Goal: Task Accomplishment & Management: Manage account settings

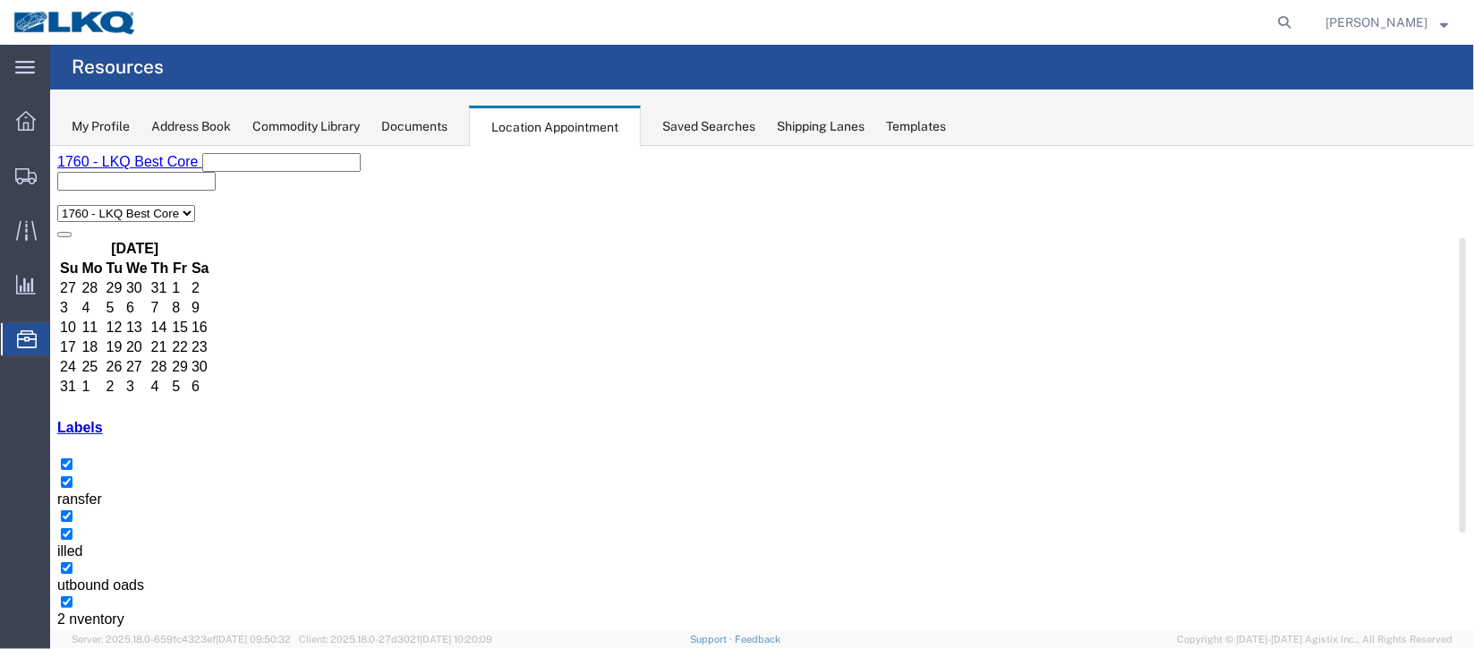
select select "27634"
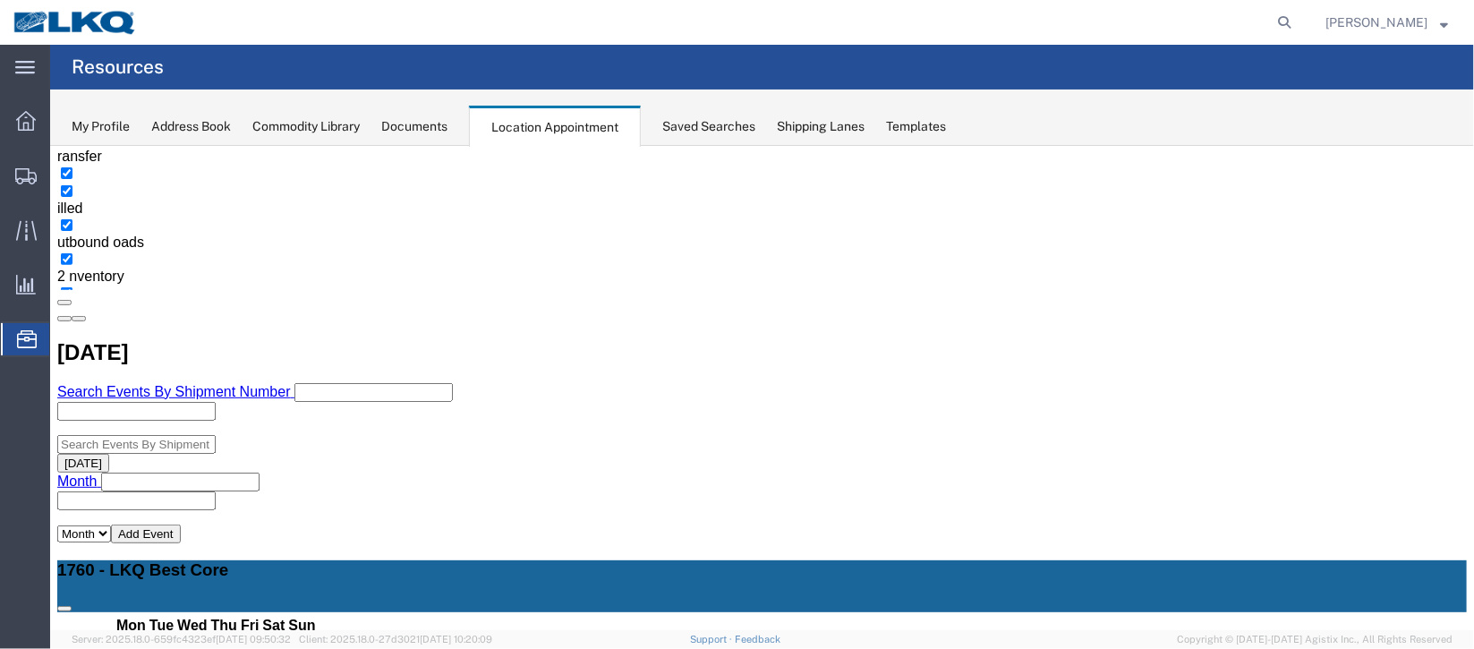
scroll to position [380, 0]
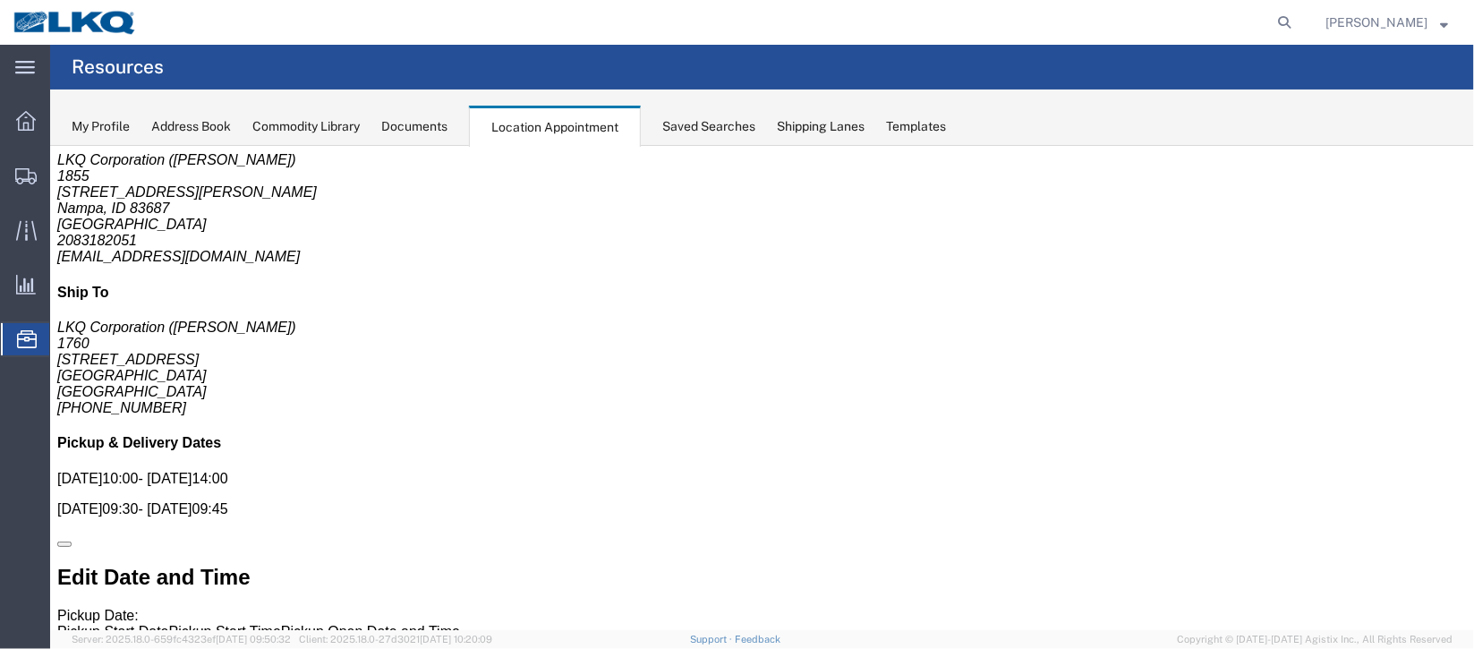
scroll to position [0, 0]
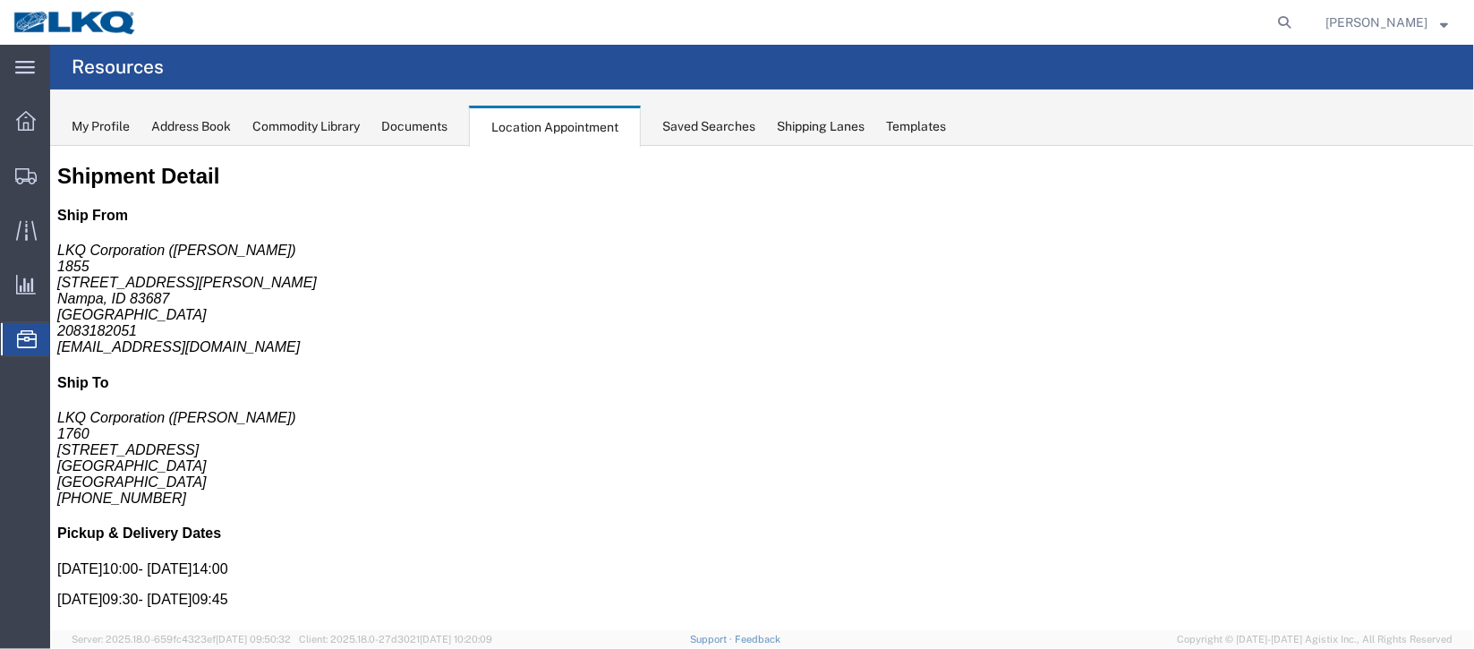
click at [0, 0] on span "Documents" at bounding box center [0, 0] width 0 height 0
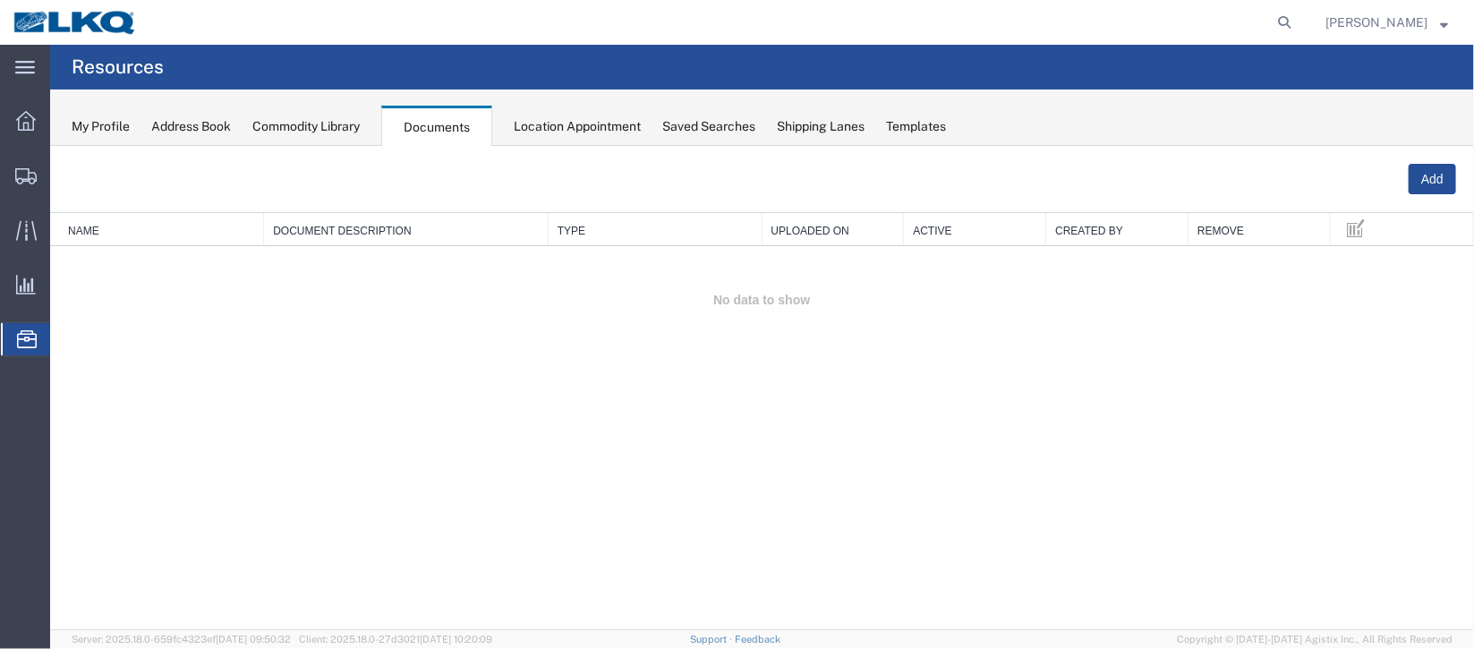
click at [0, 0] on span "Location Appointment" at bounding box center [0, 0] width 0 height 0
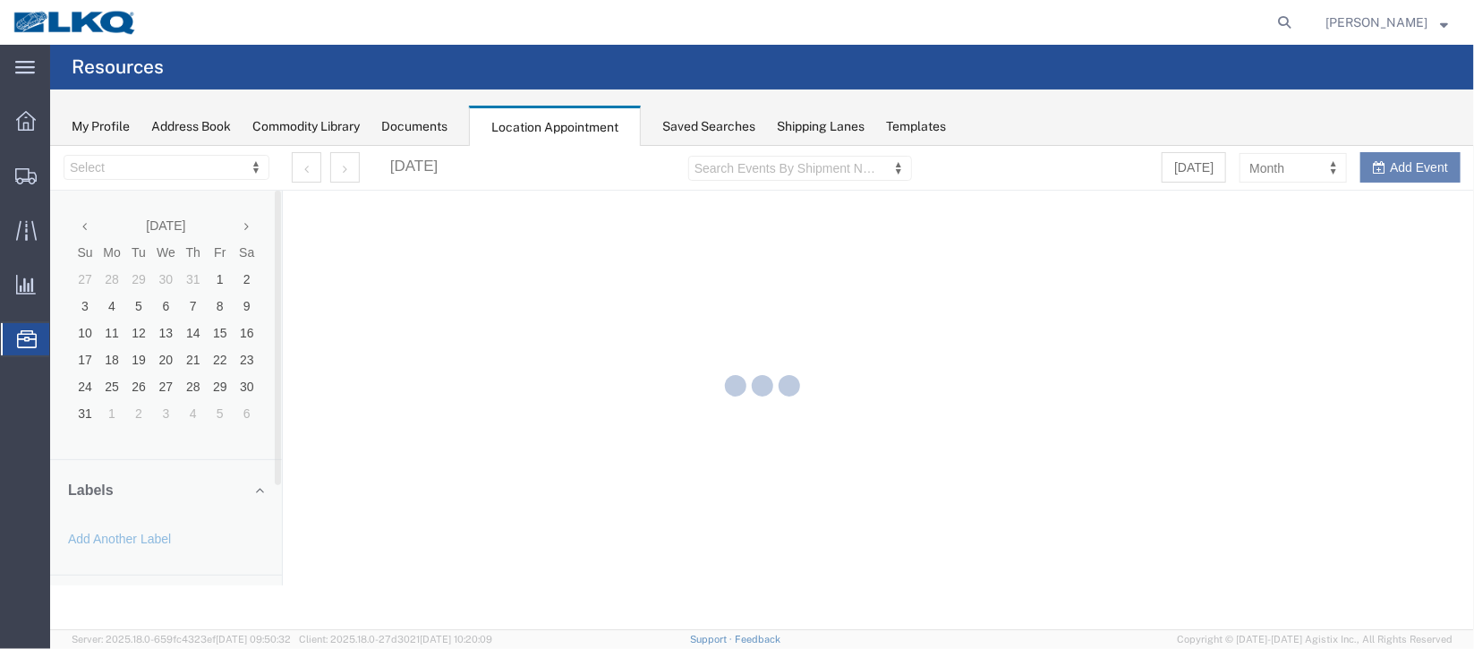
select select "27634"
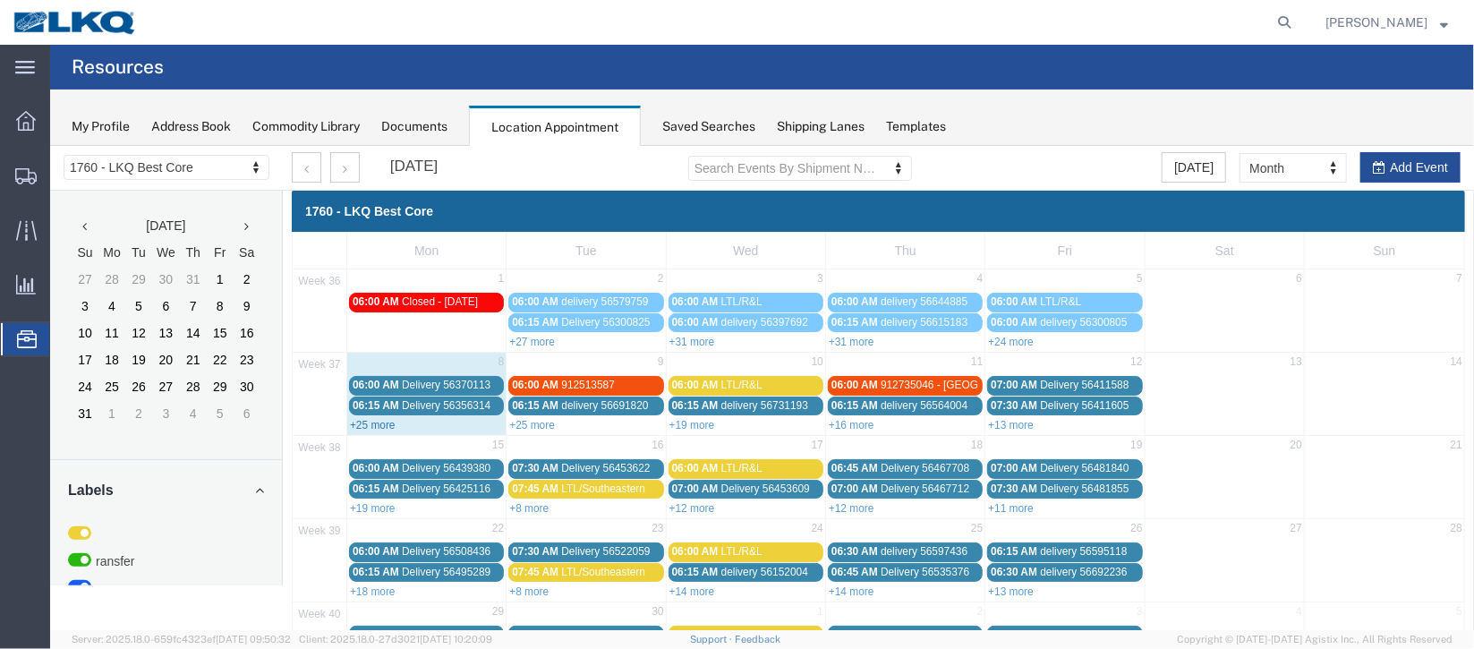
click at [380, 418] on link "+25 more" at bounding box center [372, 424] width 46 height 13
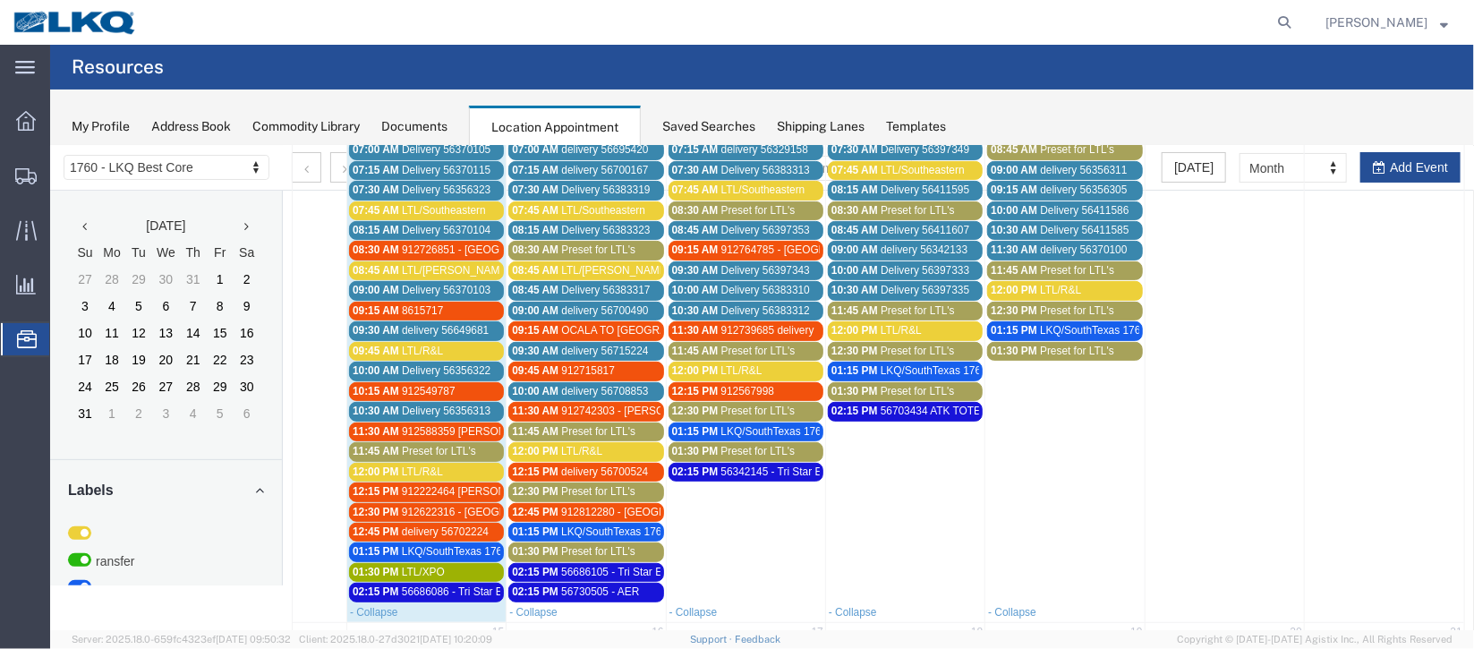
scroll to position [268, 0]
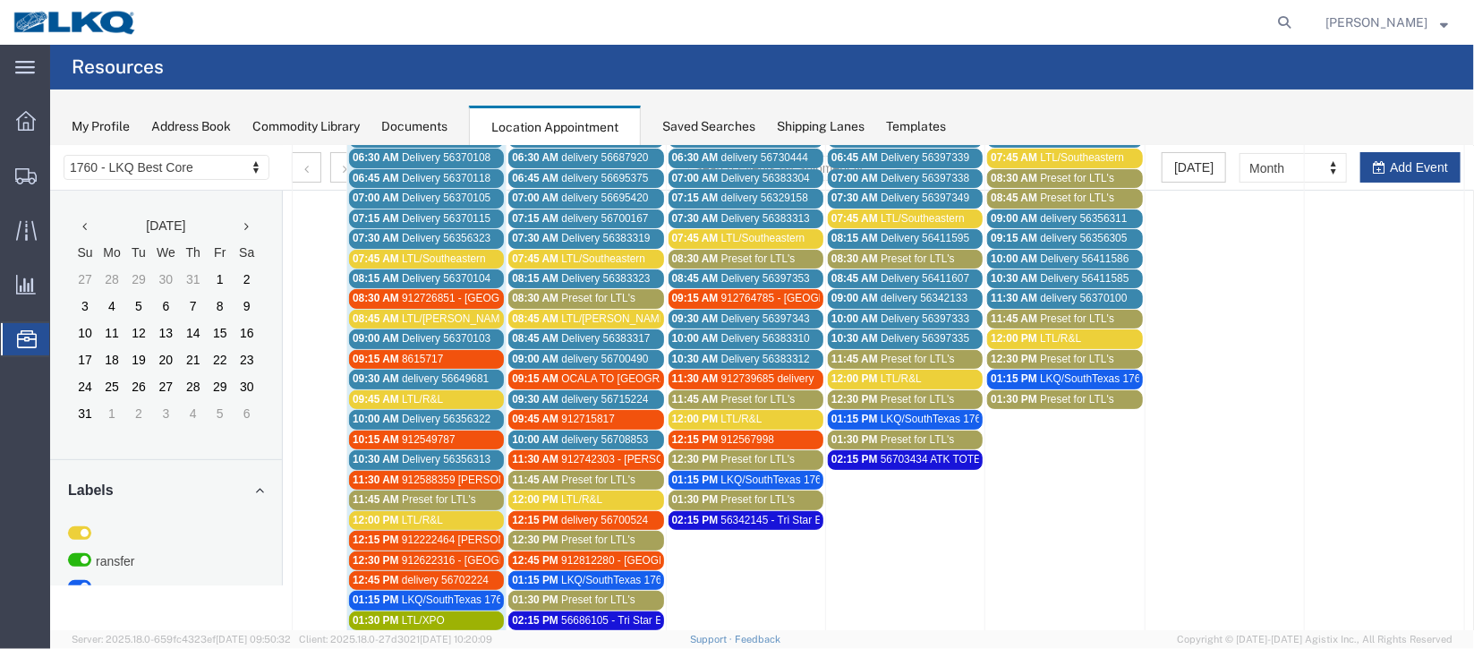
click at [412, 331] on span "Delivery 56370103" at bounding box center [445, 337] width 89 height 13
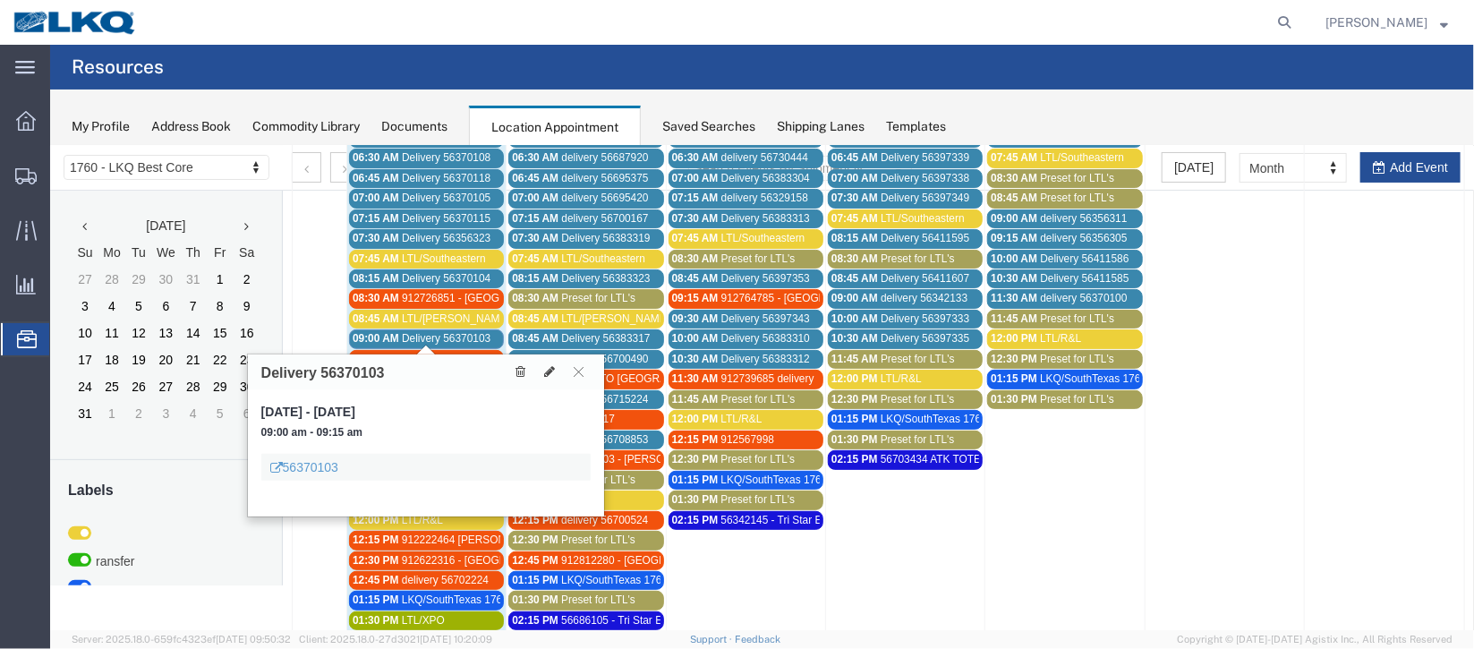
click at [307, 453] on div "56370103" at bounding box center [424, 466] width 329 height 27
click at [306, 468] on link "56370103" at bounding box center [303, 466] width 68 height 18
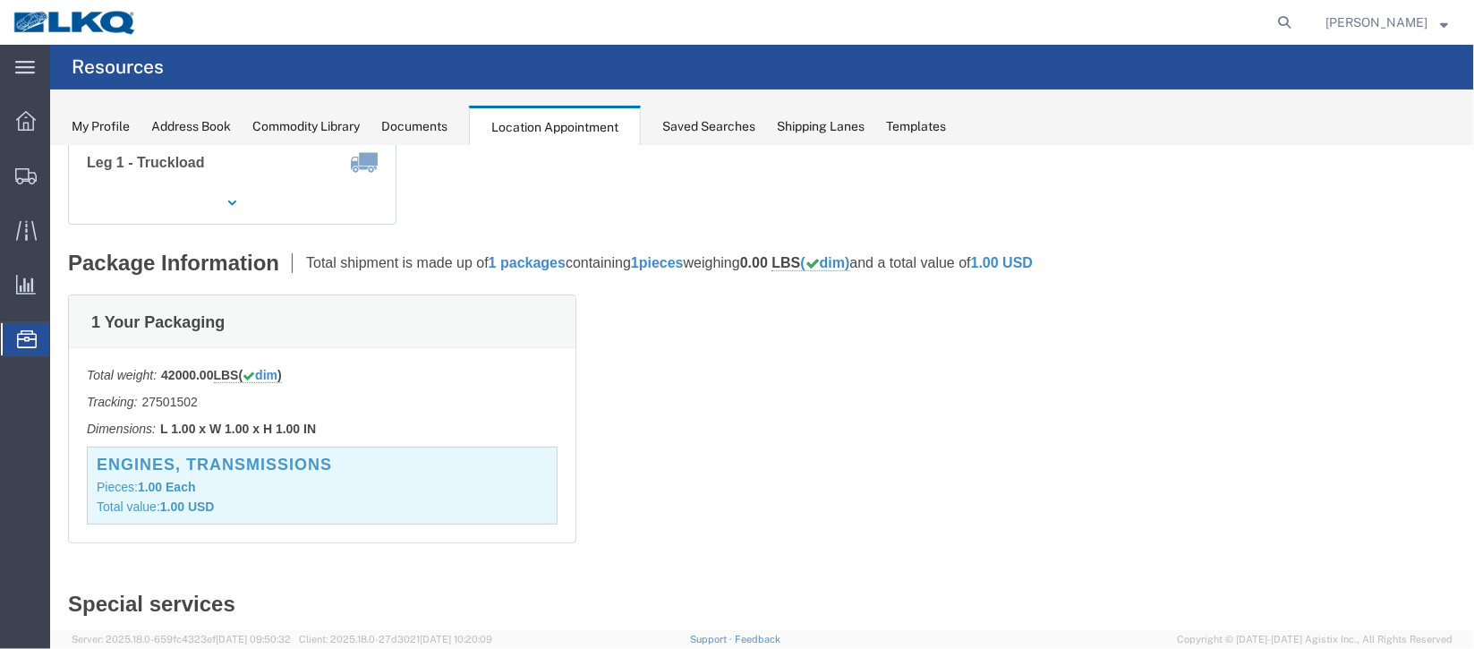
scroll to position [0, 0]
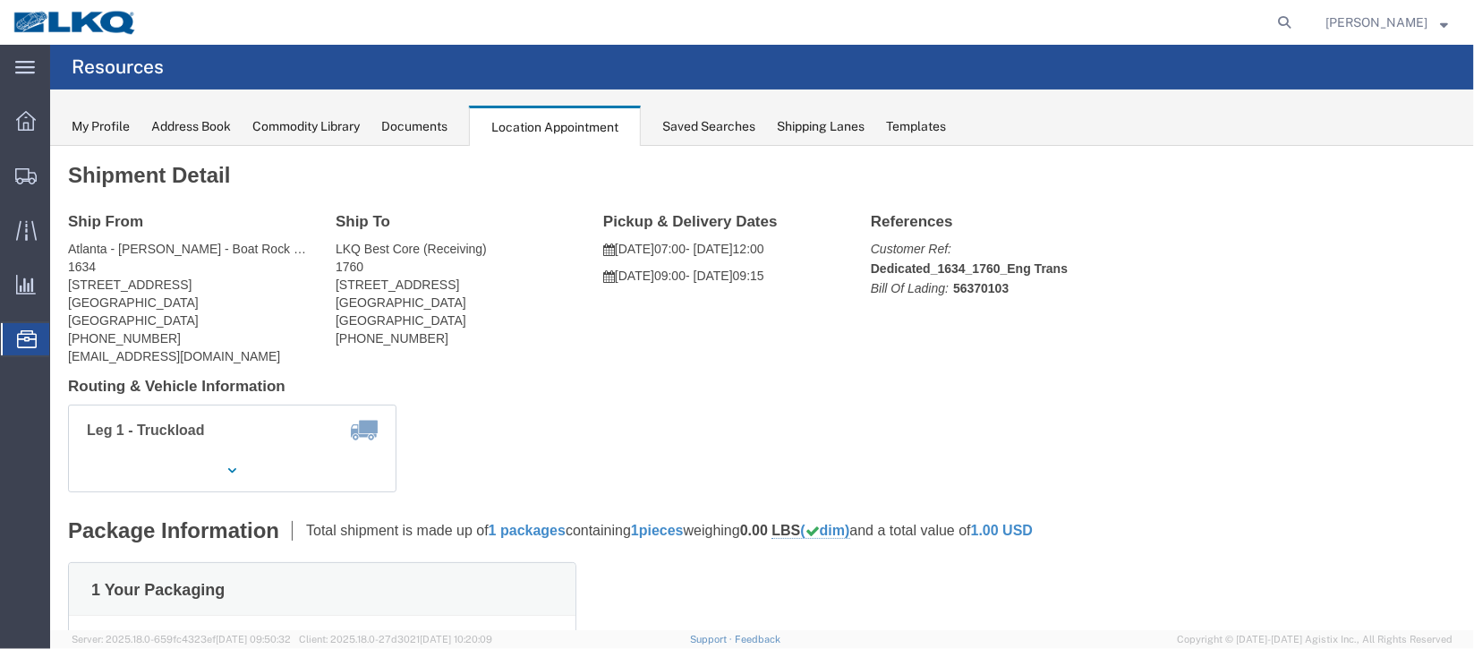
click at [0, 0] on span "Documents" at bounding box center [0, 0] width 0 height 0
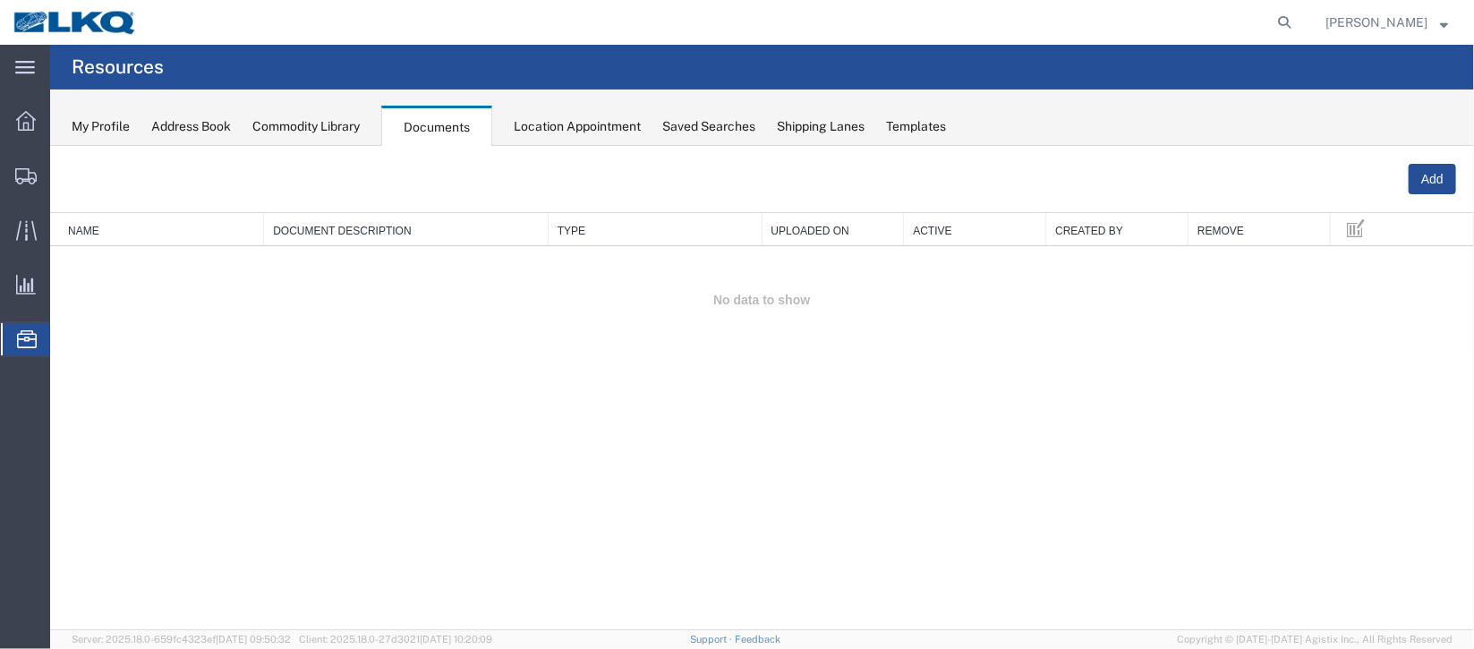
click at [0, 0] on span "Location Appointment" at bounding box center [0, 0] width 0 height 0
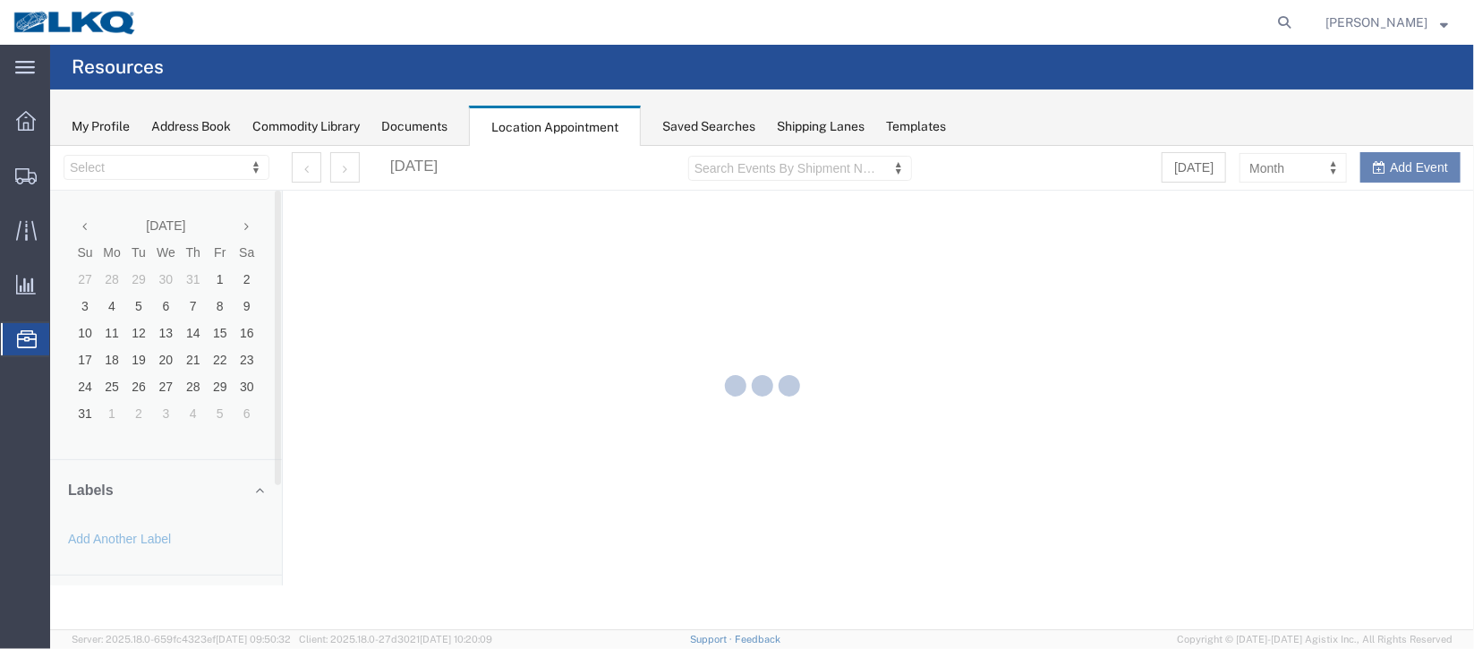
select select "27634"
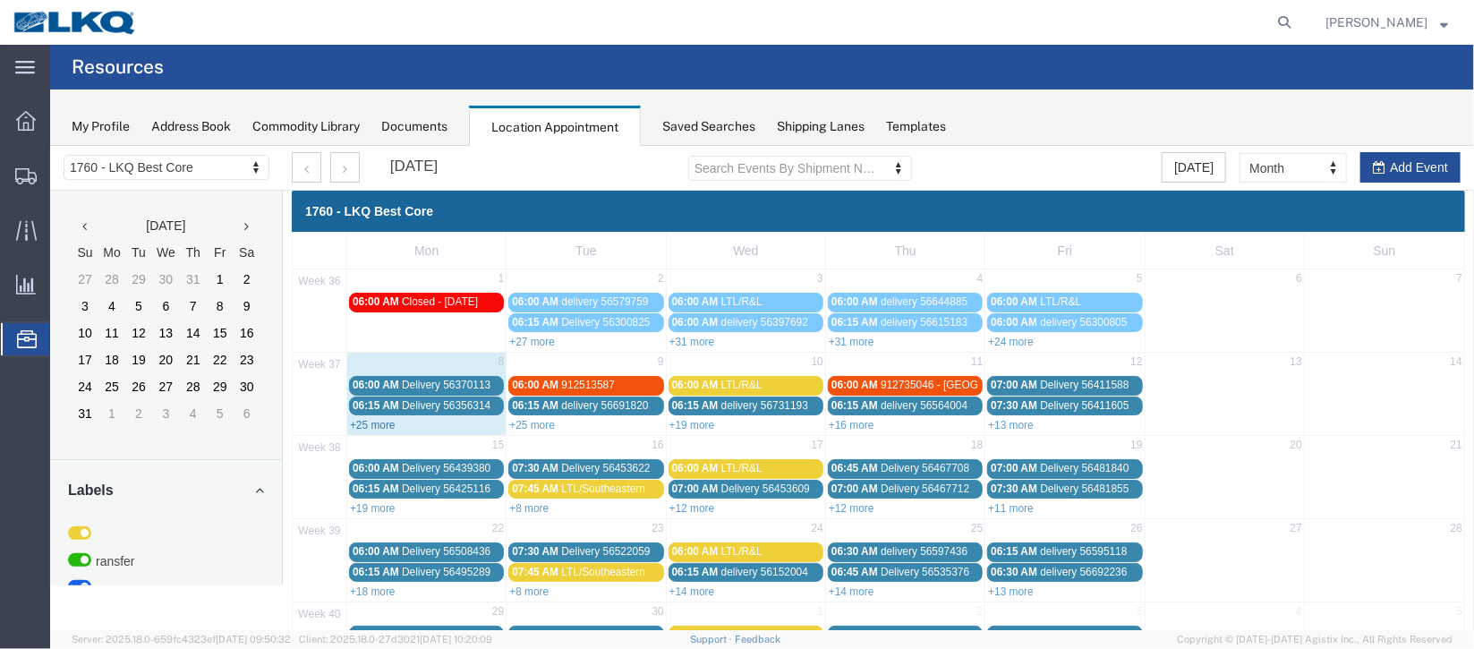
click at [390, 419] on link "+25 more" at bounding box center [372, 424] width 46 height 13
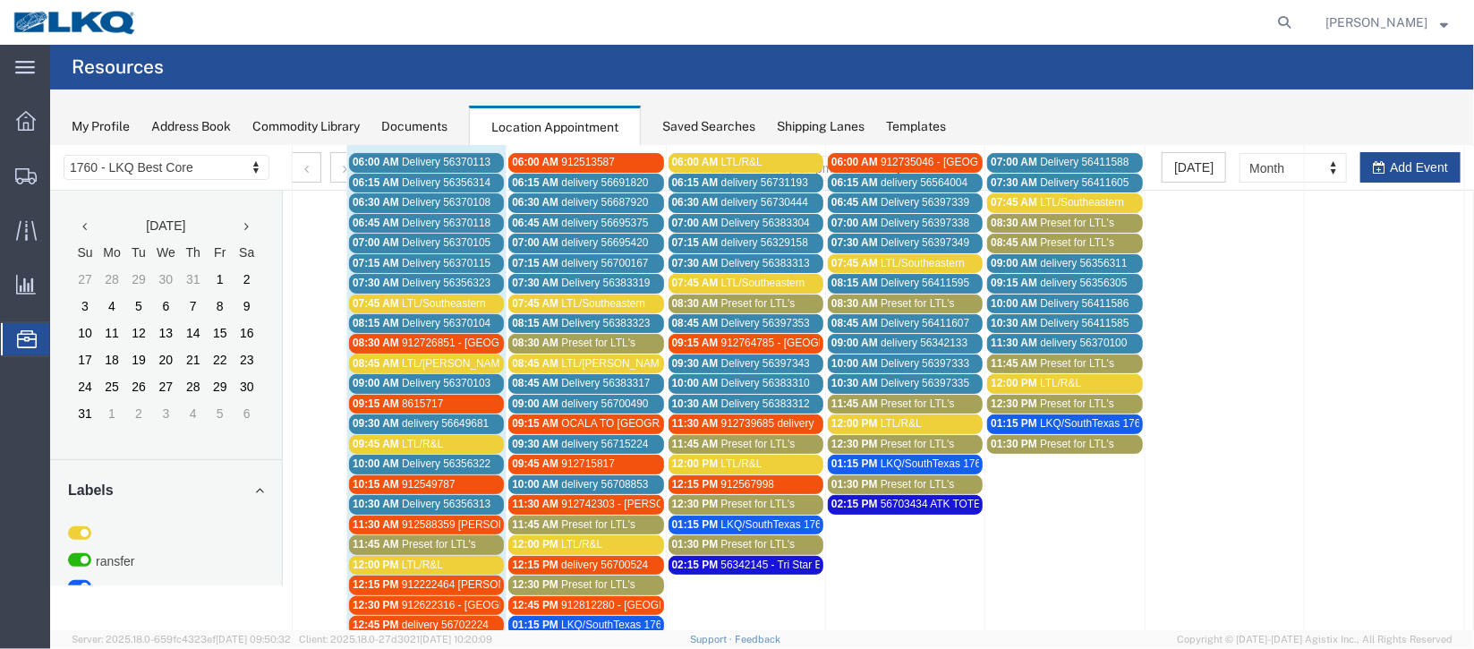
scroll to position [268, 0]
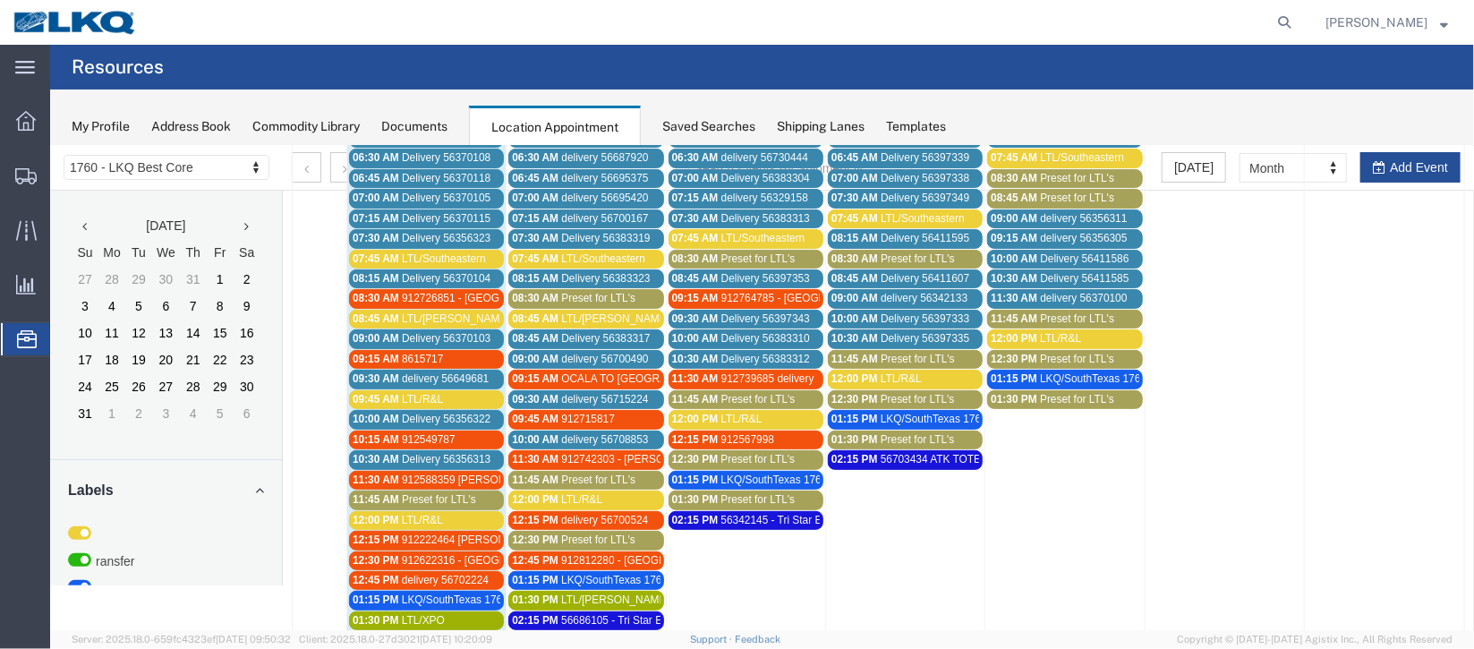
click at [390, 452] on span "10:30 AM" at bounding box center [375, 458] width 47 height 13
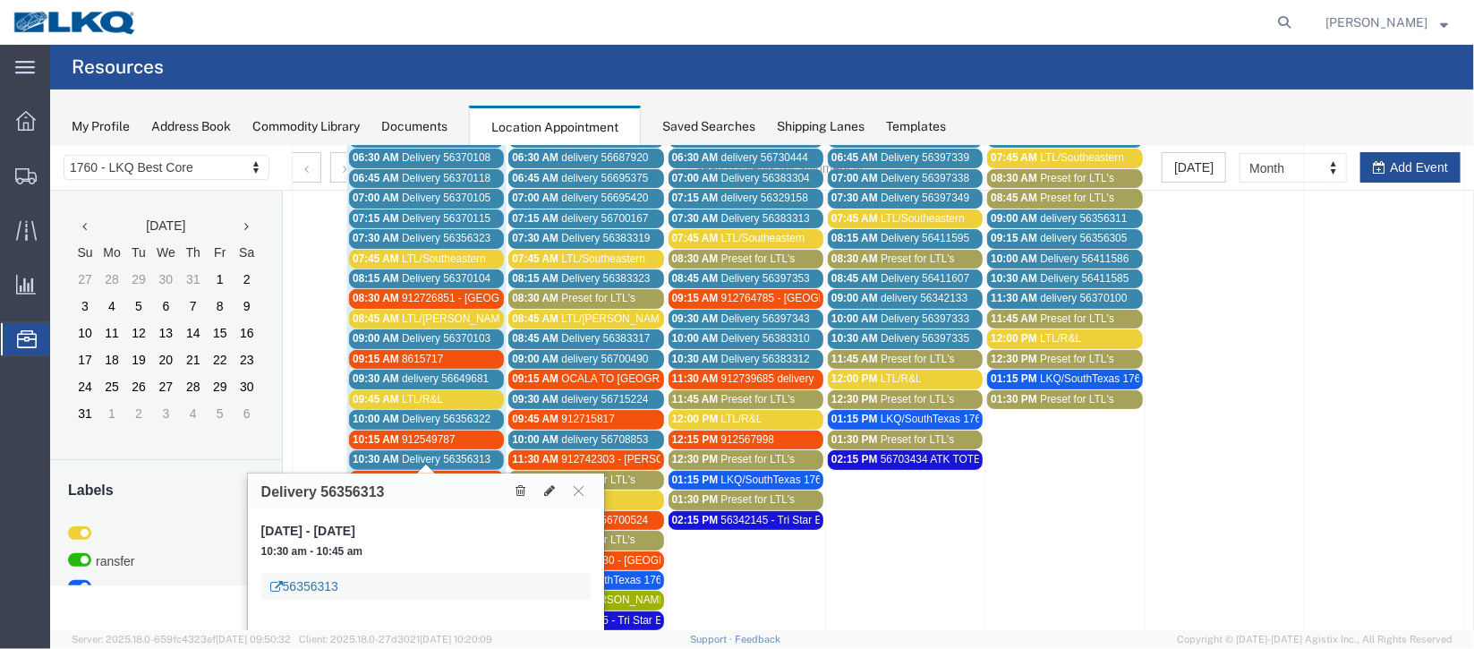
click at [318, 579] on link "56356313" at bounding box center [303, 585] width 68 height 18
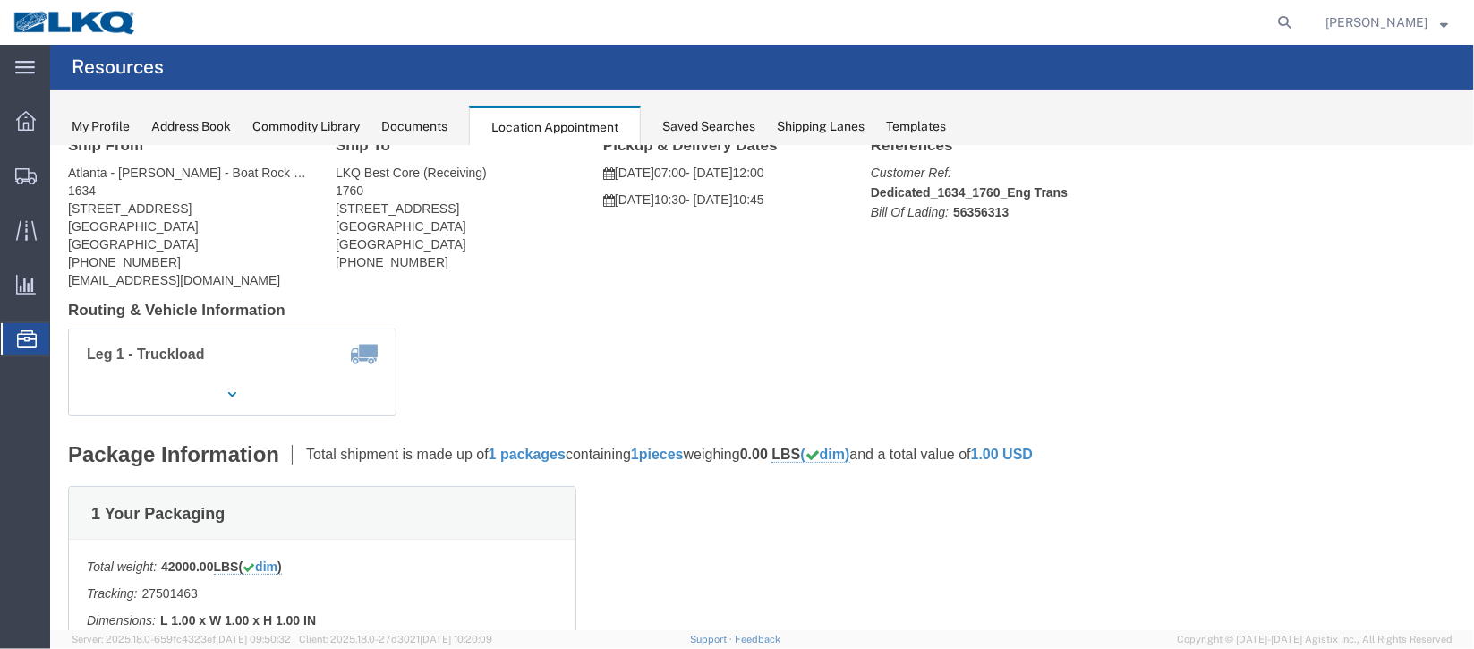
scroll to position [0, 0]
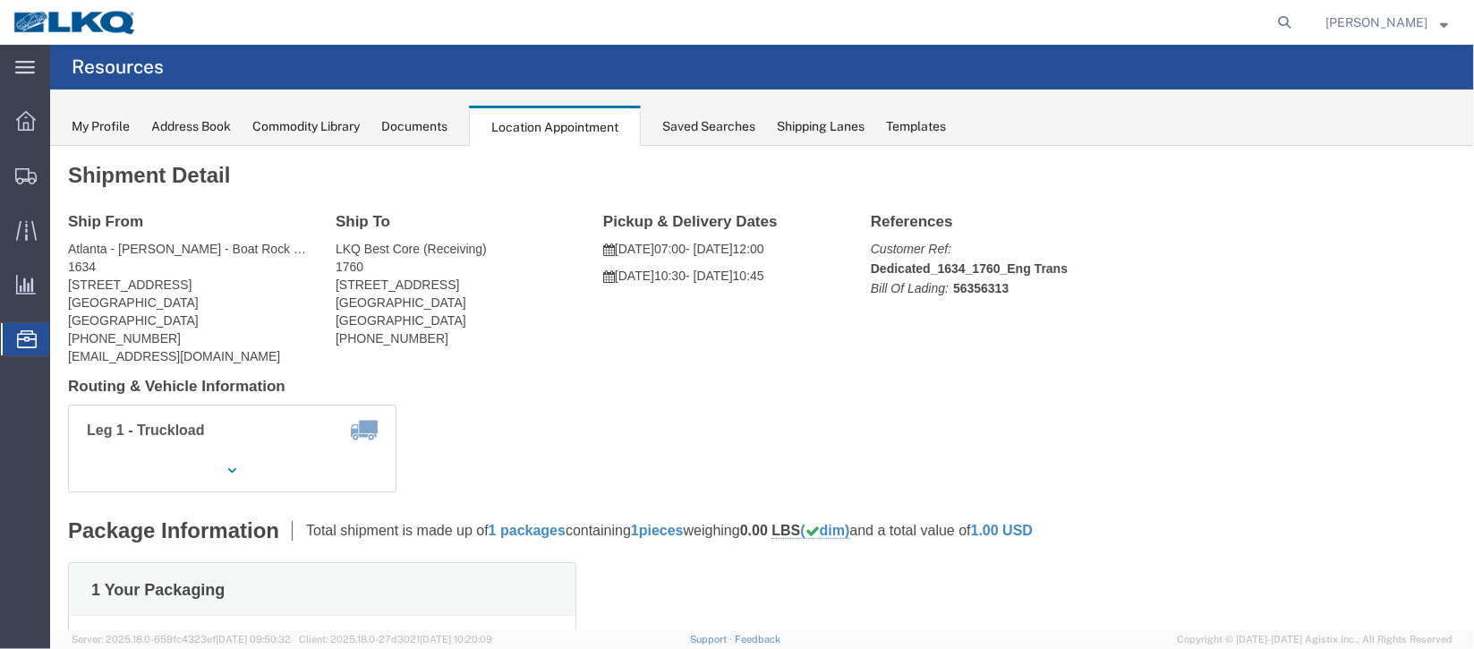
click at [0, 0] on span "Documents" at bounding box center [0, 0] width 0 height 0
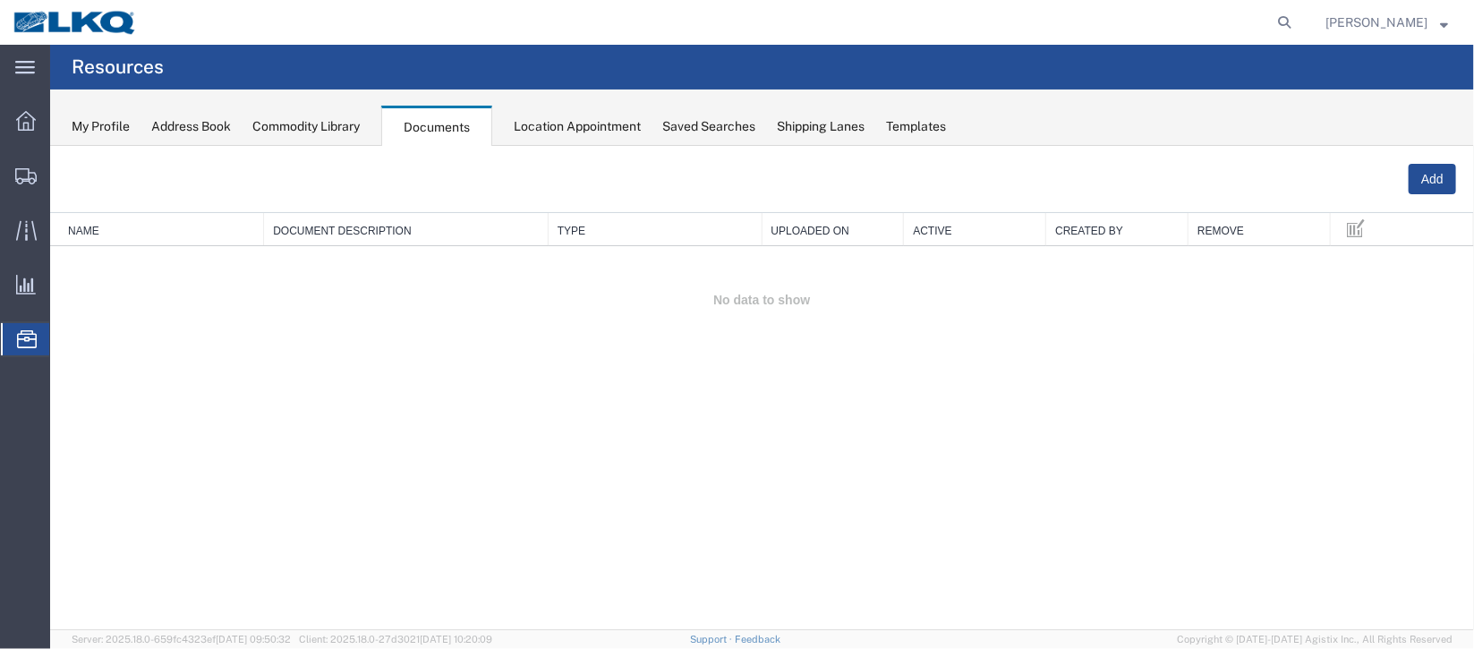
click at [0, 0] on span "Location Appointment" at bounding box center [0, 0] width 0 height 0
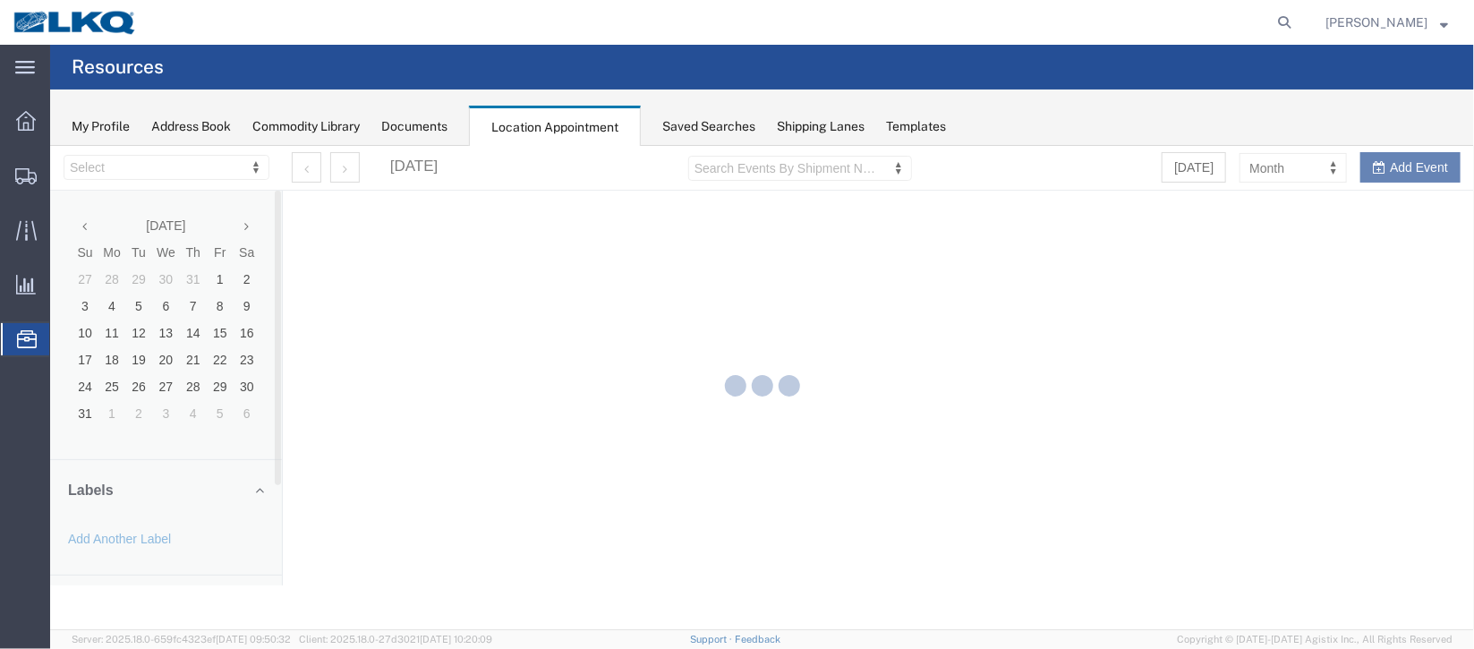
select select "27634"
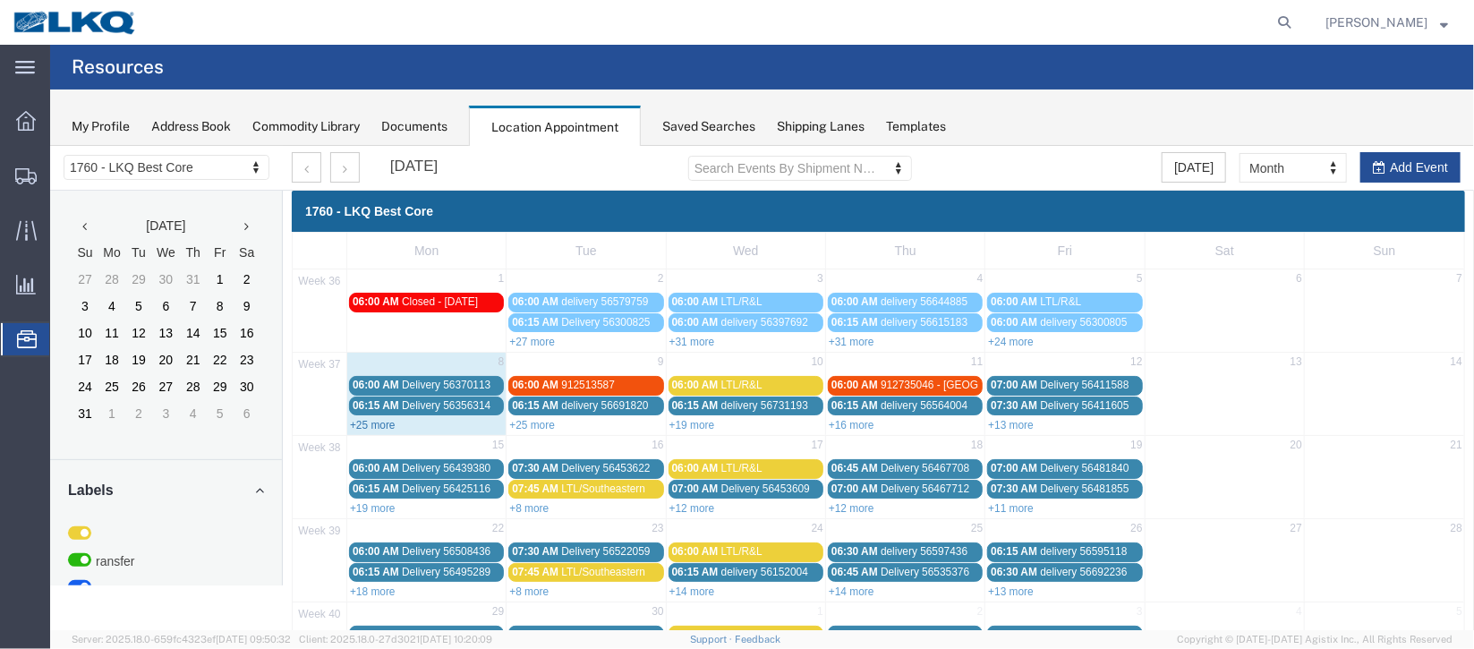
click at [388, 420] on link "+25 more" at bounding box center [372, 424] width 46 height 13
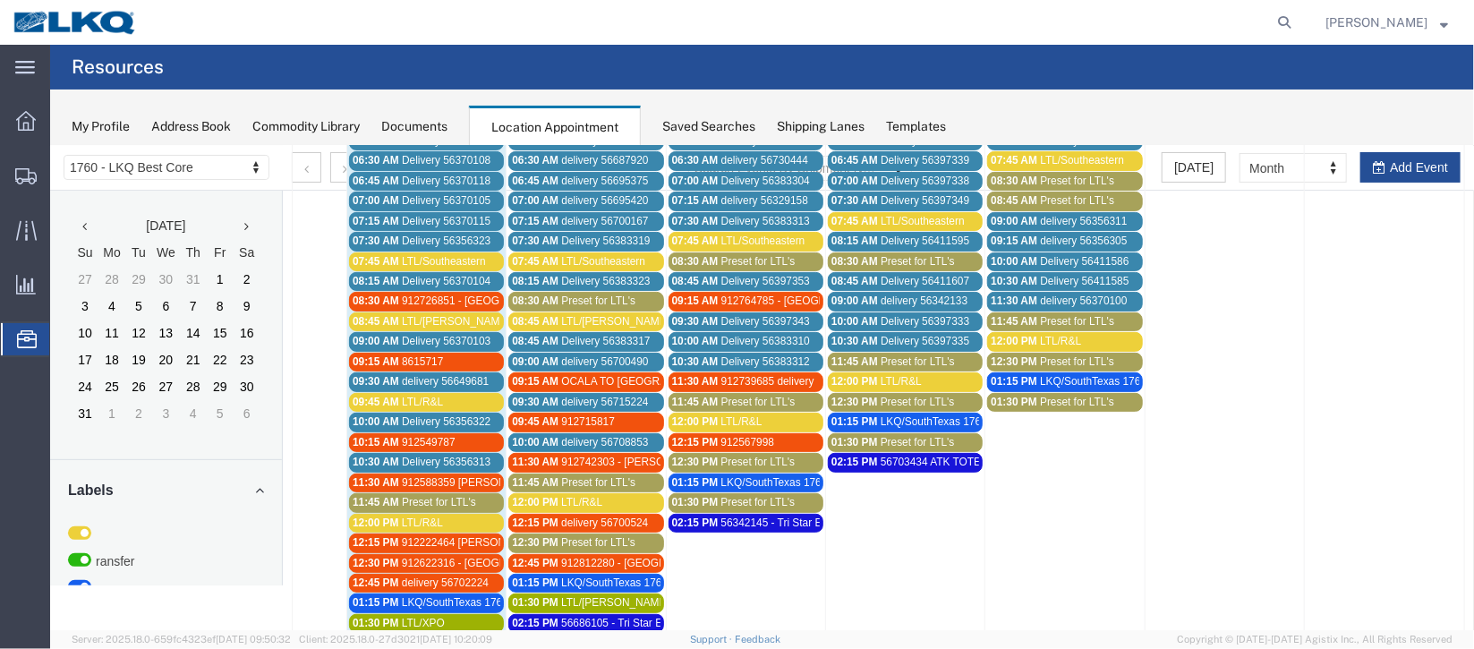
scroll to position [268, 0]
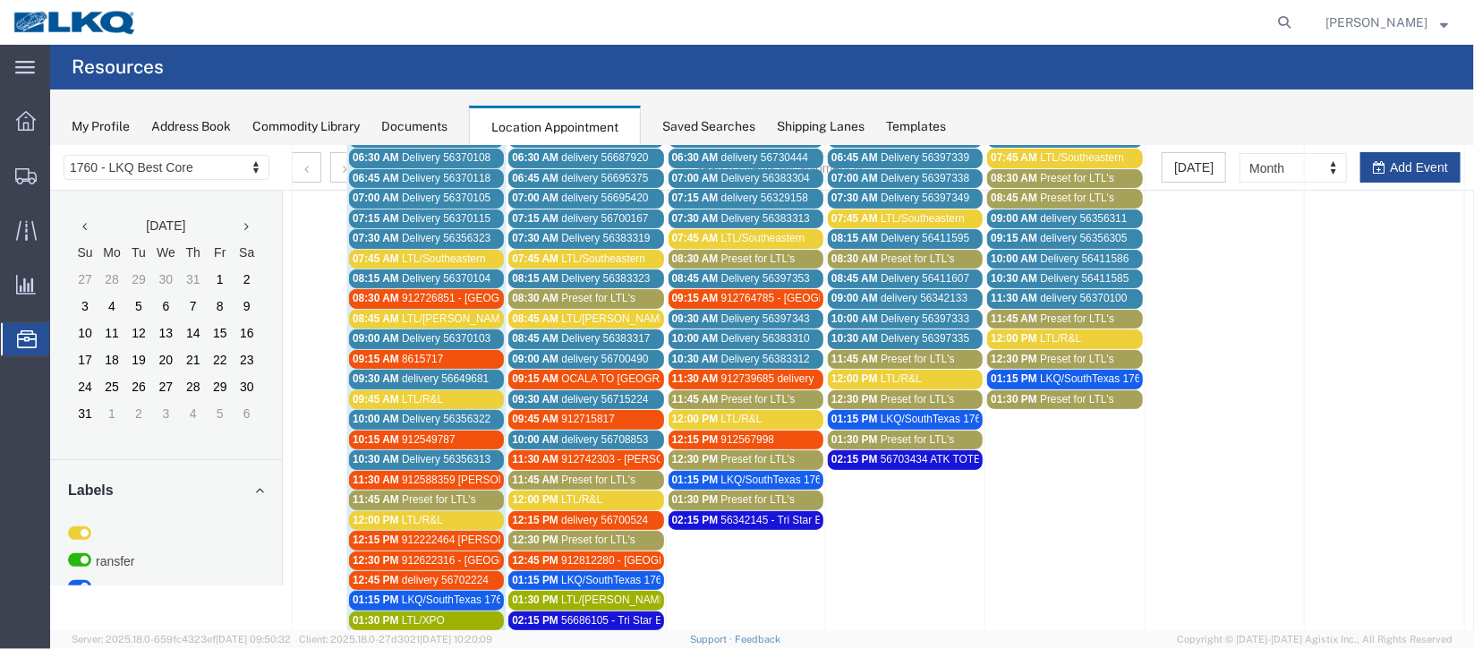
click at [416, 412] on span "Delivery 56356322" at bounding box center [445, 418] width 89 height 13
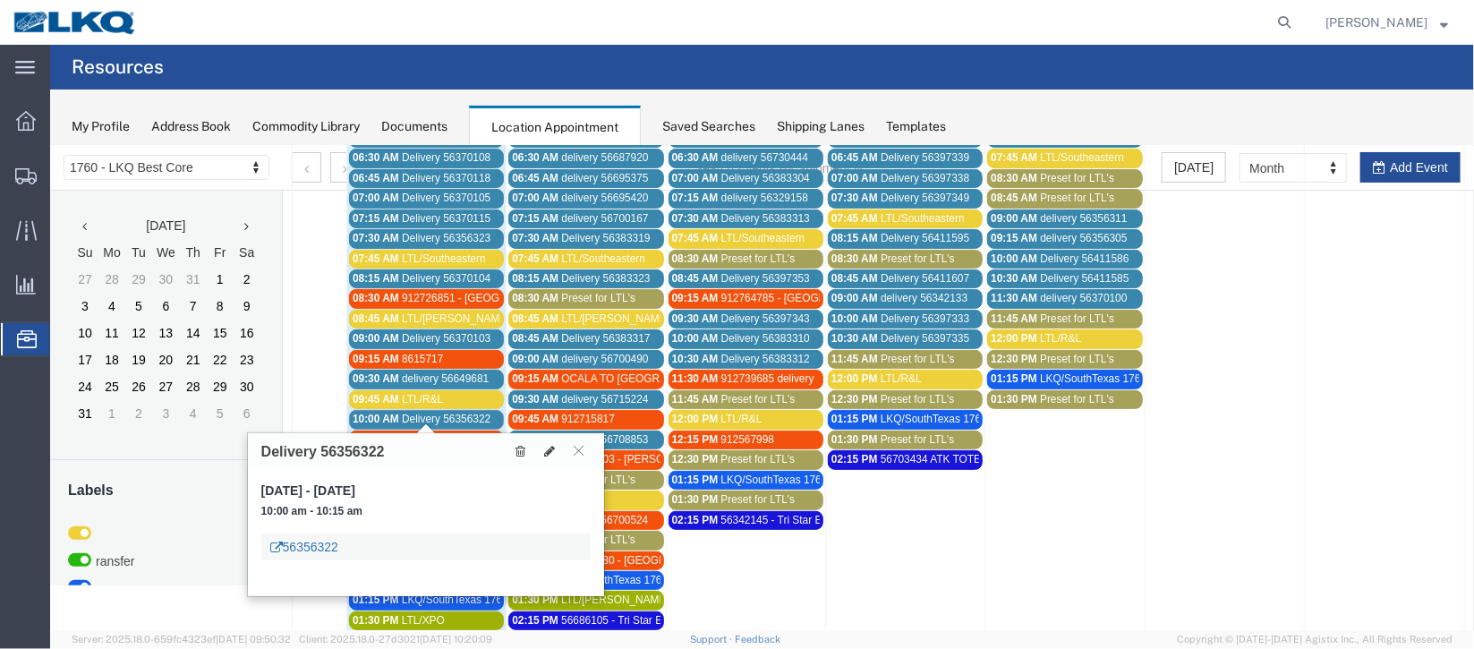
click at [312, 545] on link "56356322" at bounding box center [303, 546] width 68 height 18
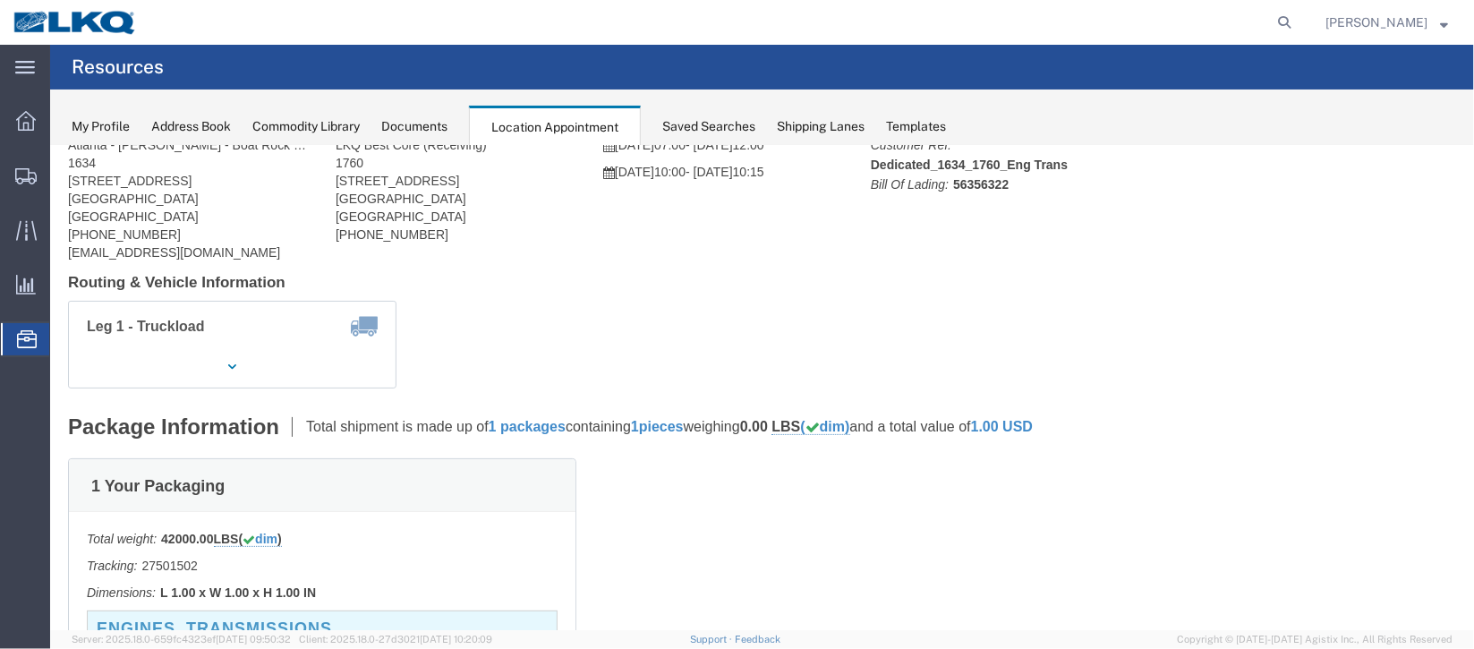
scroll to position [0, 0]
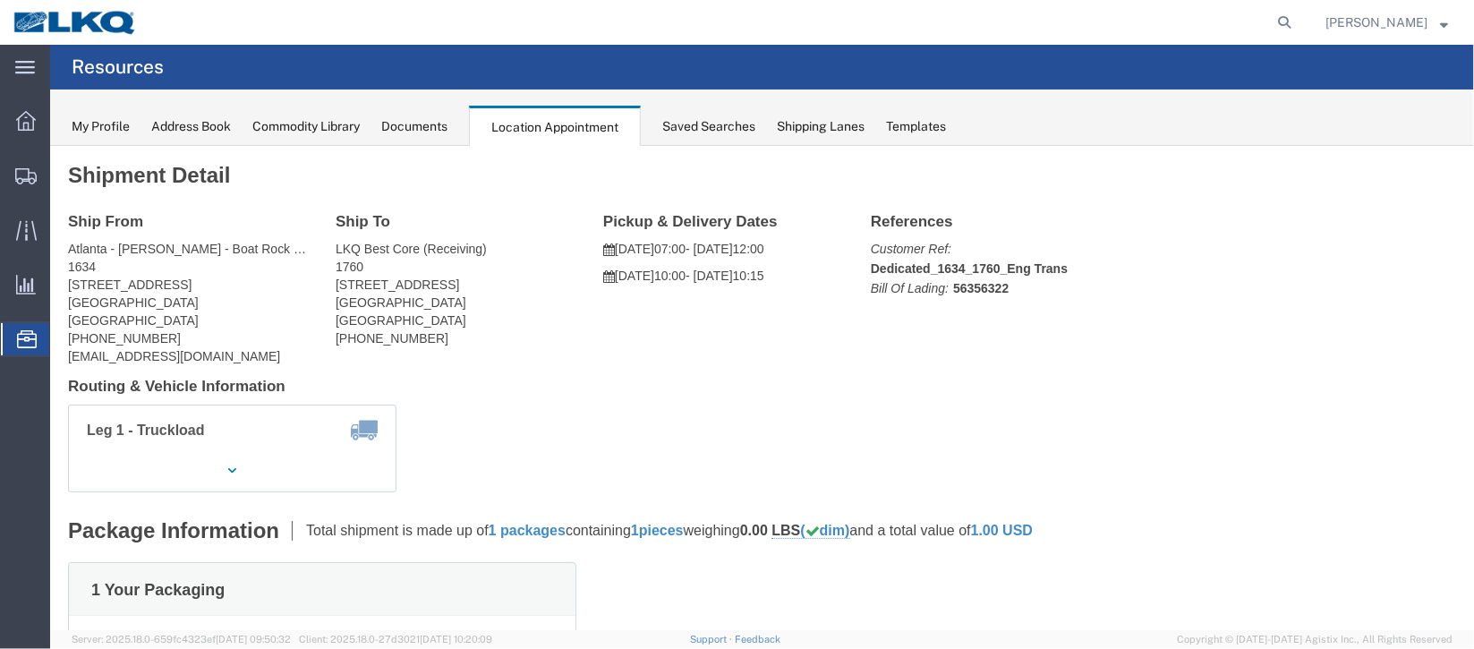
click at [0, 0] on span "Documents" at bounding box center [0, 0] width 0 height 0
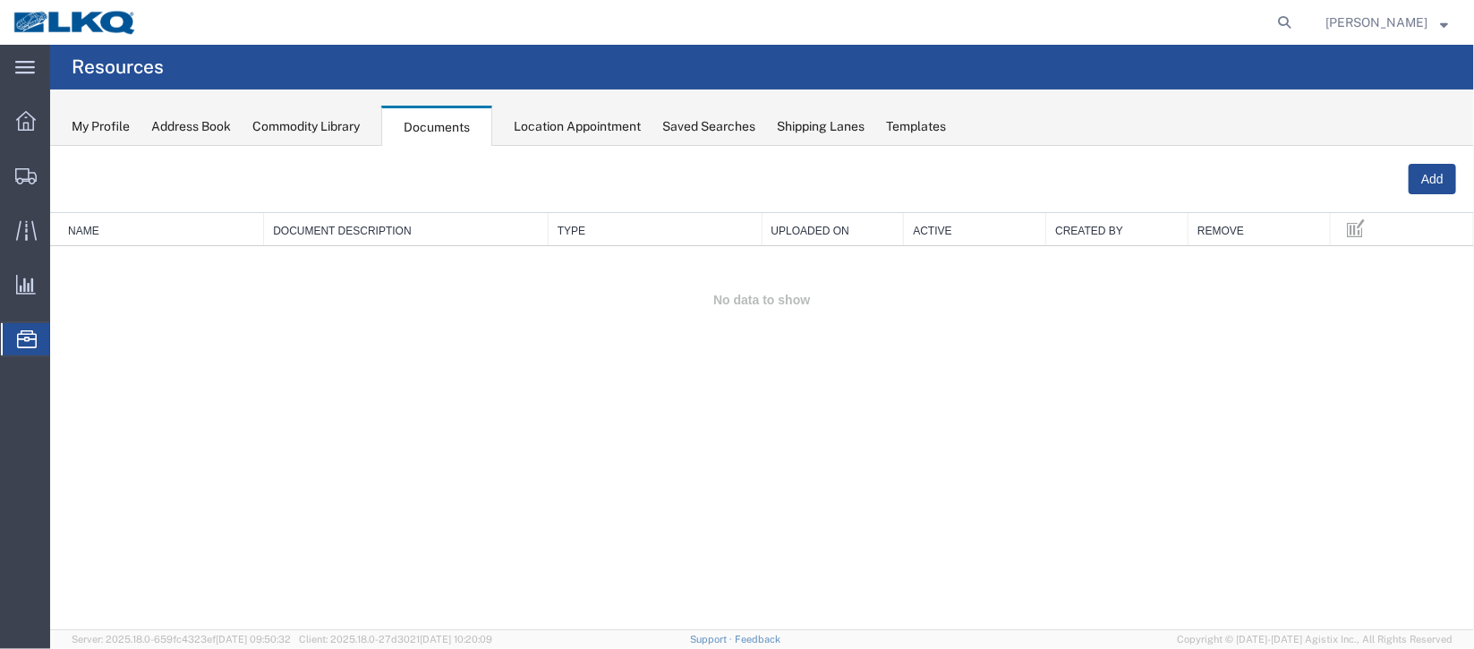
click at [0, 0] on span "Location Appointment" at bounding box center [0, 0] width 0 height 0
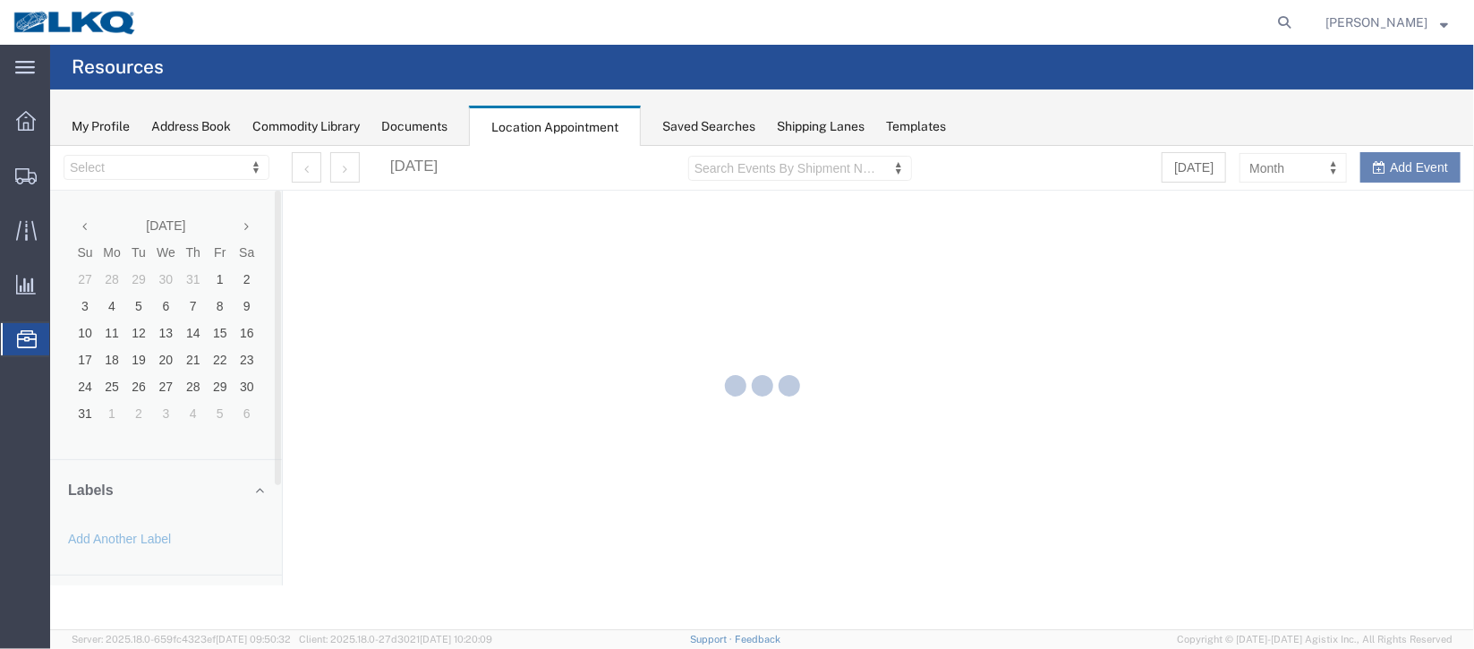
select select "27634"
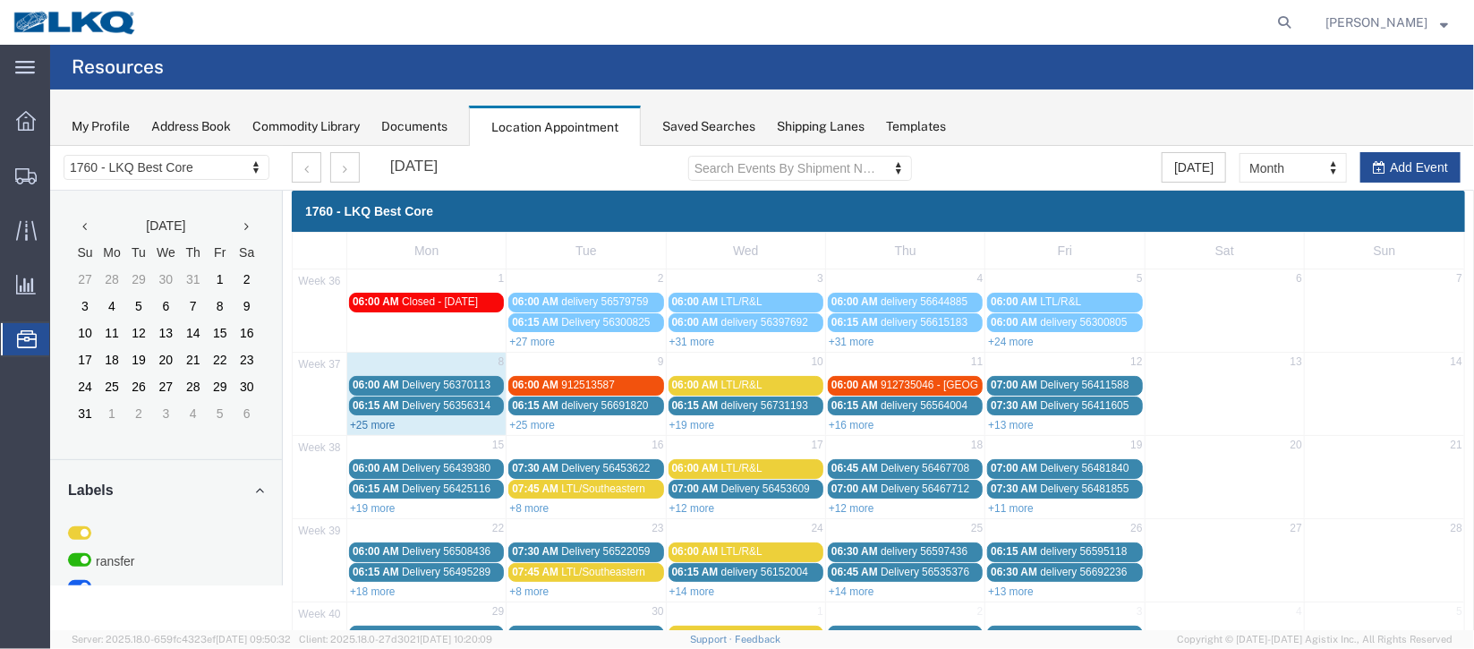
click at [370, 418] on link "+25 more" at bounding box center [372, 424] width 46 height 13
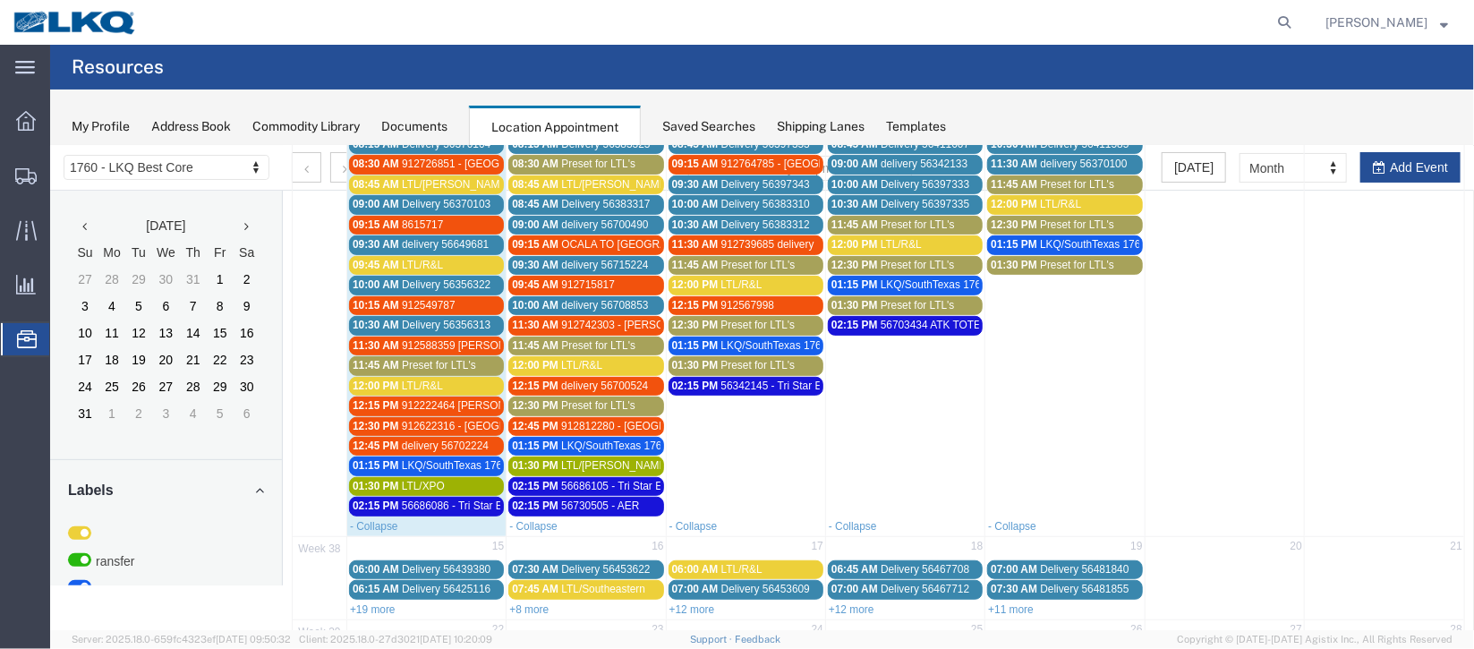
scroll to position [268, 0]
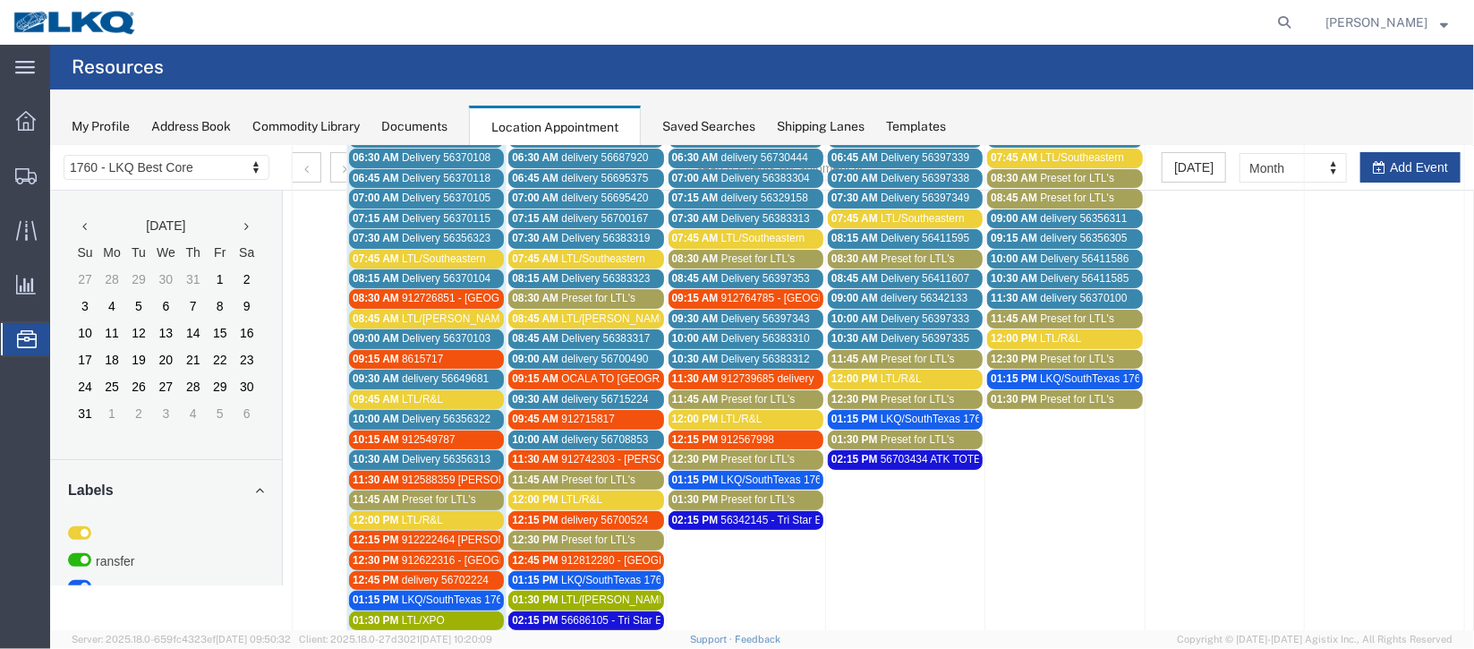
click at [418, 332] on span "Delivery 56370103" at bounding box center [445, 337] width 89 height 13
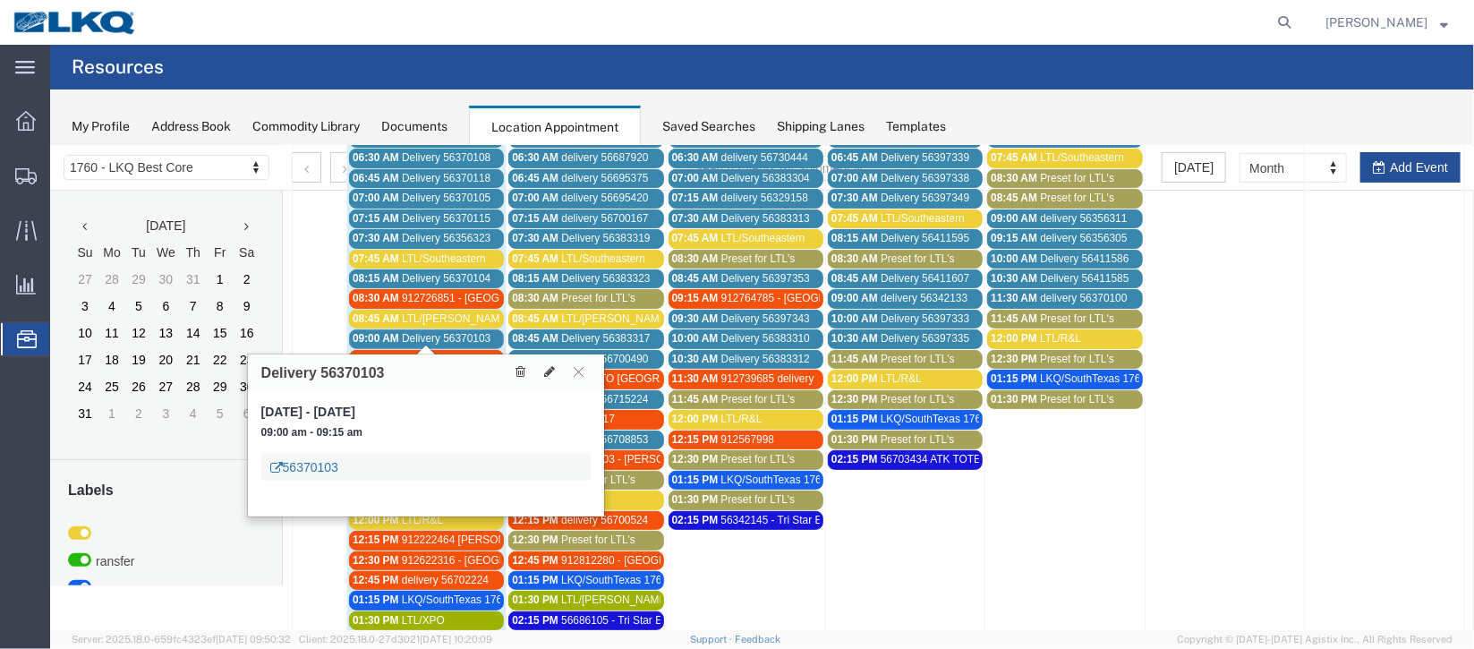
click at [311, 460] on link "56370103" at bounding box center [303, 466] width 68 height 18
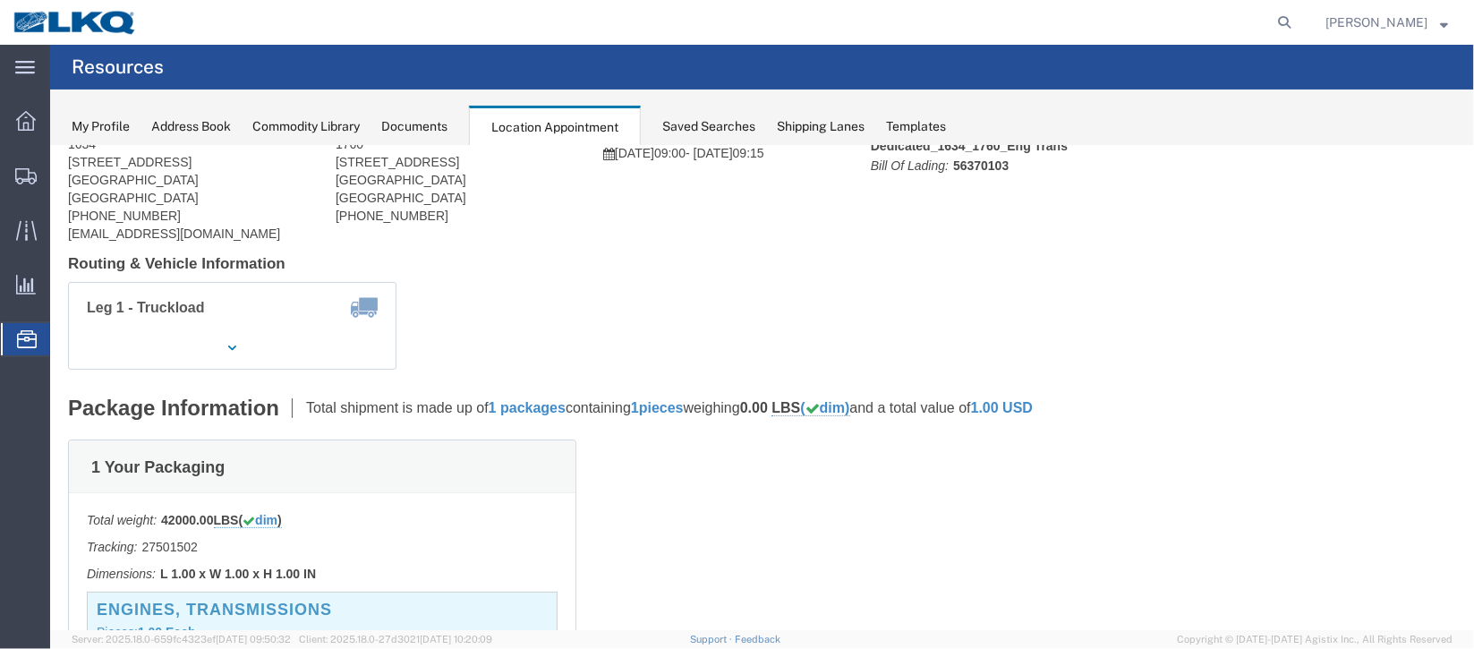
scroll to position [0, 0]
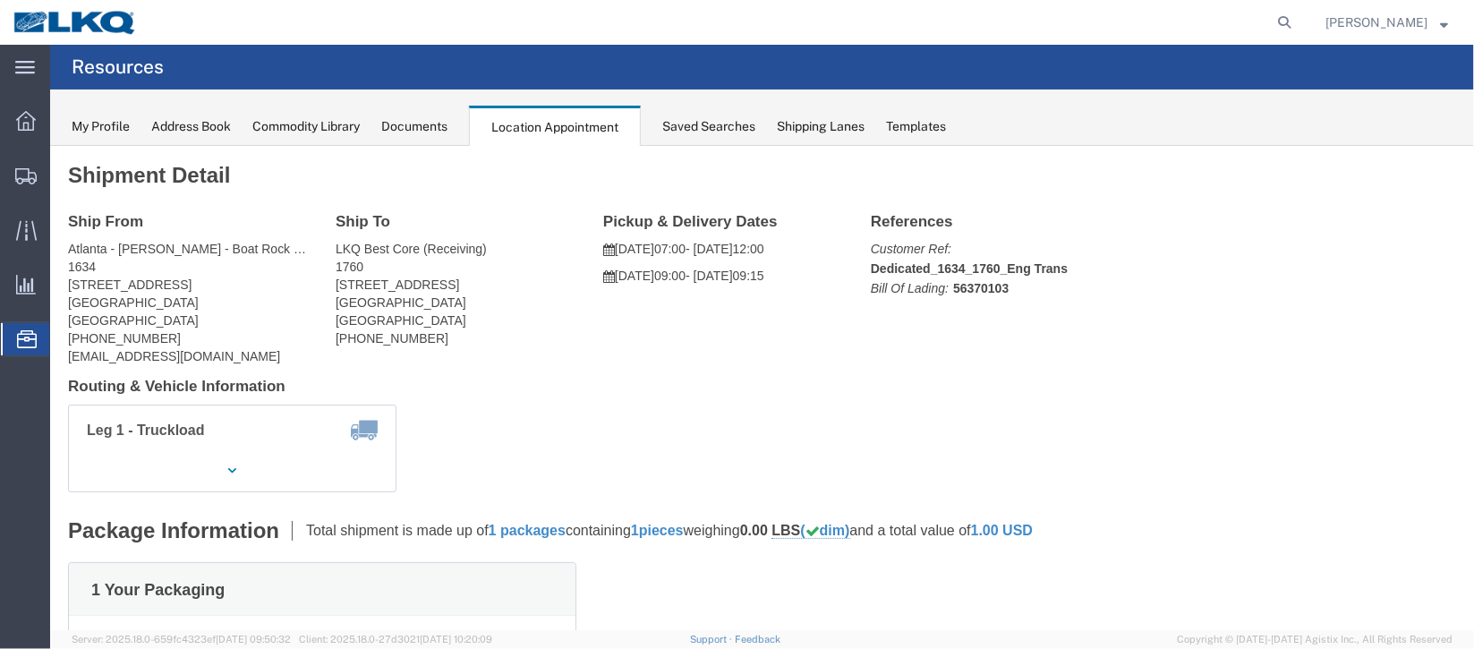
click at [0, 0] on span "Documents" at bounding box center [0, 0] width 0 height 0
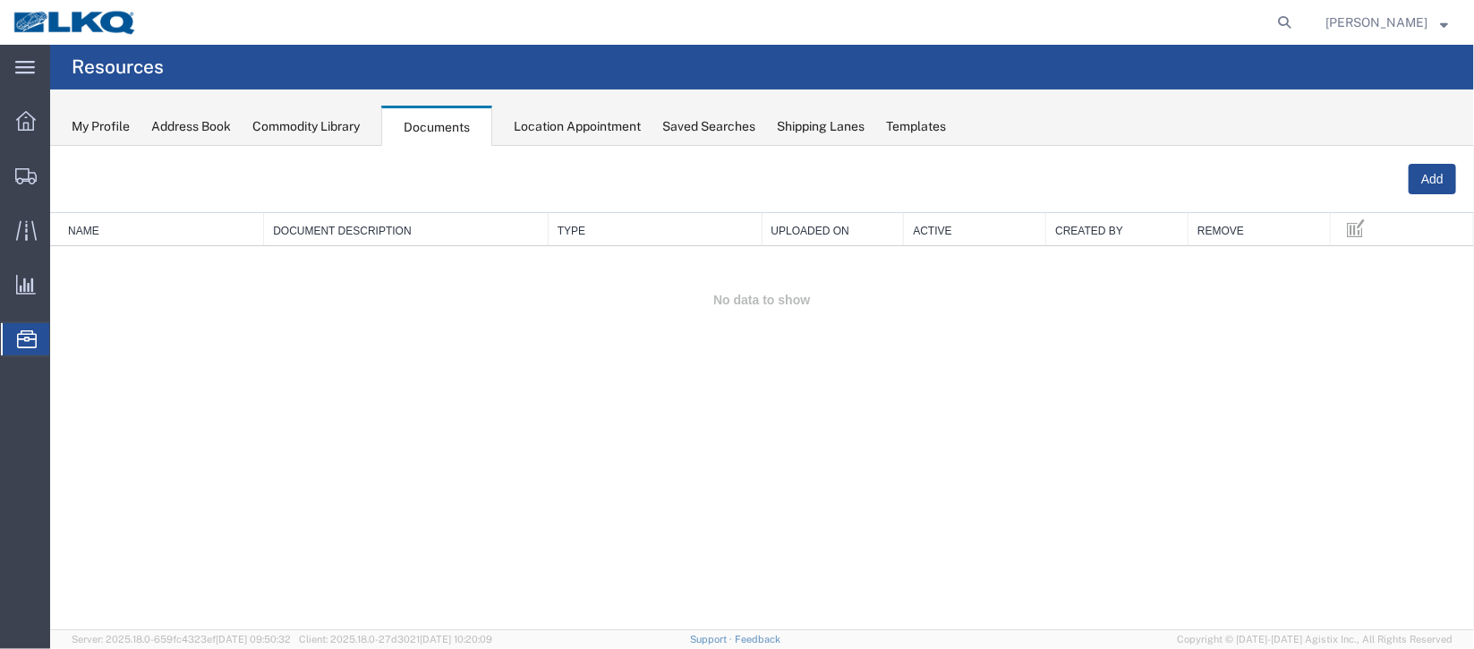
click at [0, 0] on span "Location Appointment" at bounding box center [0, 0] width 0 height 0
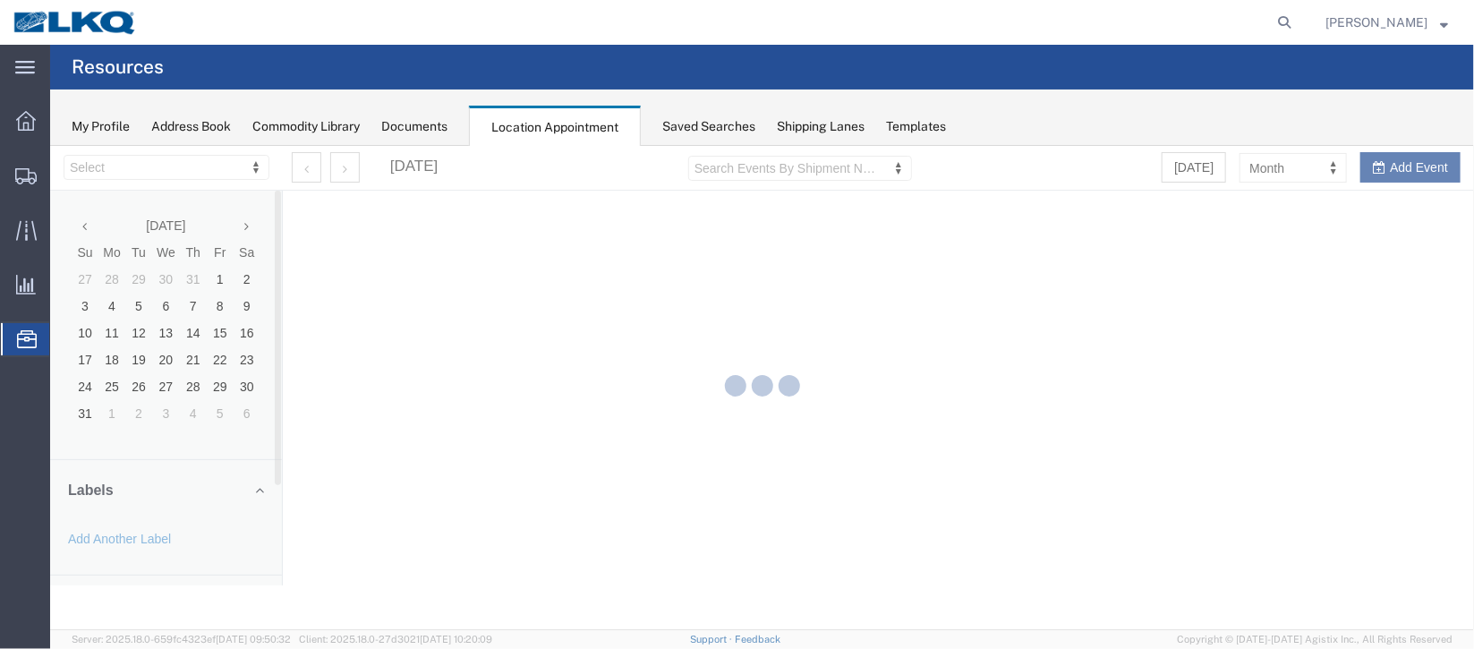
select select "27634"
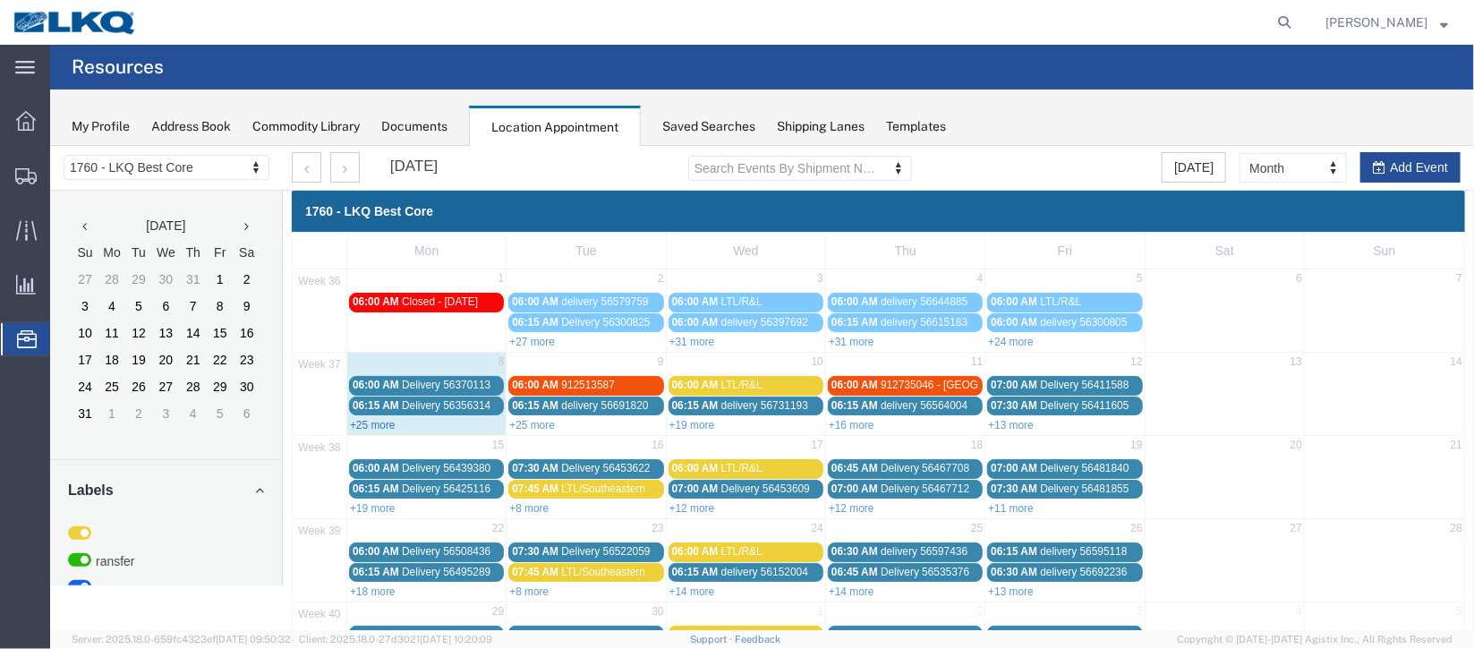
click at [385, 422] on link "+25 more" at bounding box center [372, 424] width 46 height 13
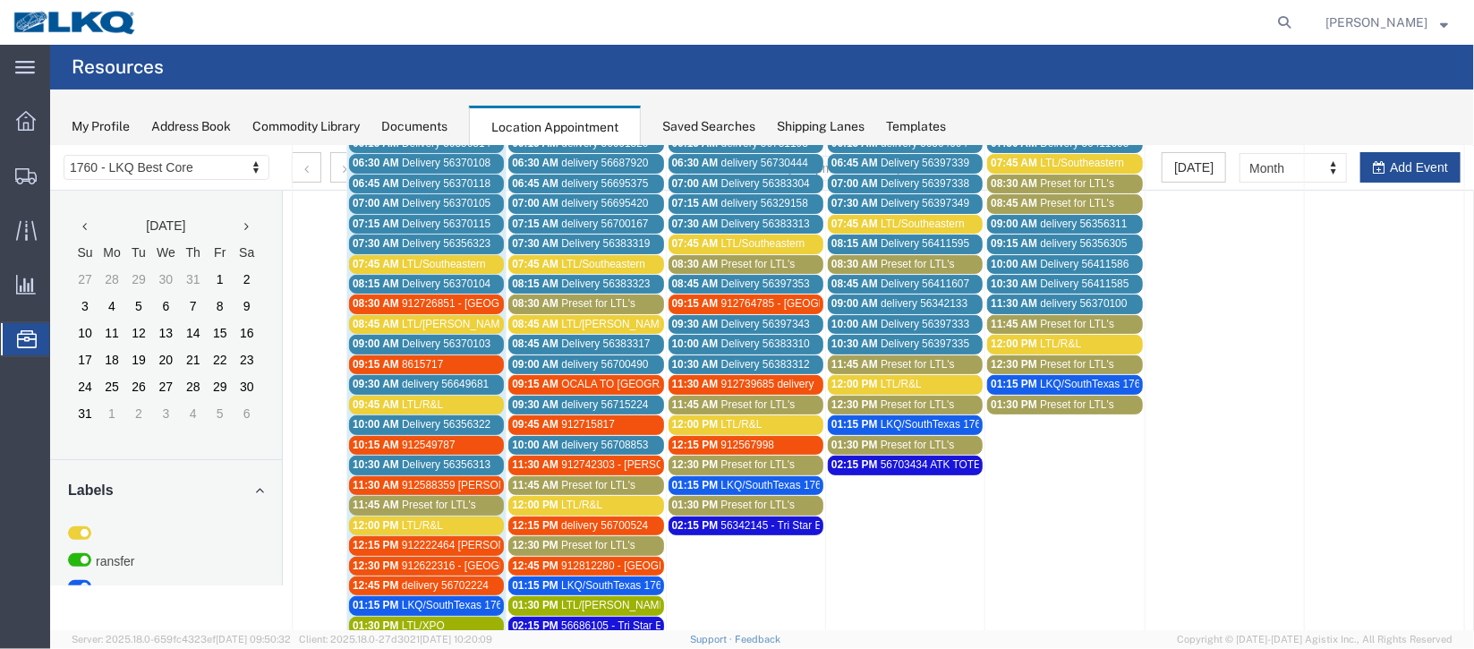
scroll to position [268, 0]
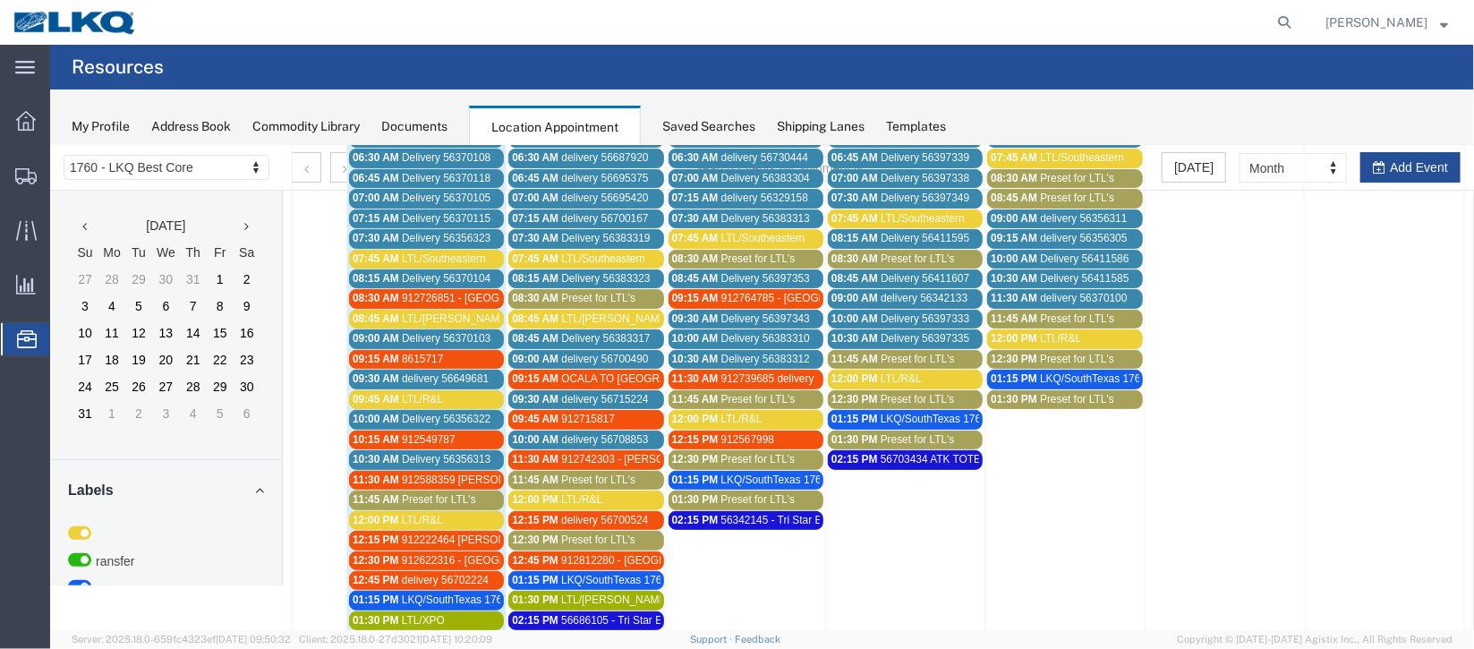
click at [405, 271] on span "Delivery 56370104" at bounding box center [445, 277] width 89 height 13
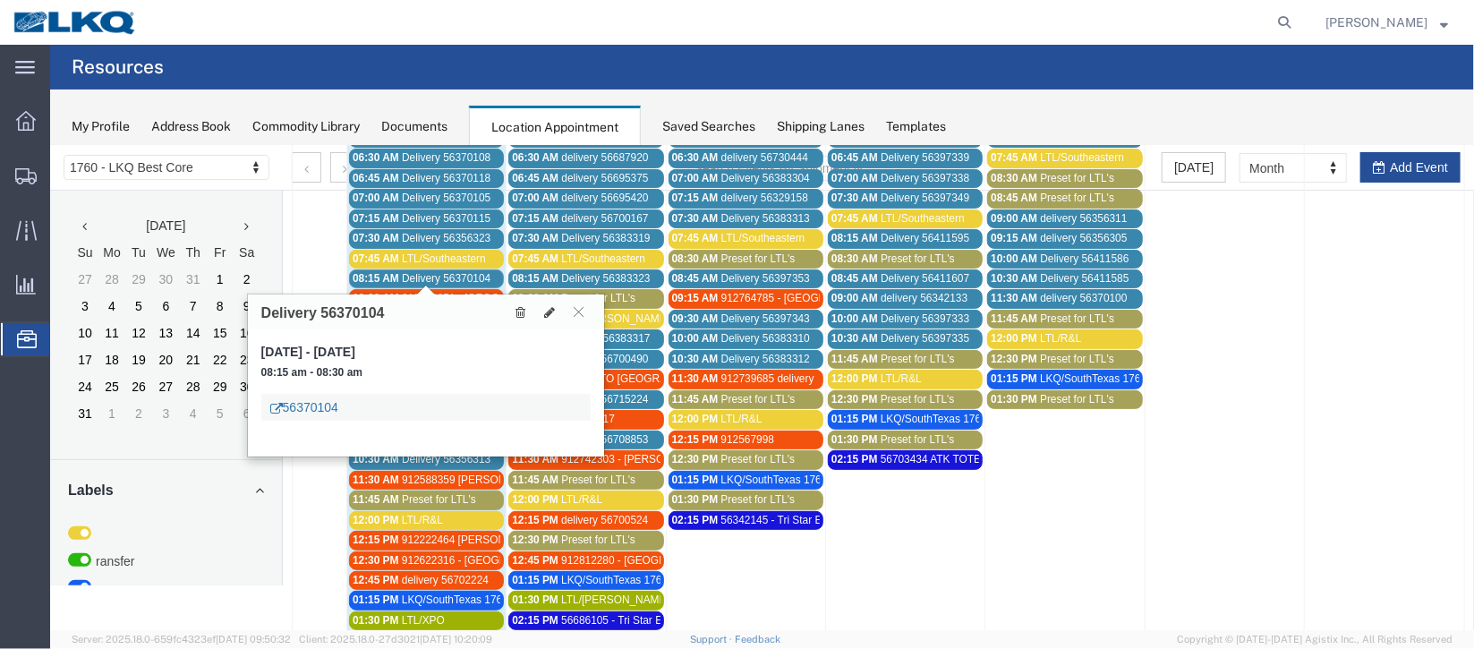
click at [311, 398] on link "56370104" at bounding box center [303, 406] width 68 height 18
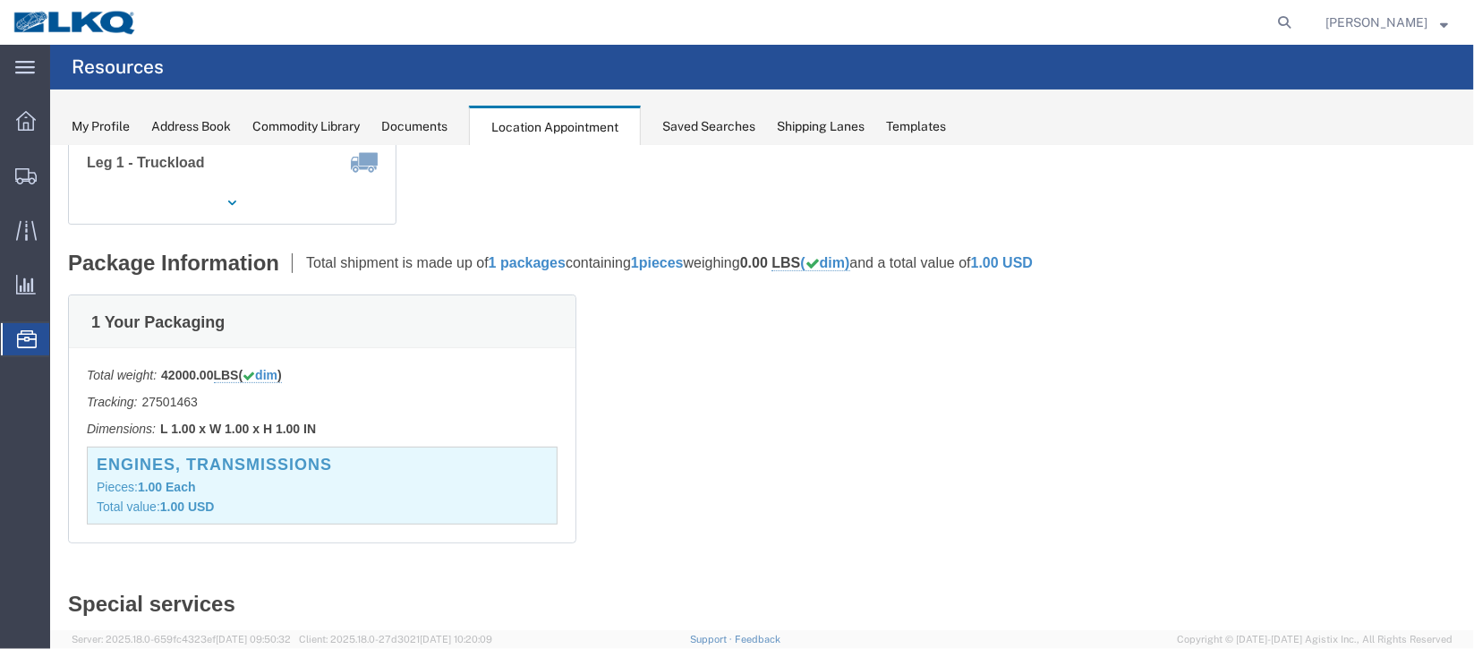
scroll to position [0, 0]
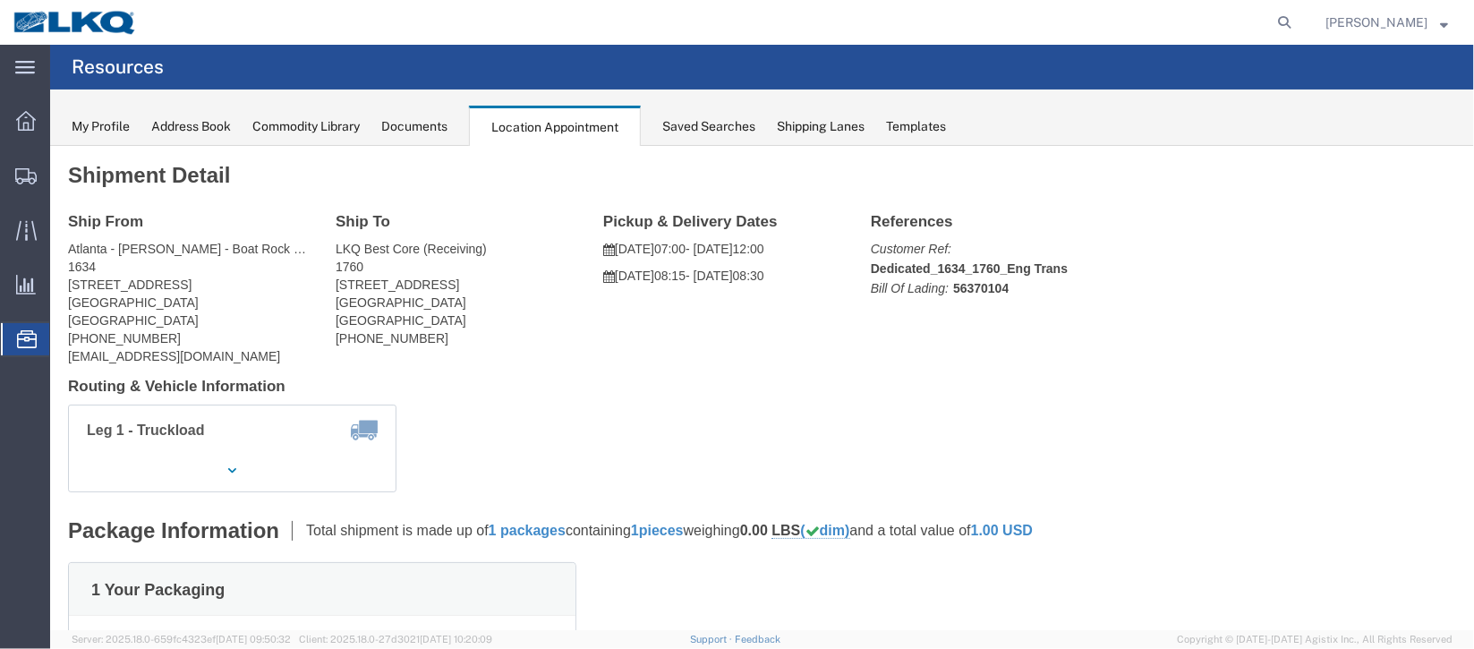
click at [0, 0] on span "Documents" at bounding box center [0, 0] width 0 height 0
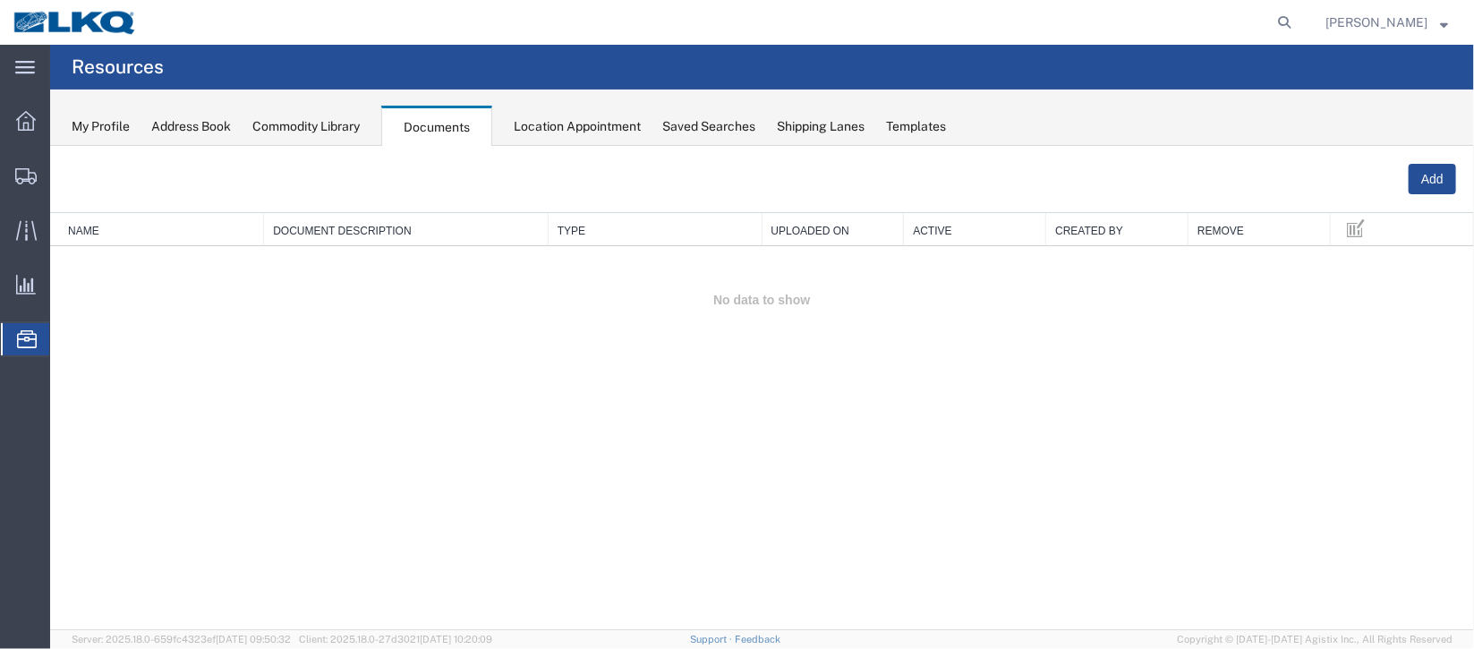
click at [0, 0] on span "Location Appointment" at bounding box center [0, 0] width 0 height 0
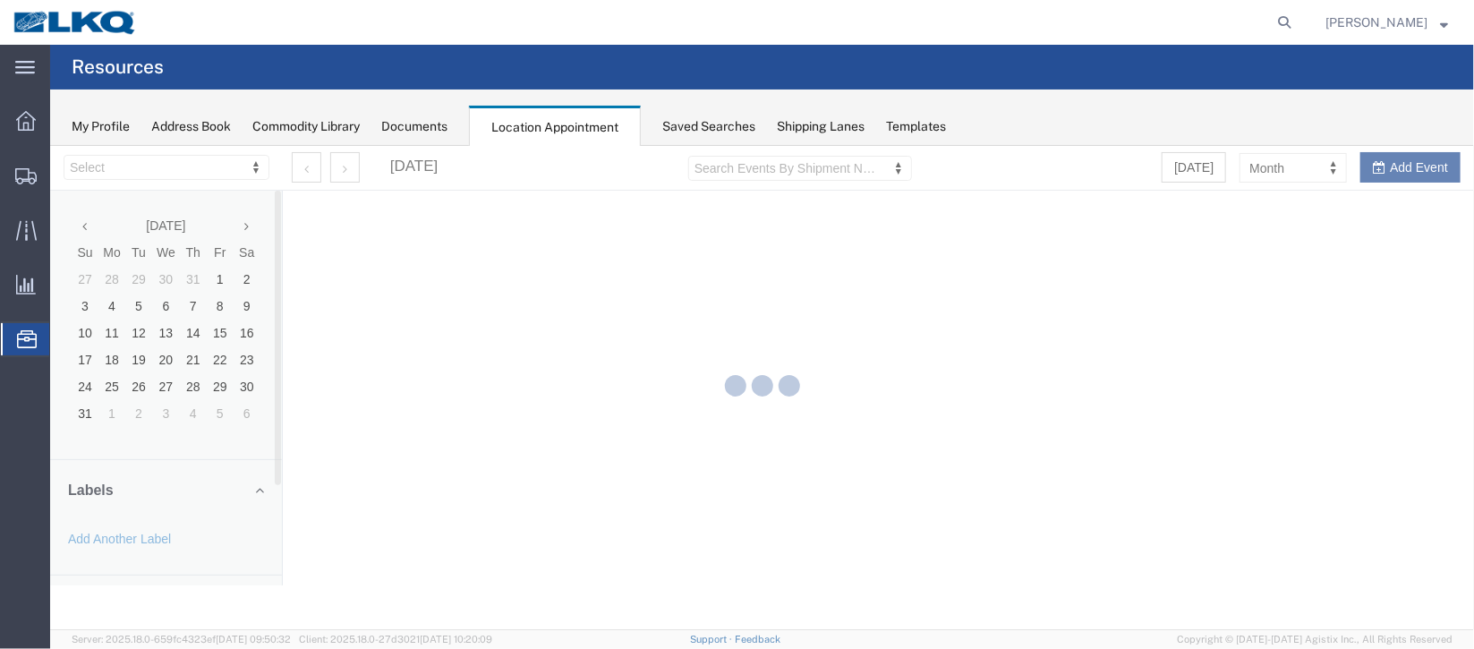
select select "27634"
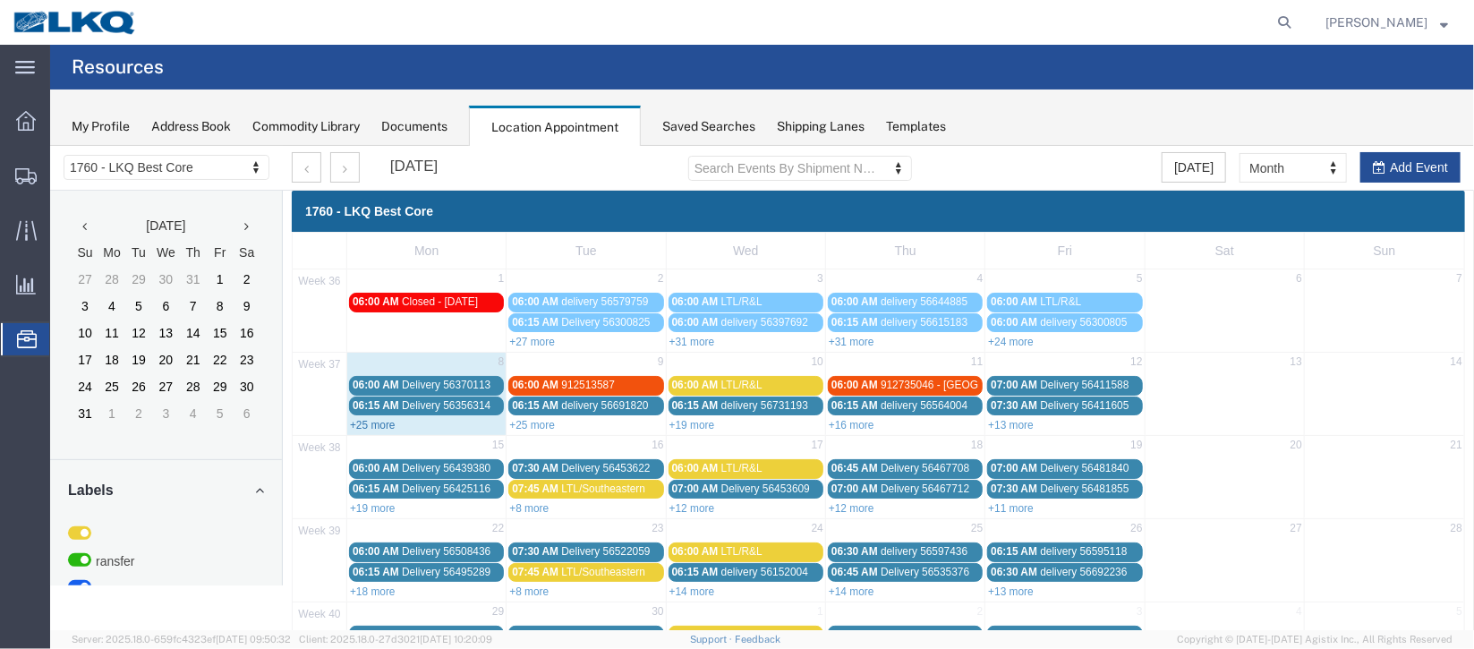
click at [380, 426] on link "+25 more" at bounding box center [372, 424] width 46 height 13
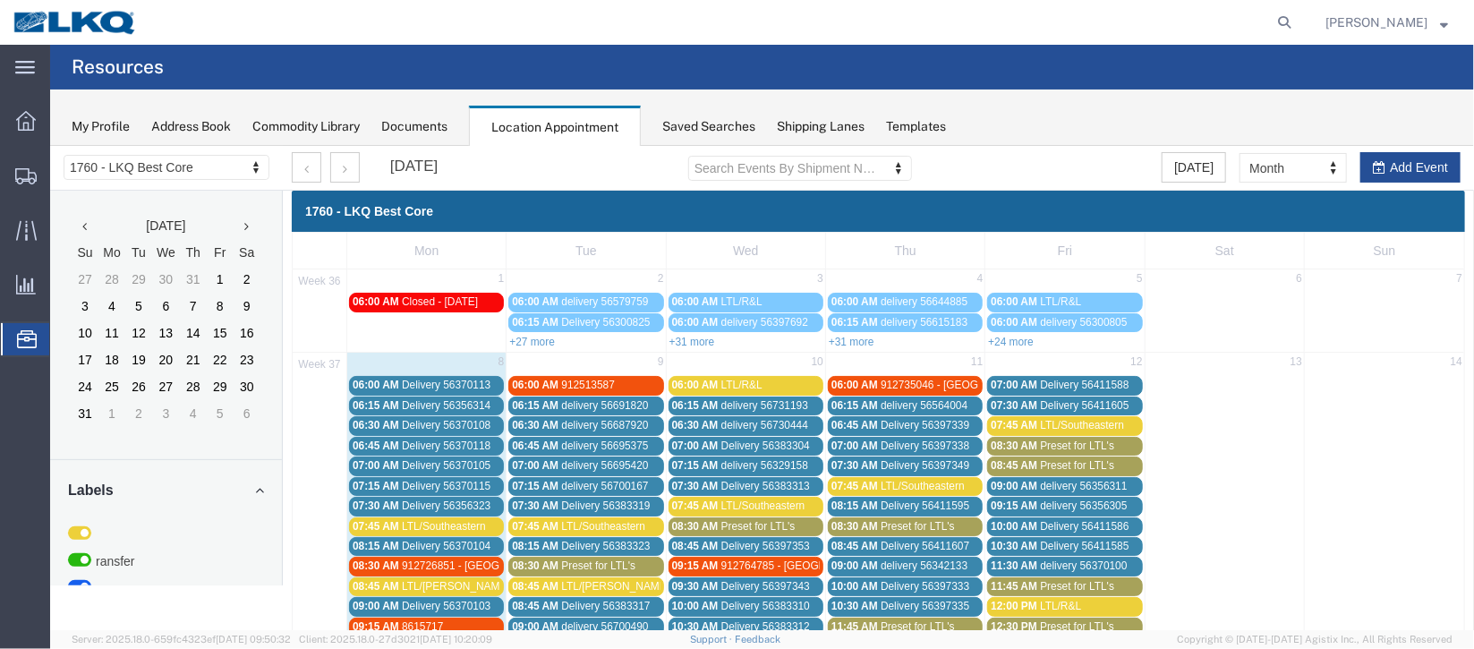
click at [445, 423] on span "Delivery 56370108" at bounding box center [445, 424] width 89 height 13
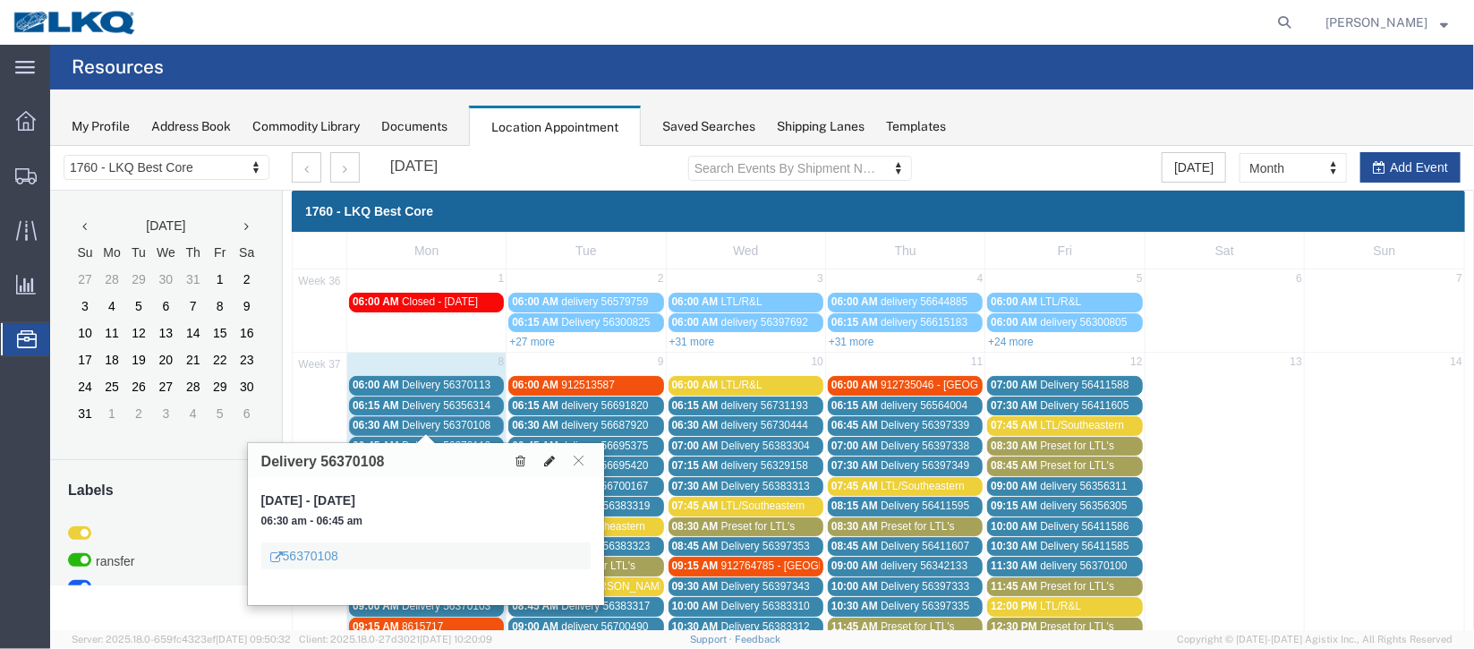
click at [555, 459] on button at bounding box center [548, 459] width 25 height 19
select select "1"
select select
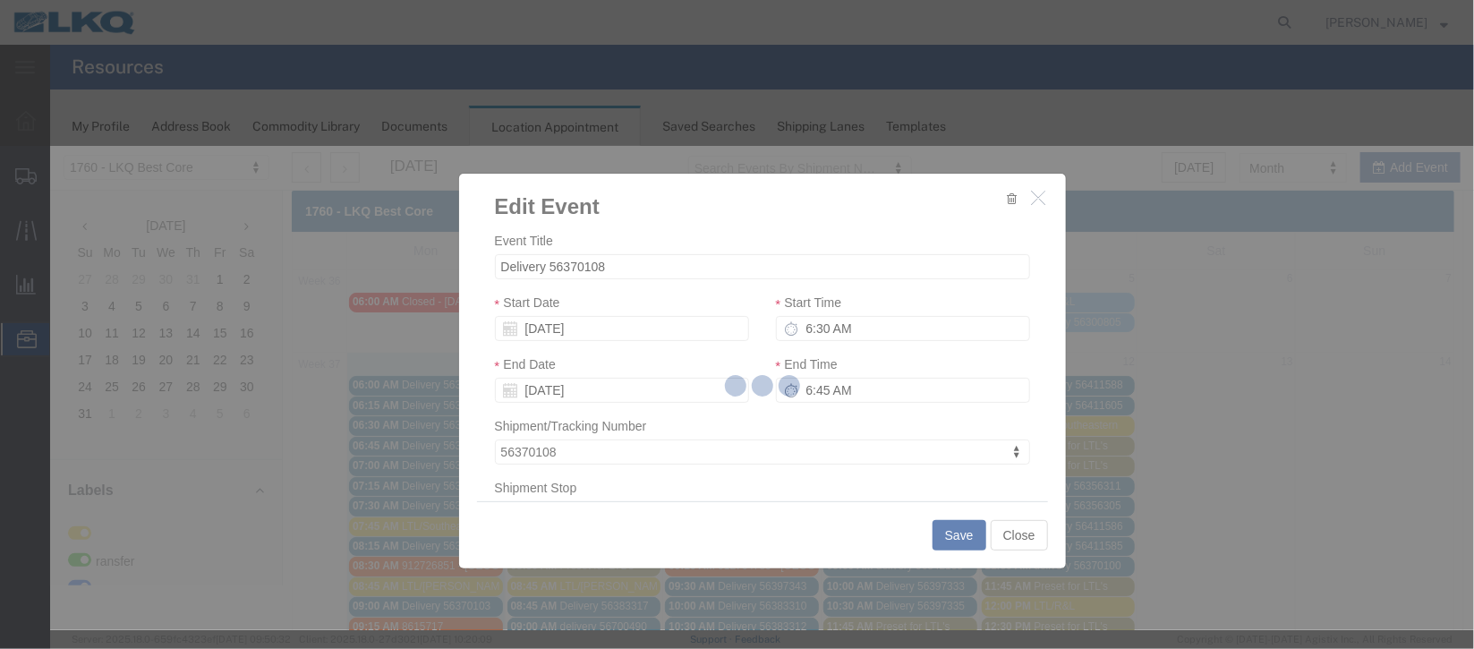
select select
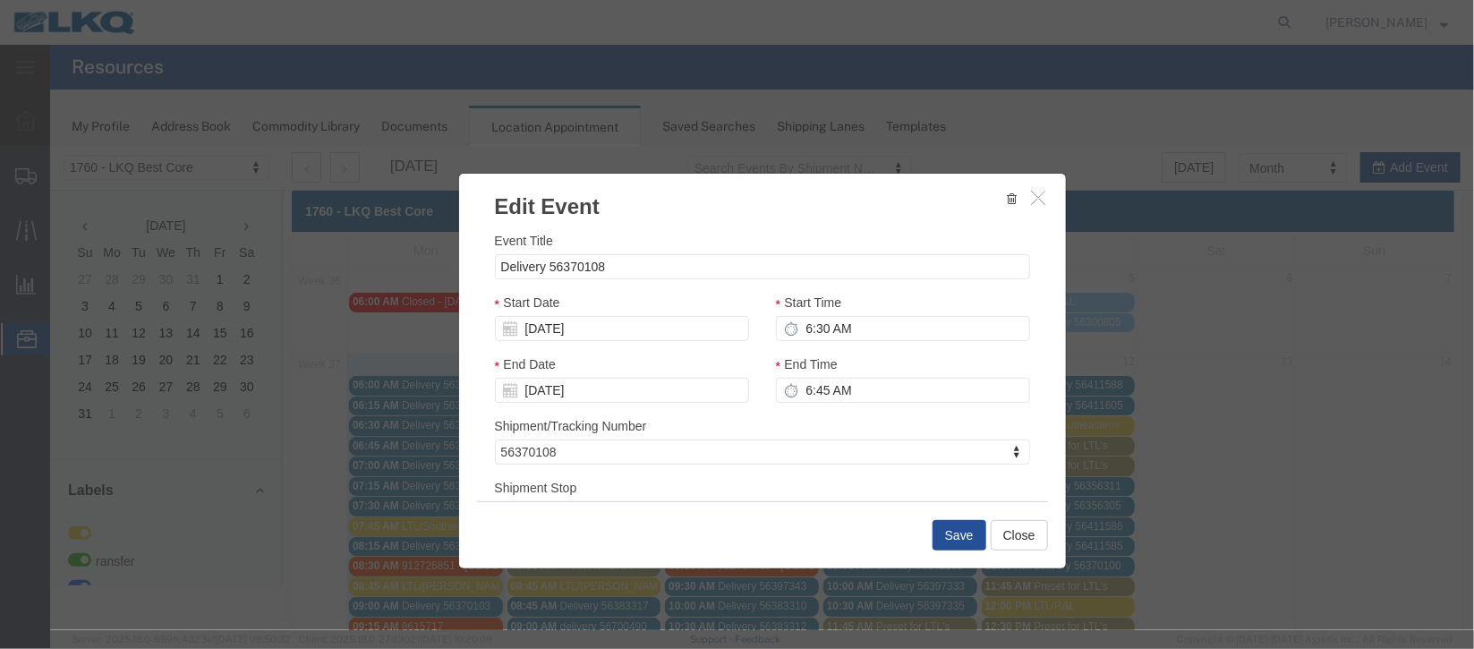
scroll to position [228, 0]
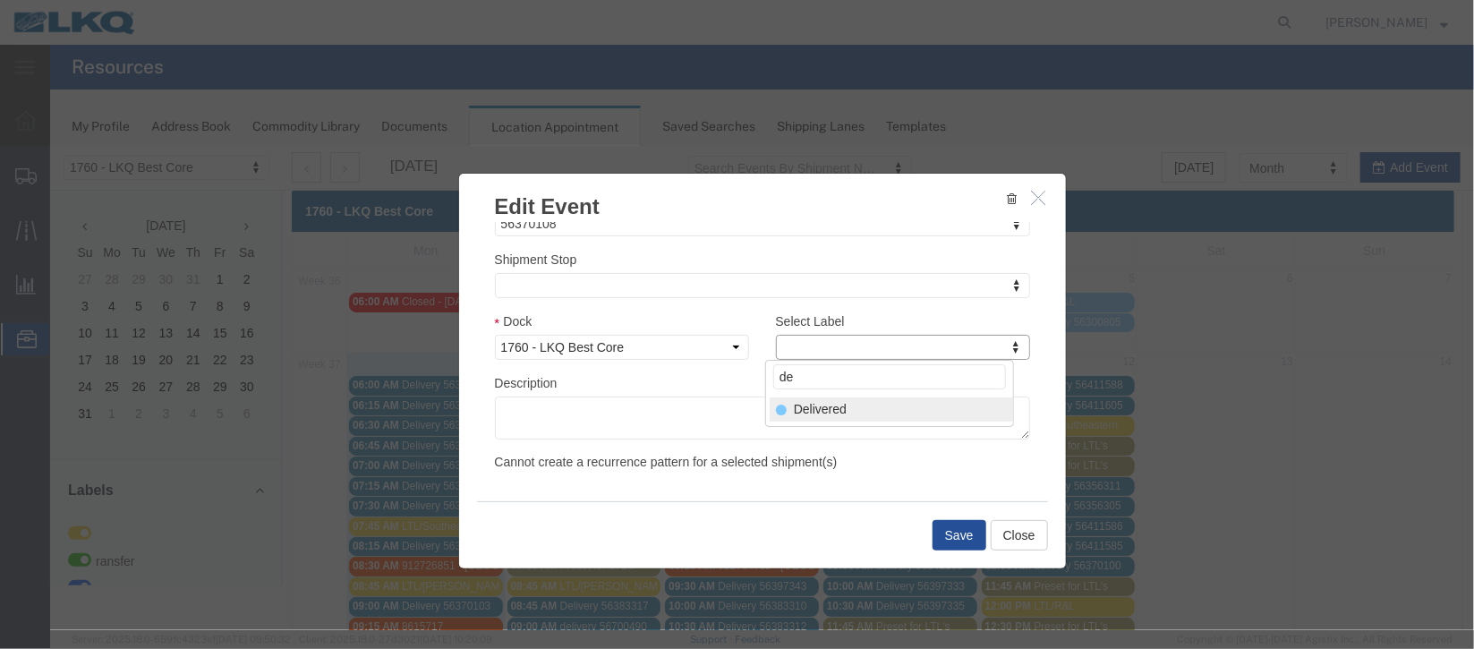
type input "de"
drag, startPoint x: 872, startPoint y: 397, endPoint x: 882, endPoint y: 419, distance: 24.0
select select "40"
click at [962, 531] on button "Save" at bounding box center [959, 534] width 54 height 30
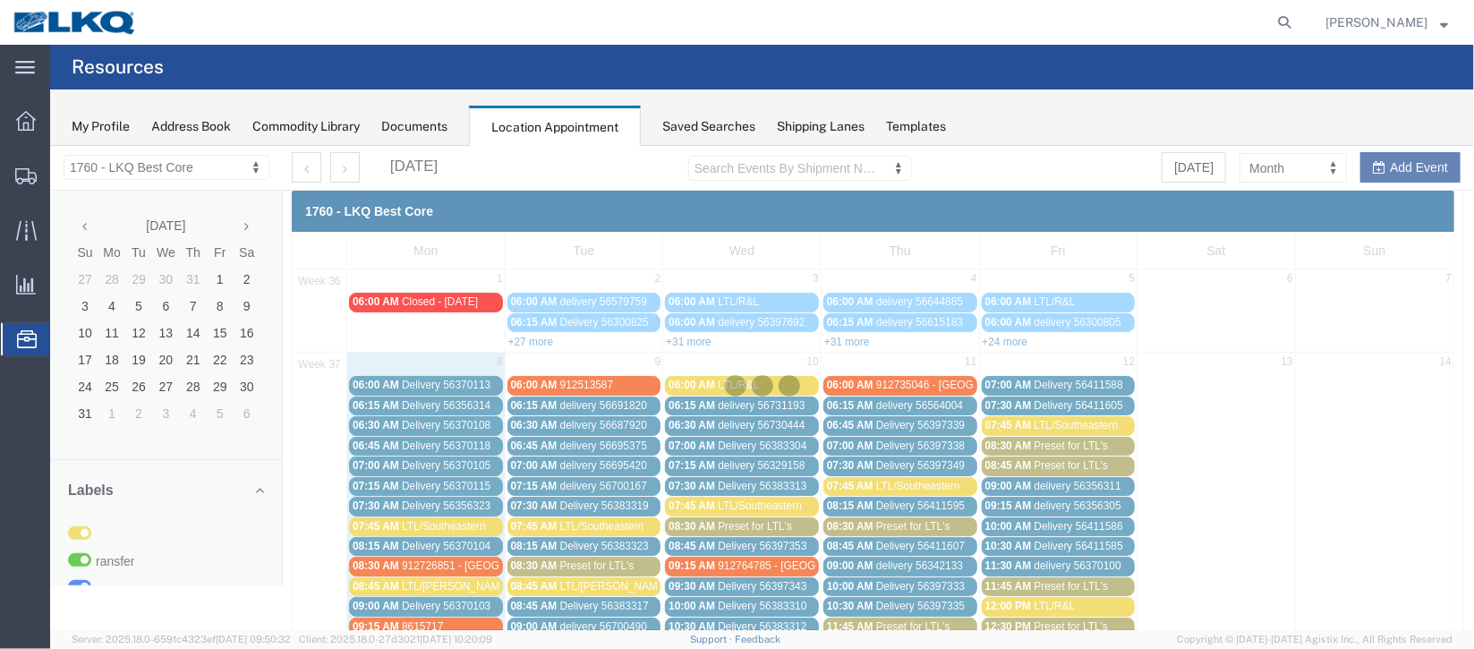
scroll to position [219, 0]
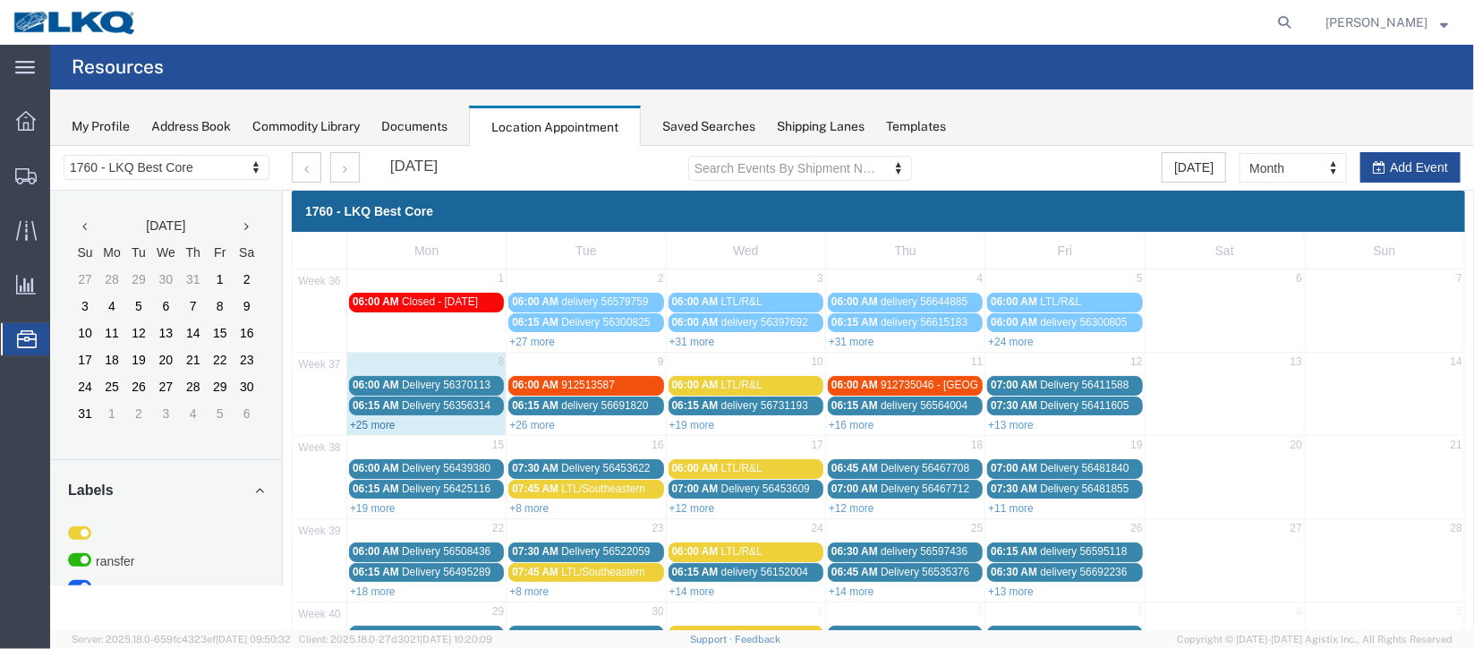
click at [375, 423] on link "+25 more" at bounding box center [372, 424] width 46 height 13
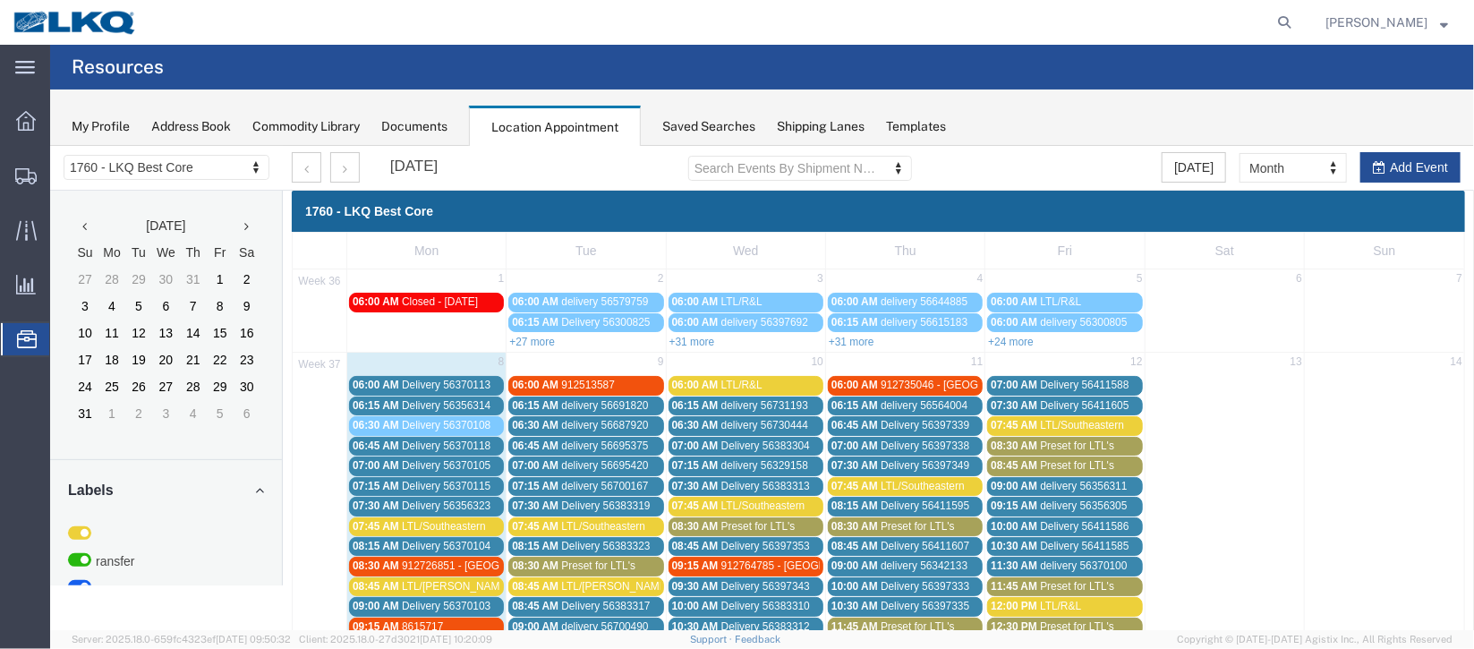
click at [424, 379] on span "Delivery 56370113" at bounding box center [445, 384] width 89 height 13
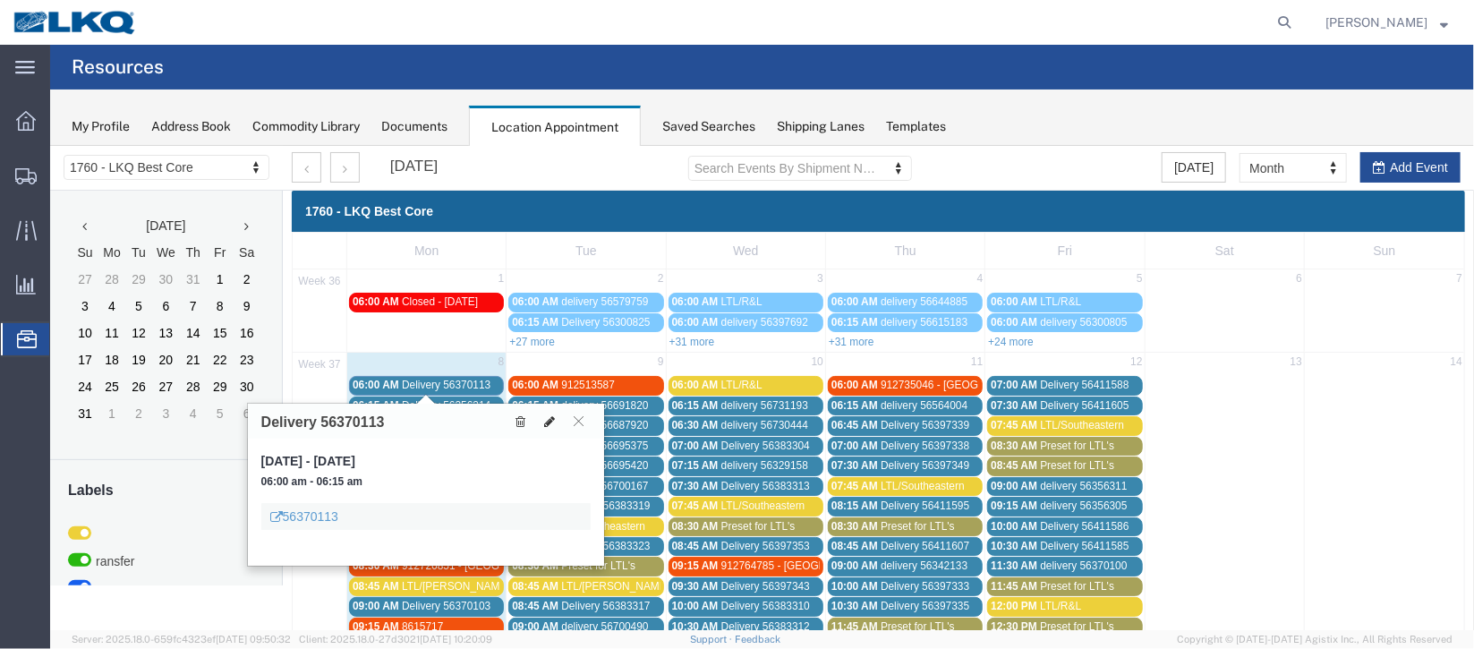
click at [548, 419] on icon at bounding box center [548, 420] width 11 height 13
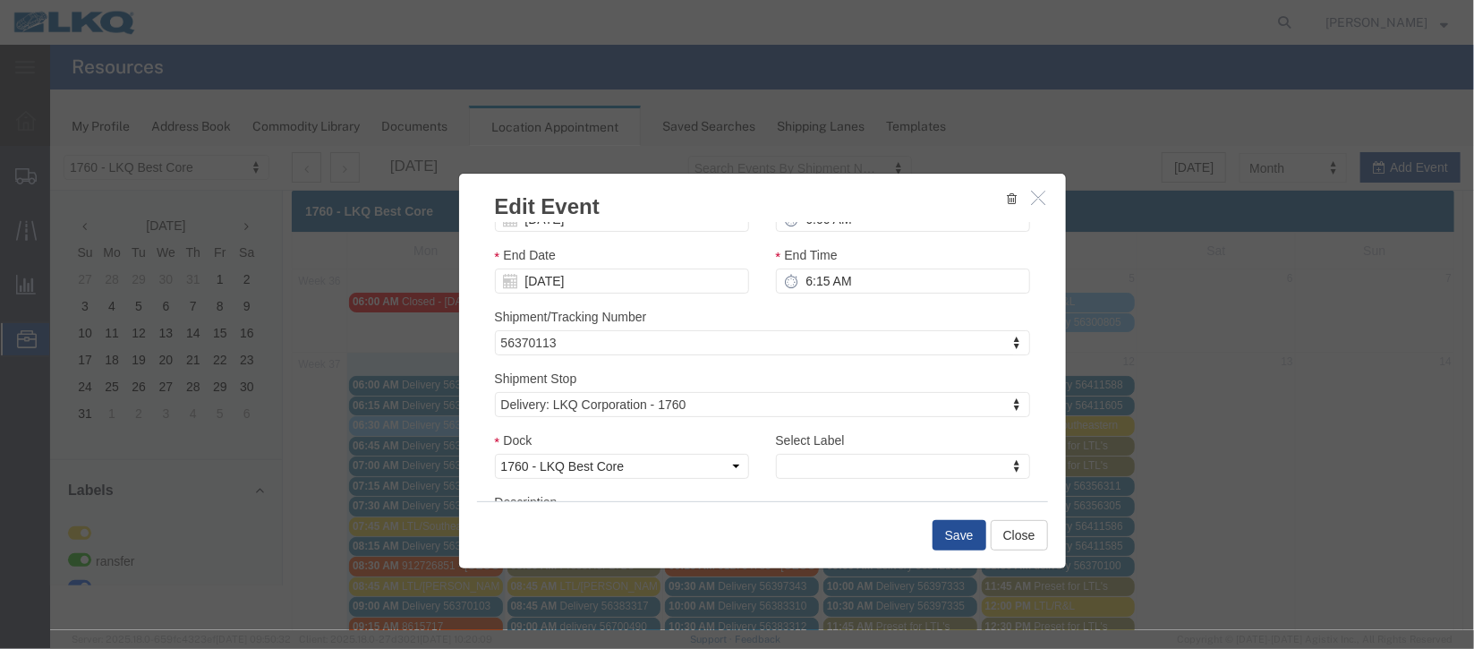
scroll to position [228, 0]
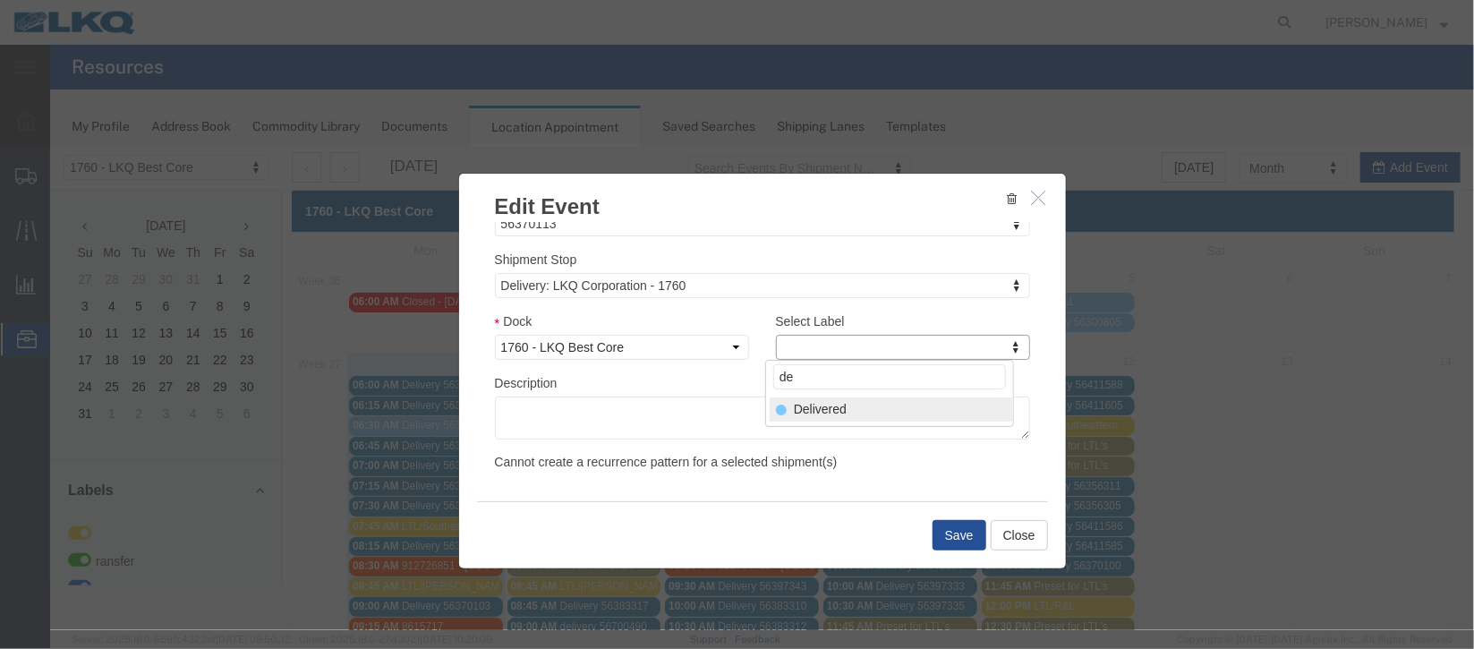
type input "de"
select select "40"
click at [958, 541] on button "Save" at bounding box center [959, 534] width 54 height 30
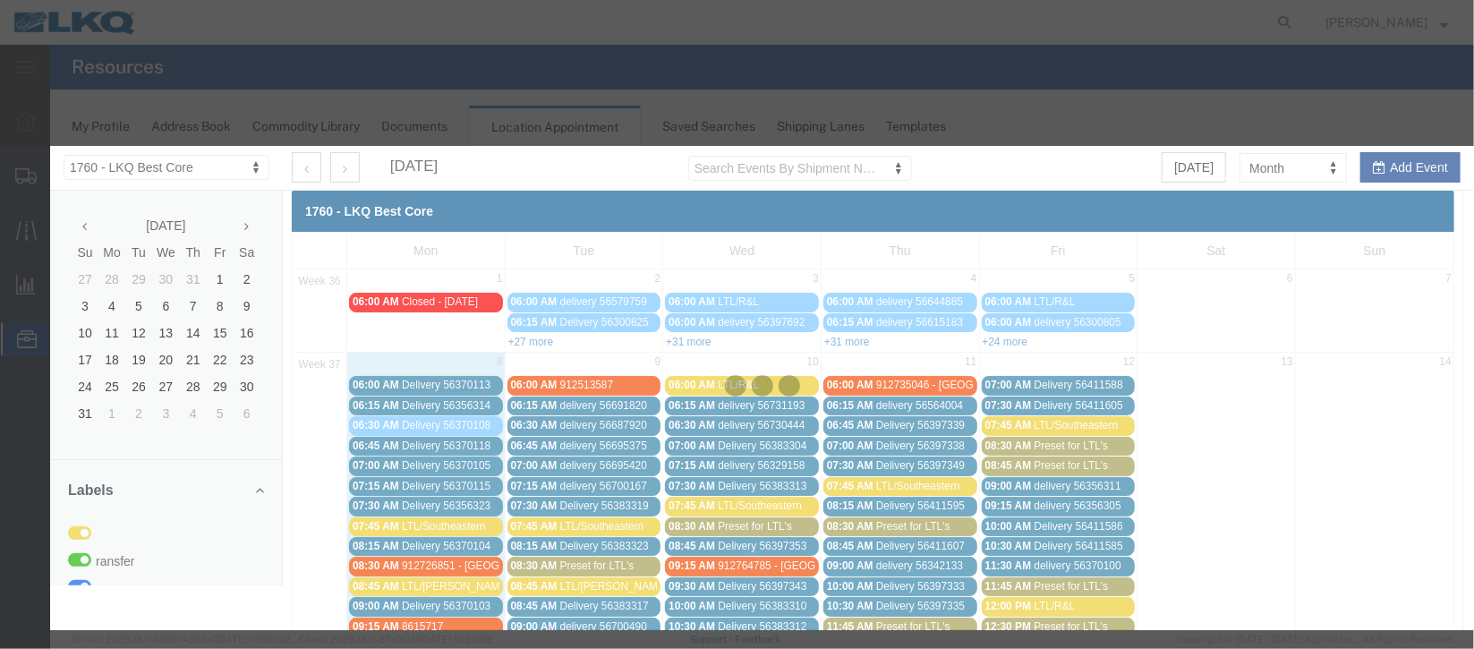
scroll to position [219, 0]
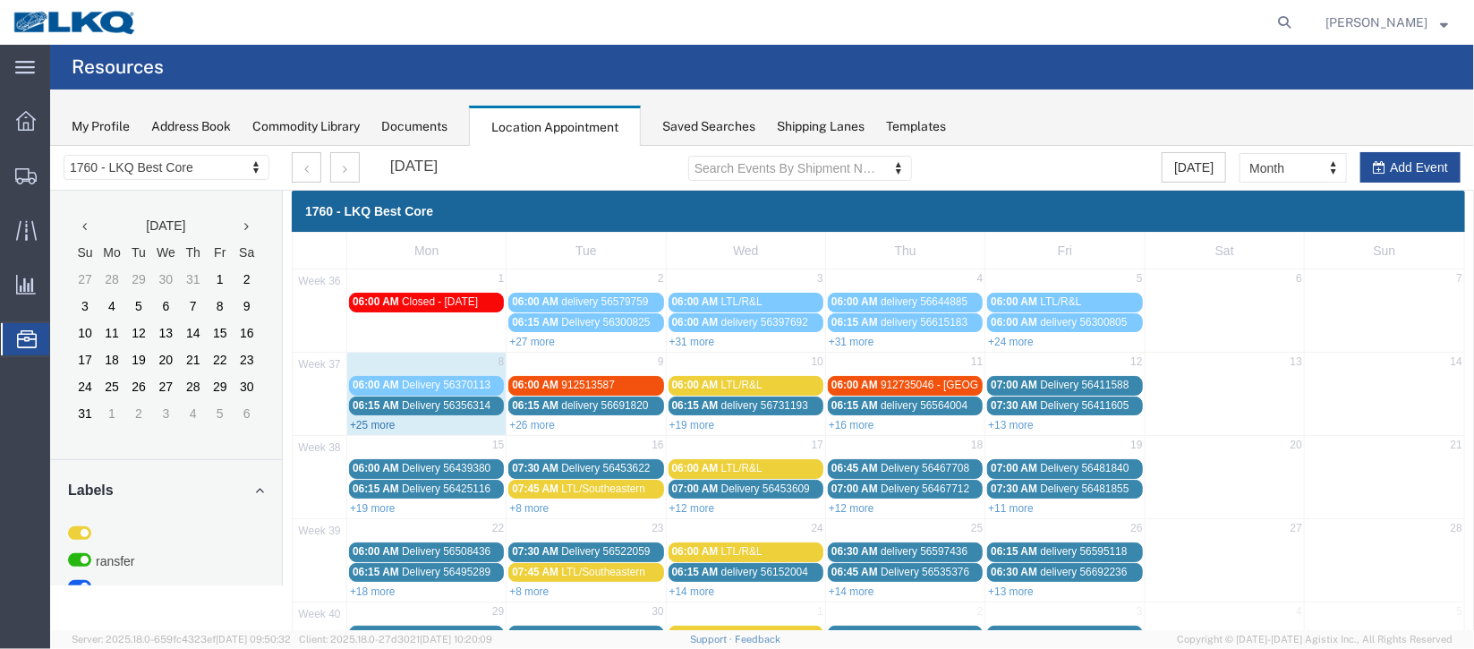
click at [377, 424] on link "+25 more" at bounding box center [372, 424] width 46 height 13
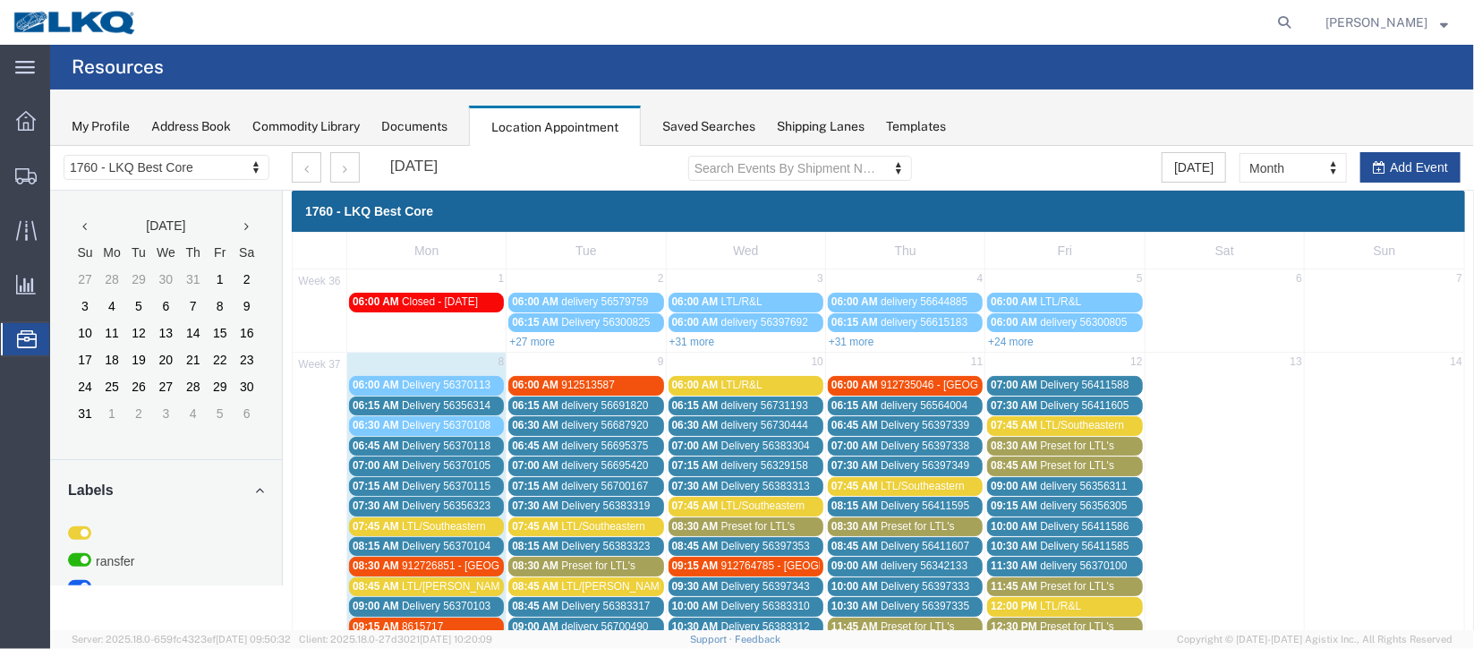
click at [445, 404] on span "Delivery 56356314" at bounding box center [445, 404] width 89 height 13
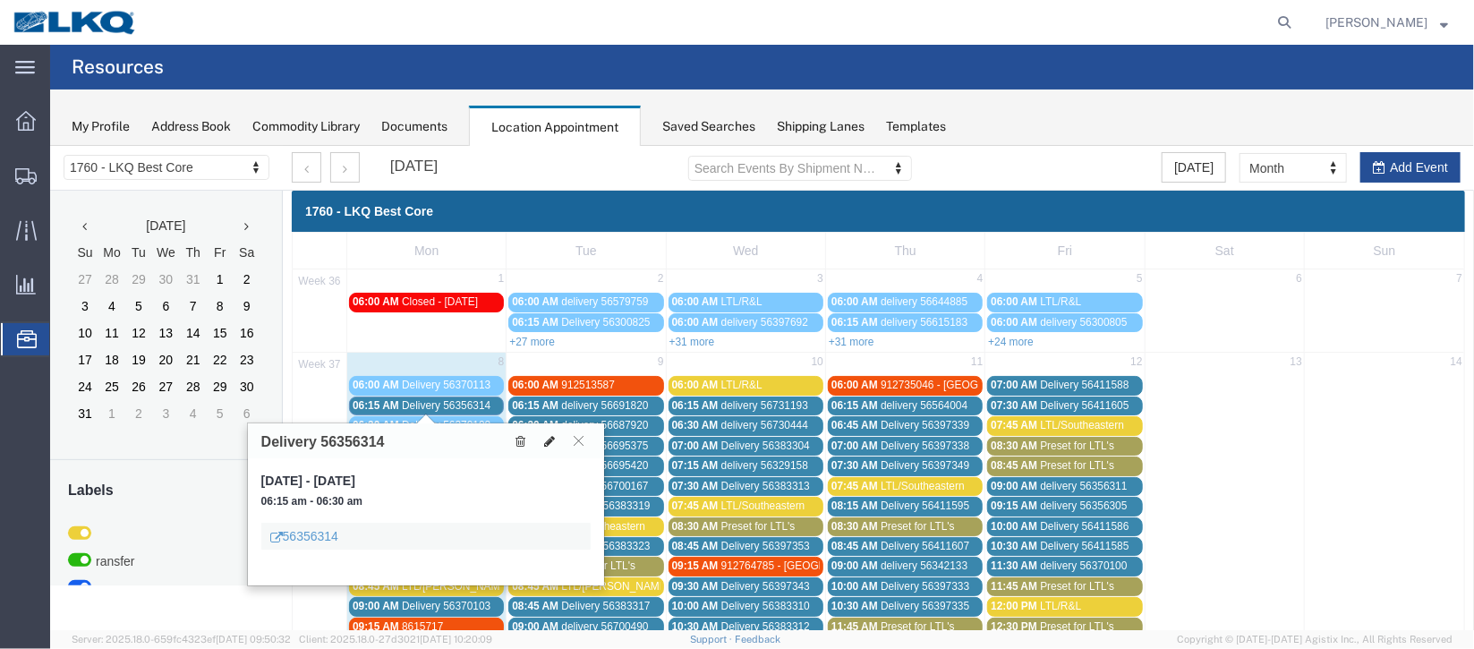
click at [543, 438] on icon at bounding box center [548, 440] width 11 height 13
select select "100"
select select "1"
select select
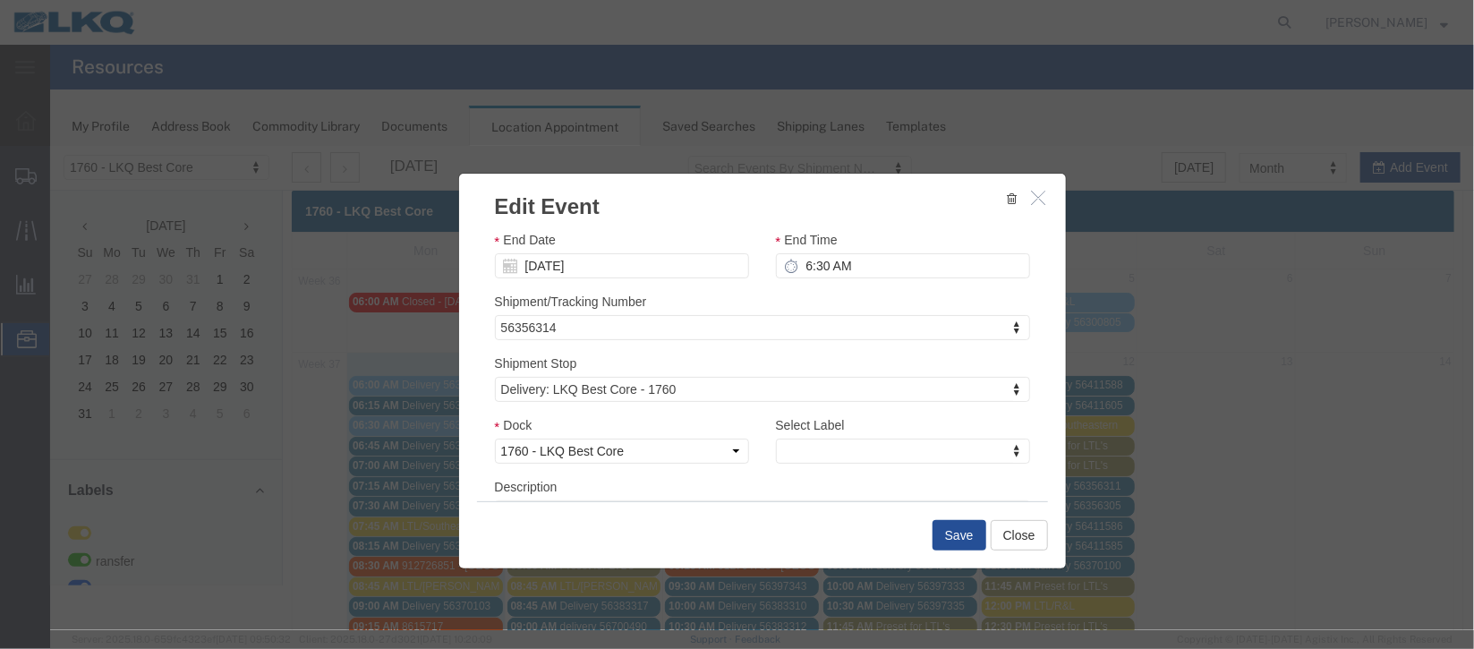
scroll to position [228, 0]
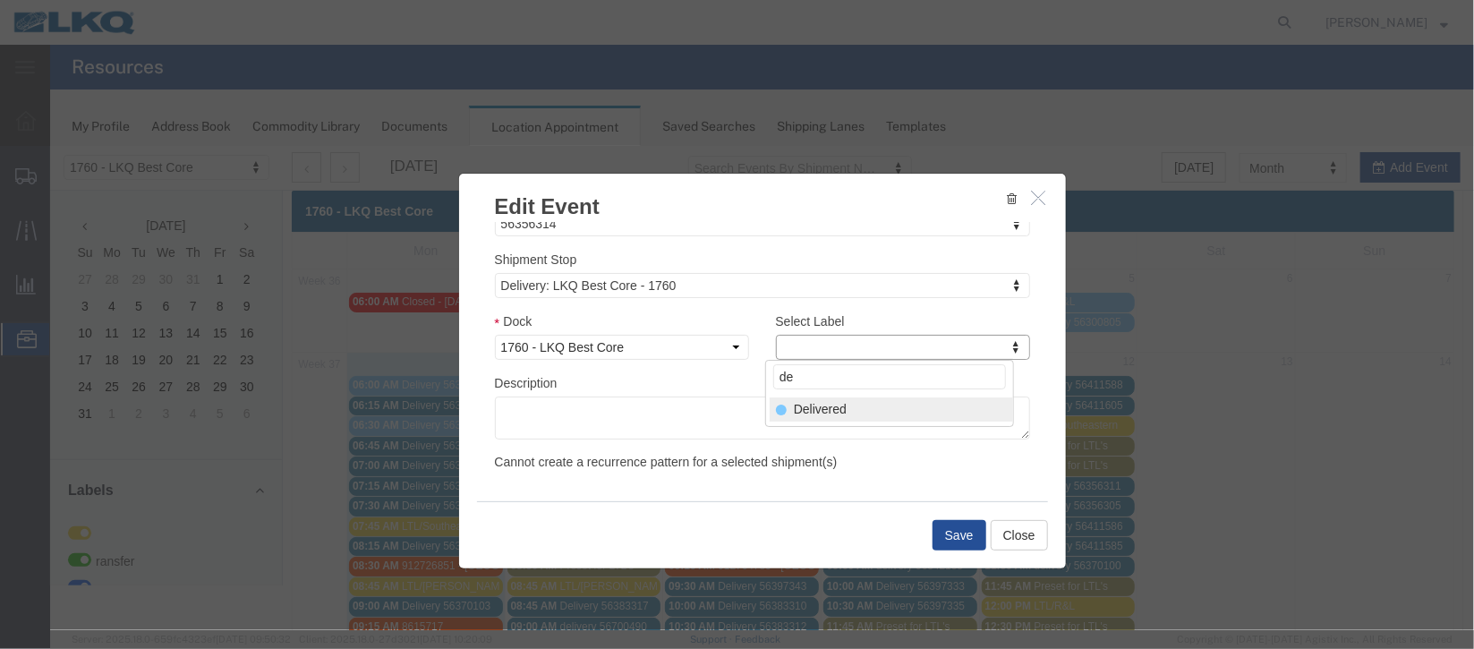
type input "de"
select select "40"
click at [966, 539] on button "Save" at bounding box center [959, 534] width 54 height 30
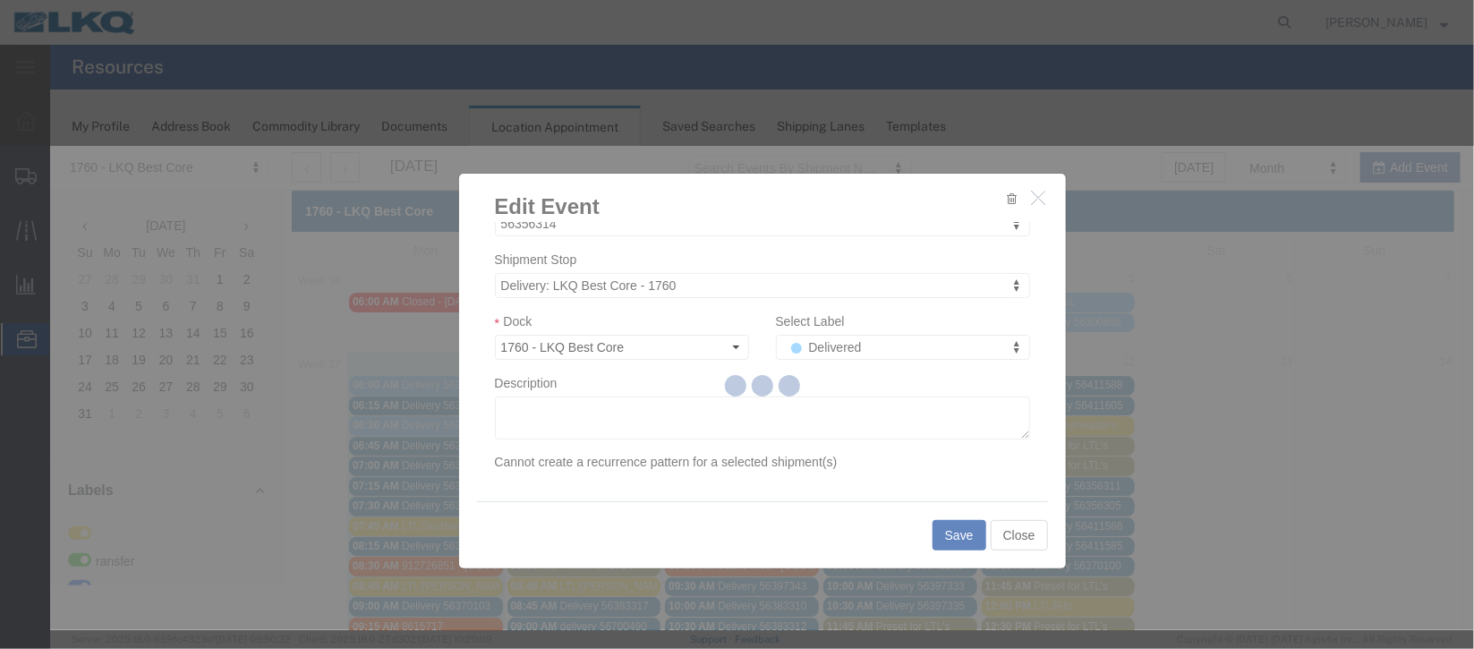
scroll to position [219, 0]
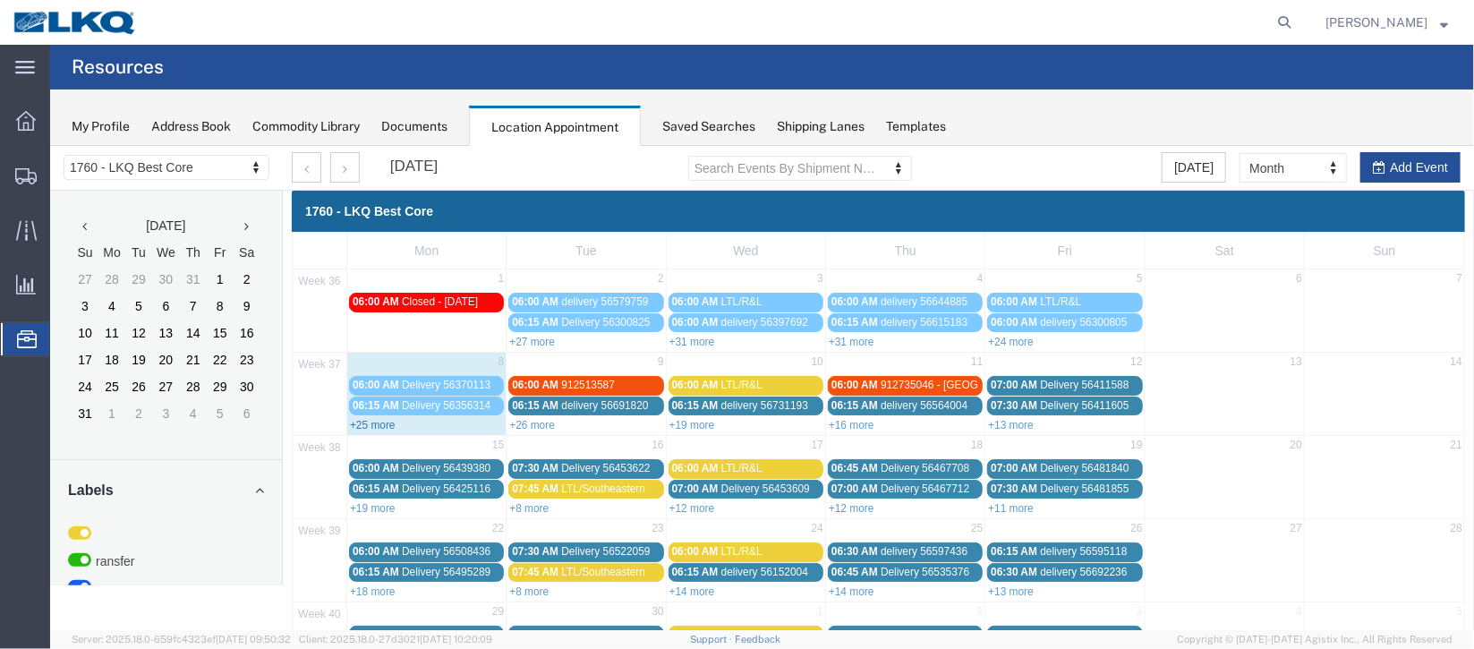
click at [363, 422] on link "+25 more" at bounding box center [372, 424] width 46 height 13
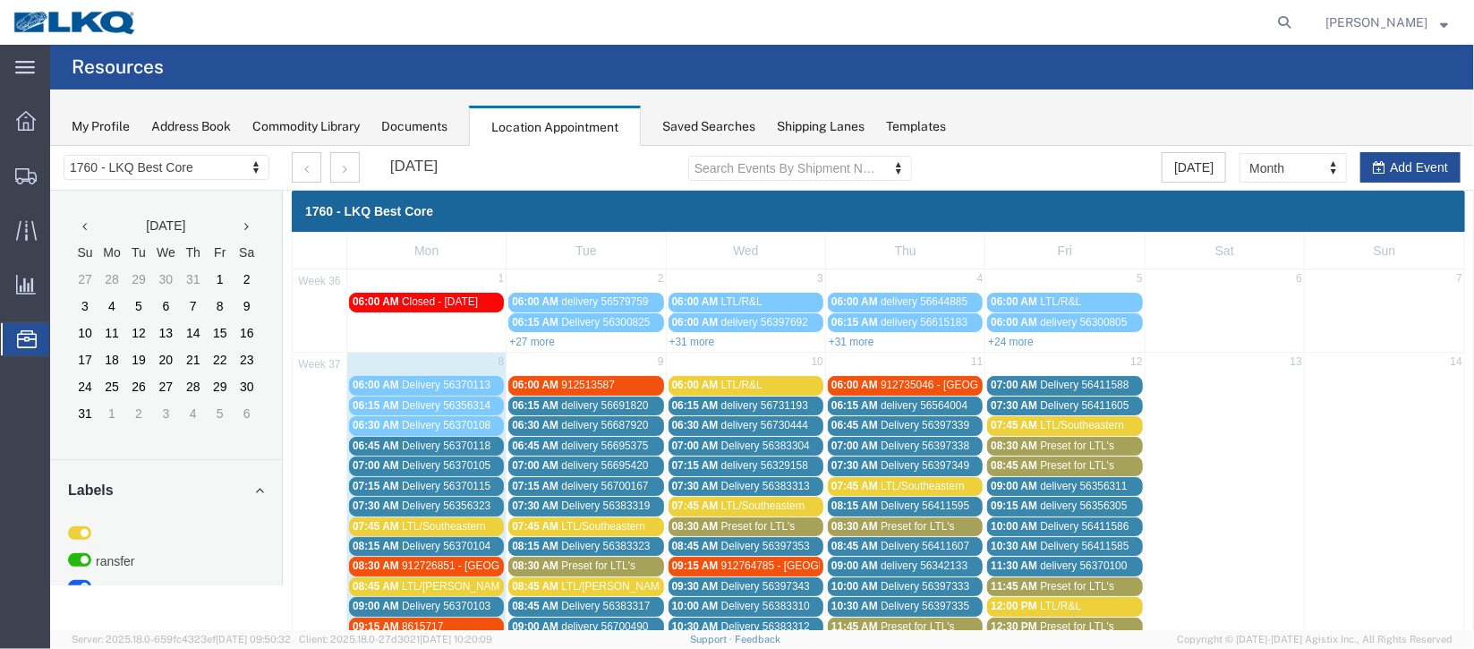
click at [451, 460] on span "Delivery 56370105" at bounding box center [445, 464] width 89 height 13
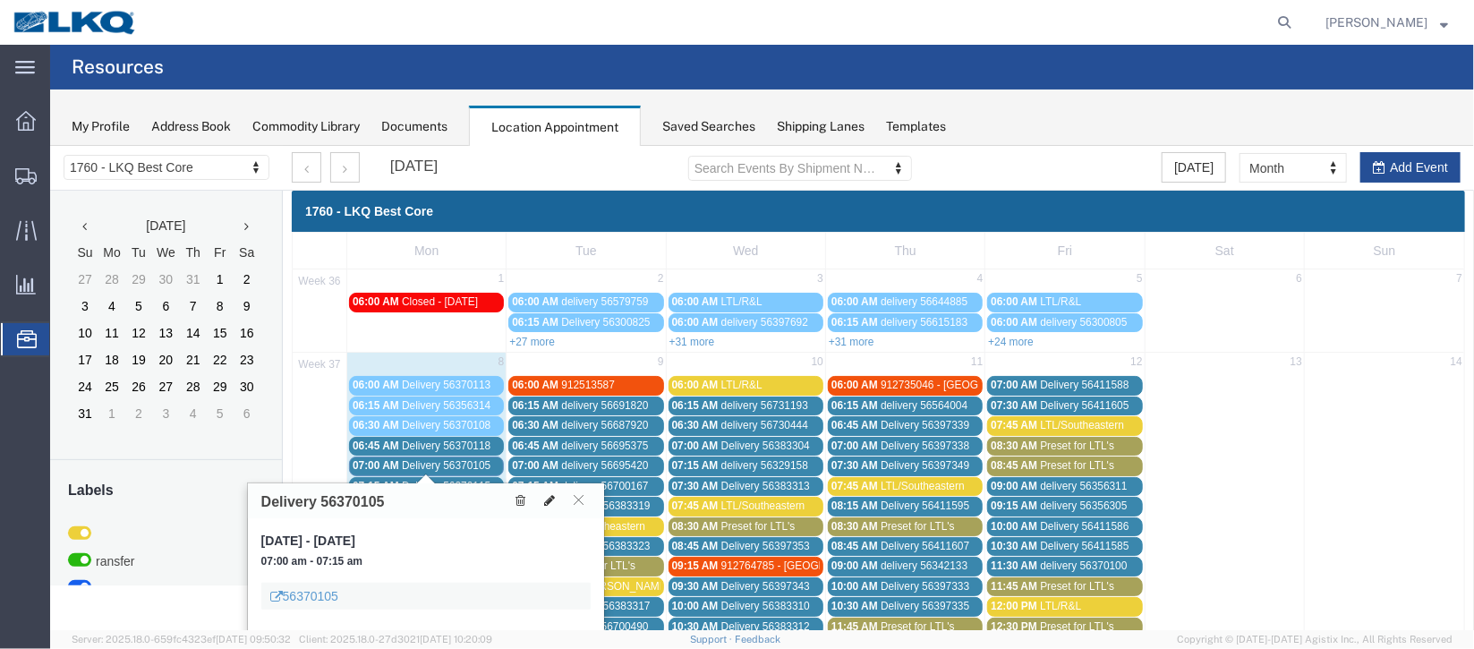
click at [548, 497] on icon at bounding box center [548, 499] width 11 height 13
select select "100"
select select "1"
select select
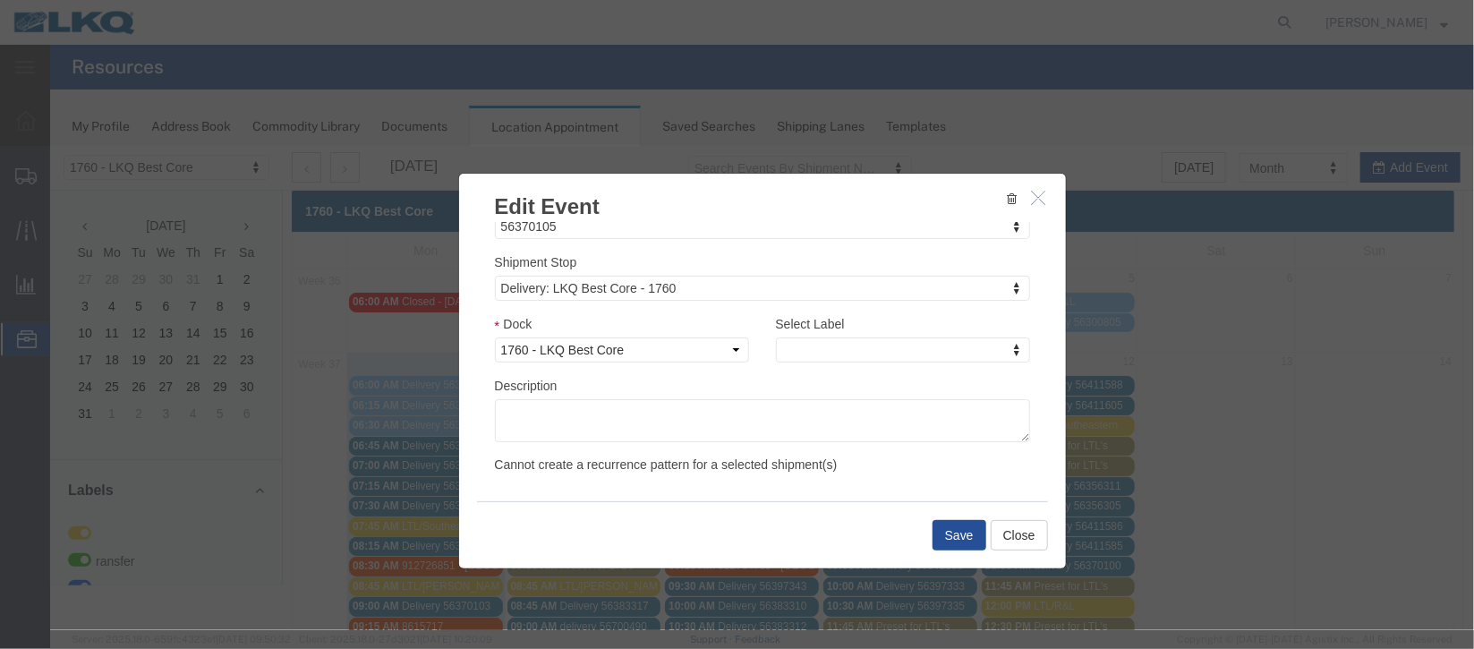
scroll to position [228, 0]
type input "de"
select select "40"
click at [949, 542] on button "Save" at bounding box center [959, 534] width 54 height 30
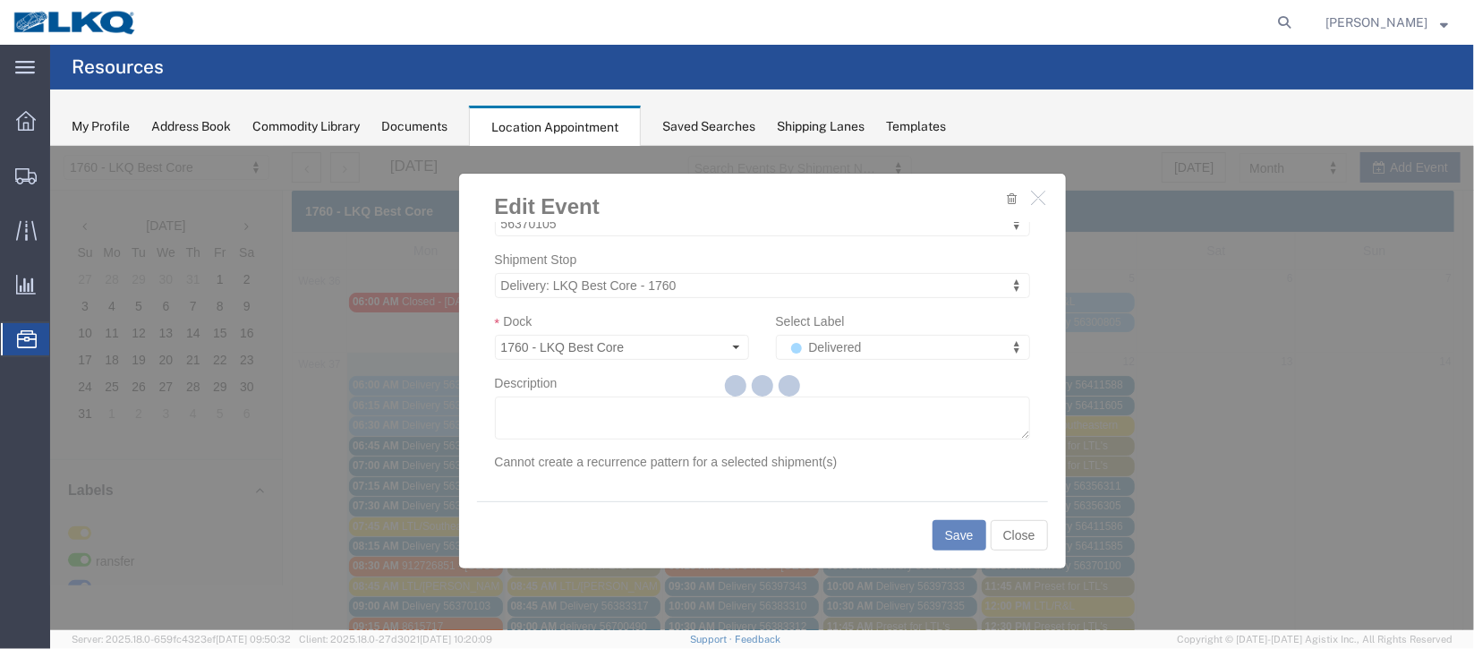
scroll to position [219, 0]
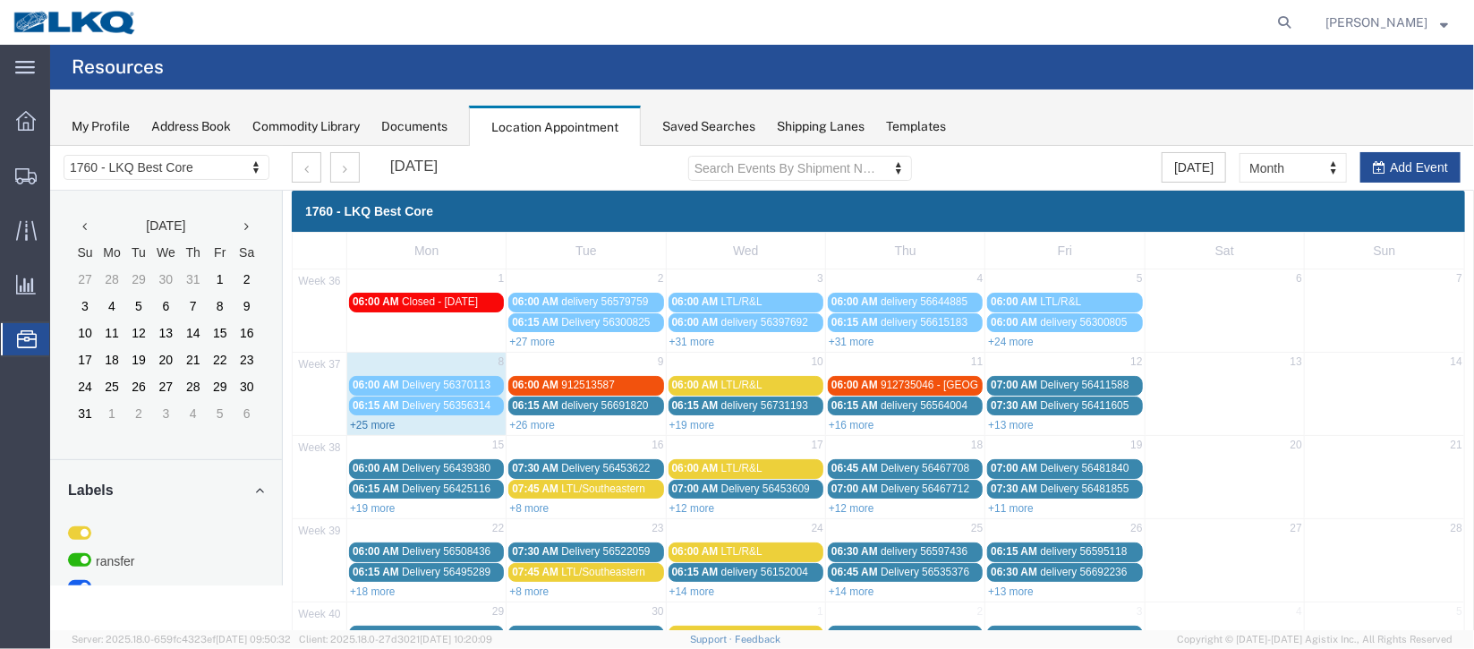
click at [371, 427] on link "+25 more" at bounding box center [372, 424] width 46 height 13
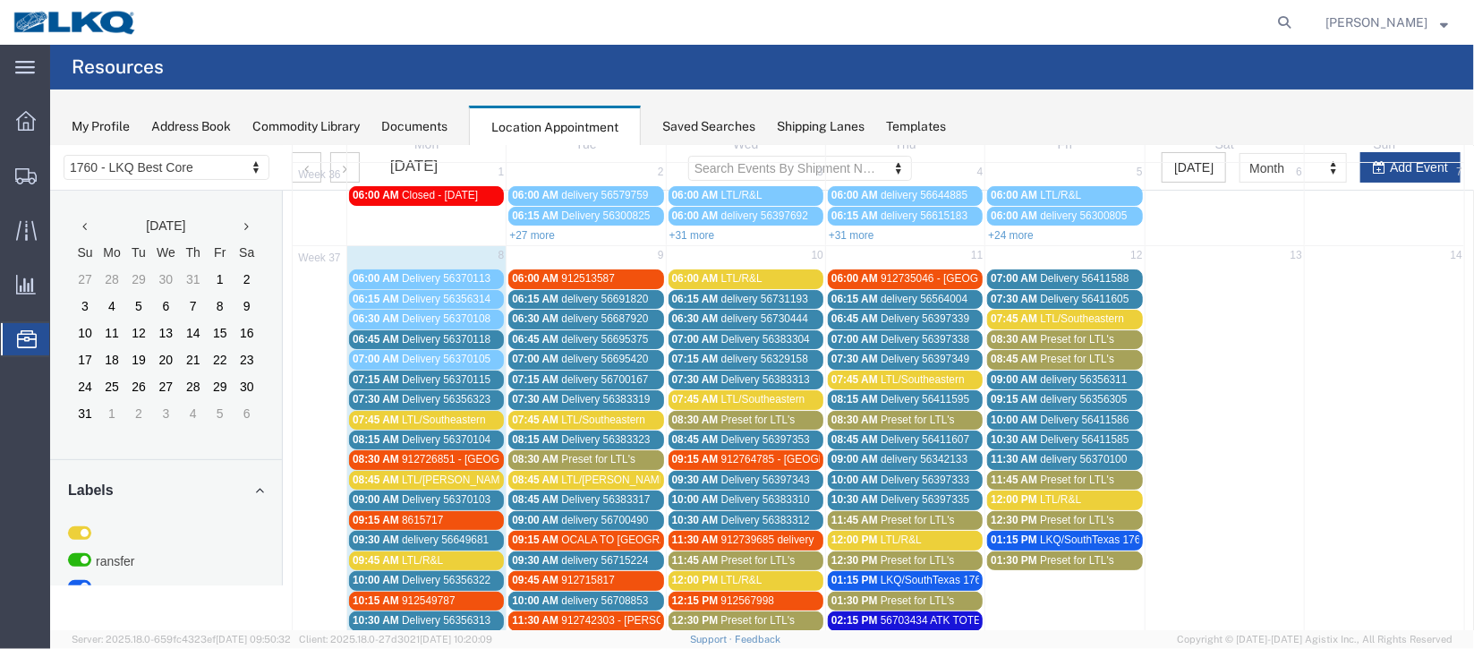
scroll to position [133, 0]
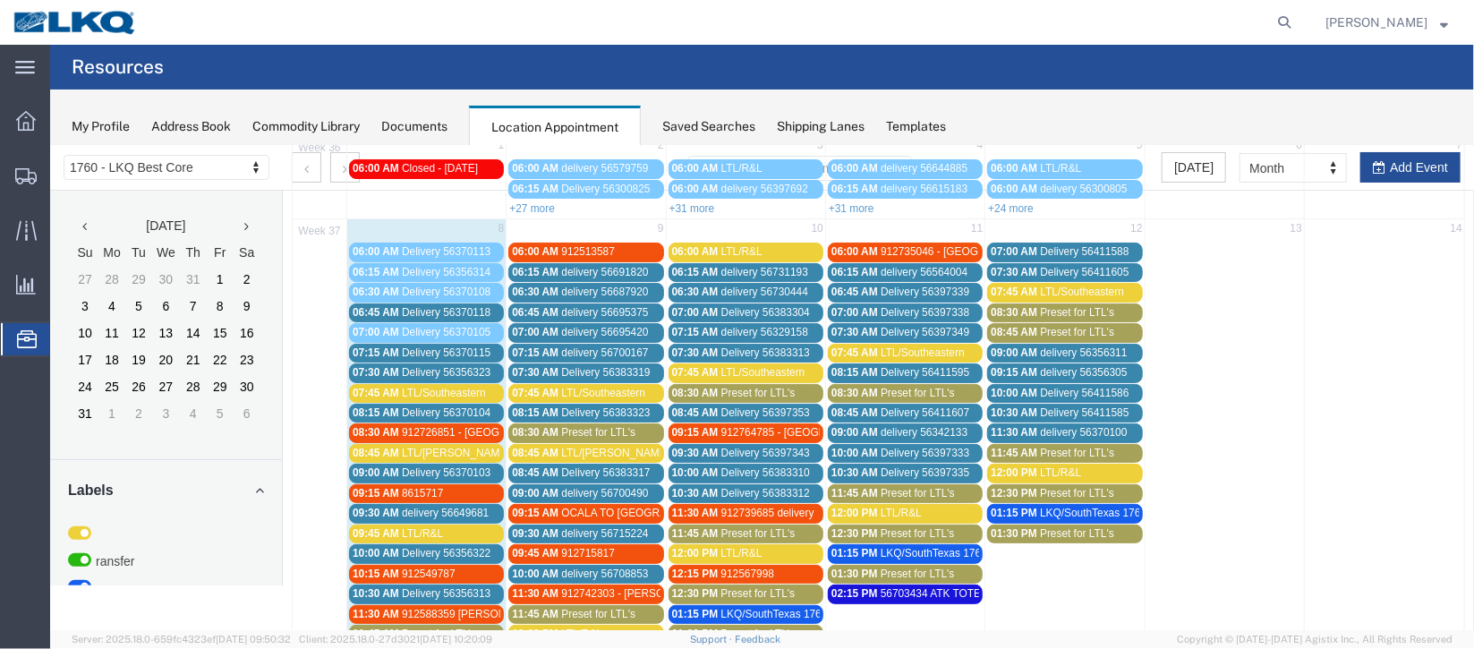
click at [449, 350] on span "Delivery 56370115" at bounding box center [445, 351] width 89 height 13
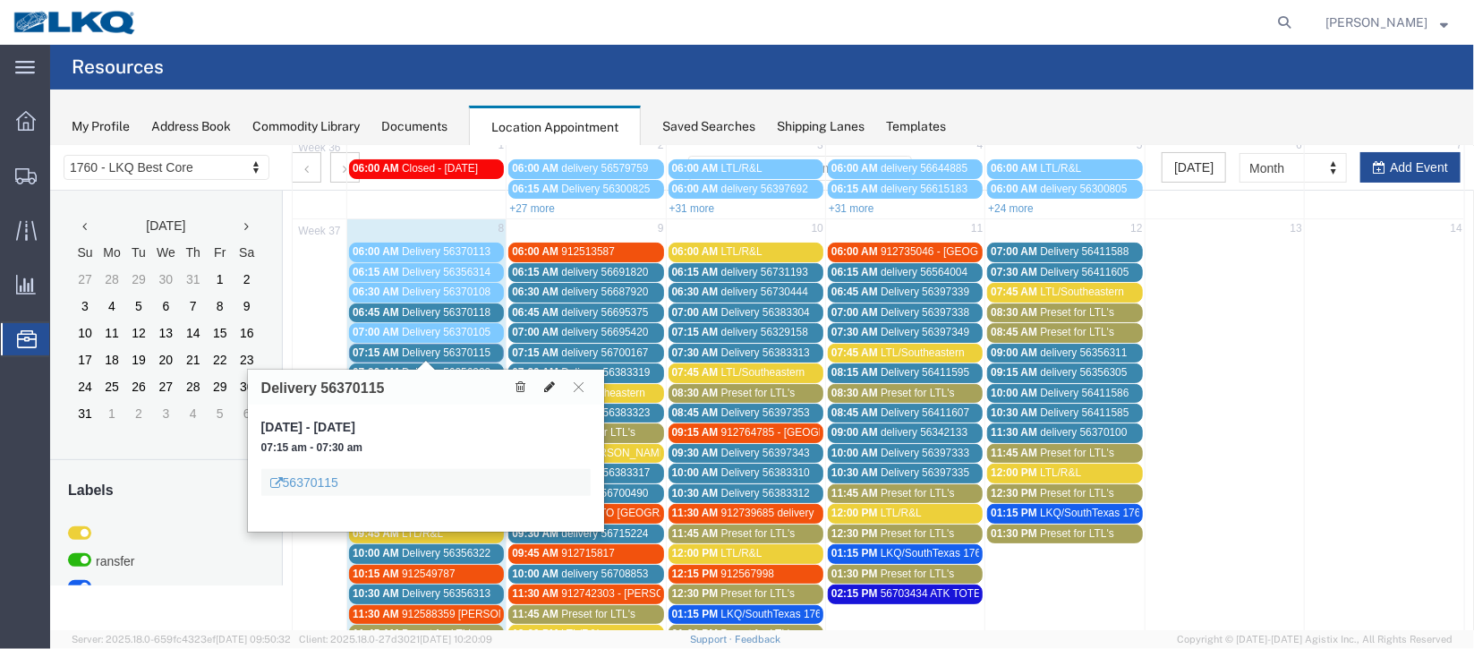
click at [552, 379] on icon at bounding box center [548, 385] width 11 height 13
select select "100"
select select "1"
select select
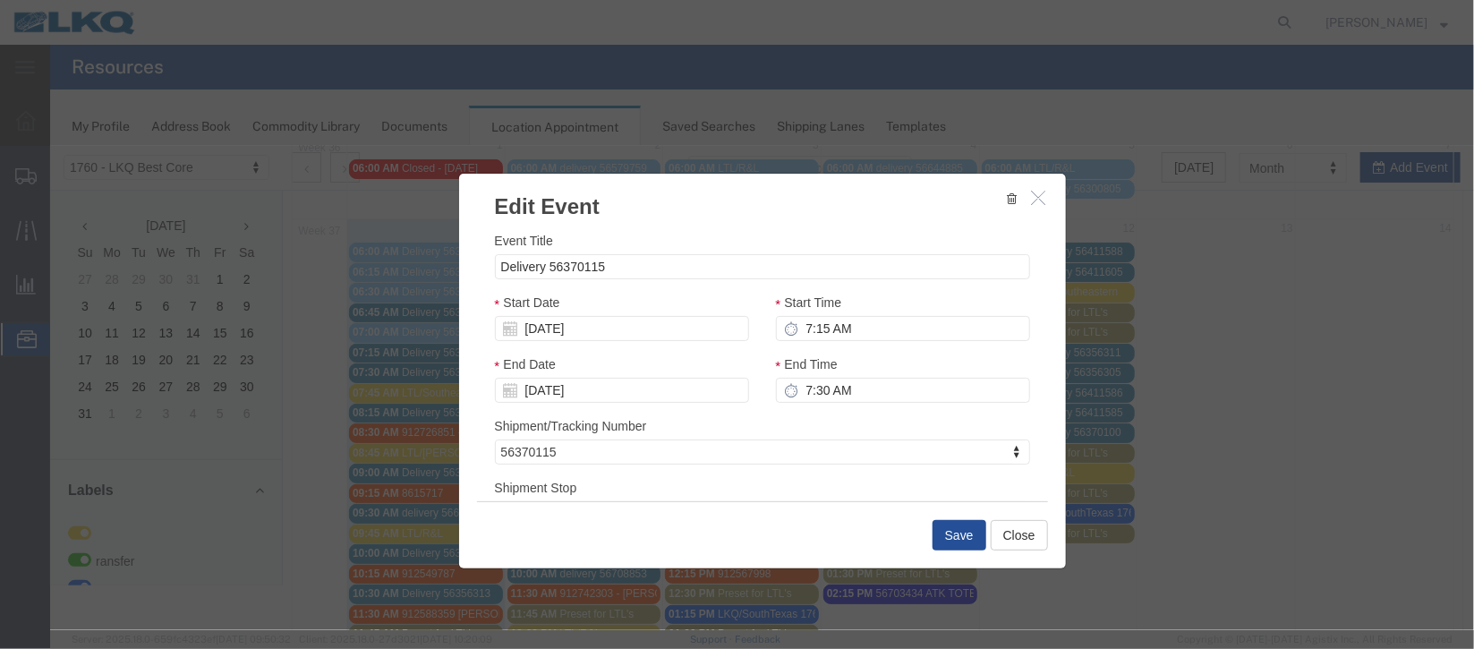
scroll to position [228, 0]
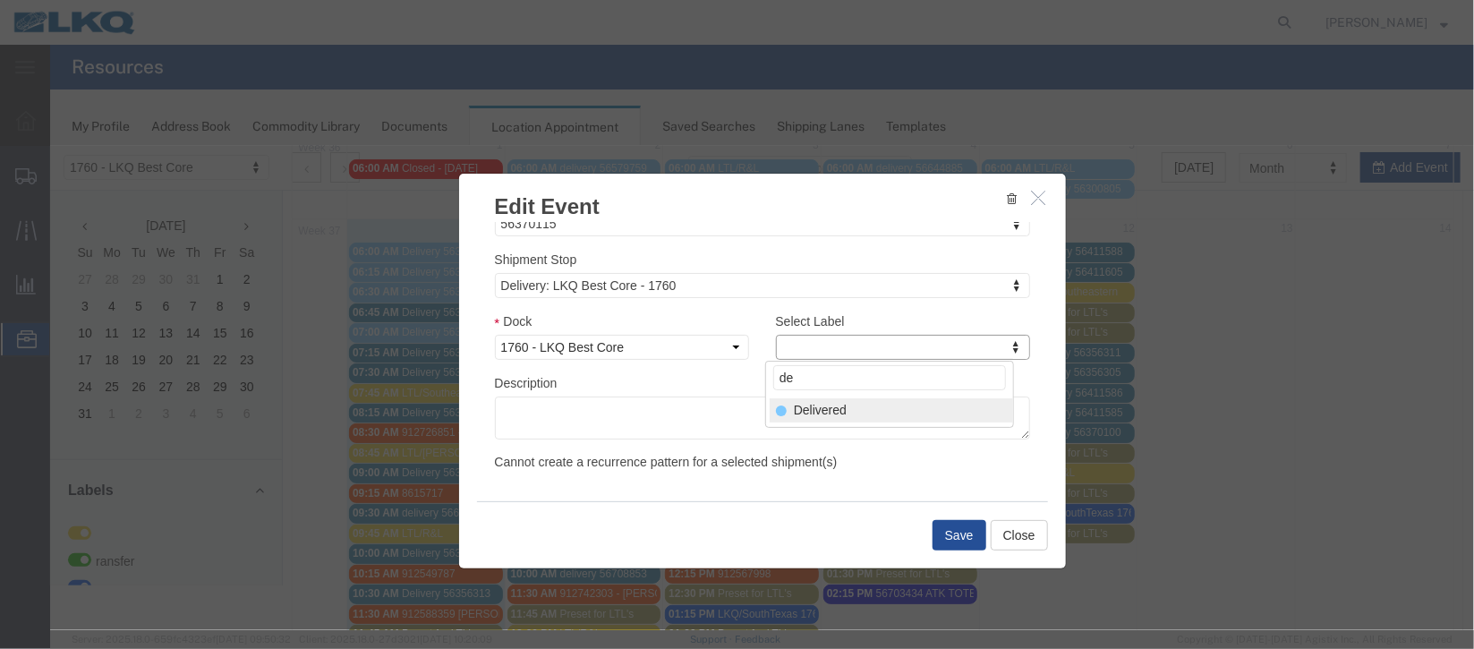
type input "de"
select select "40"
click at [932, 529] on button "Save" at bounding box center [959, 534] width 54 height 30
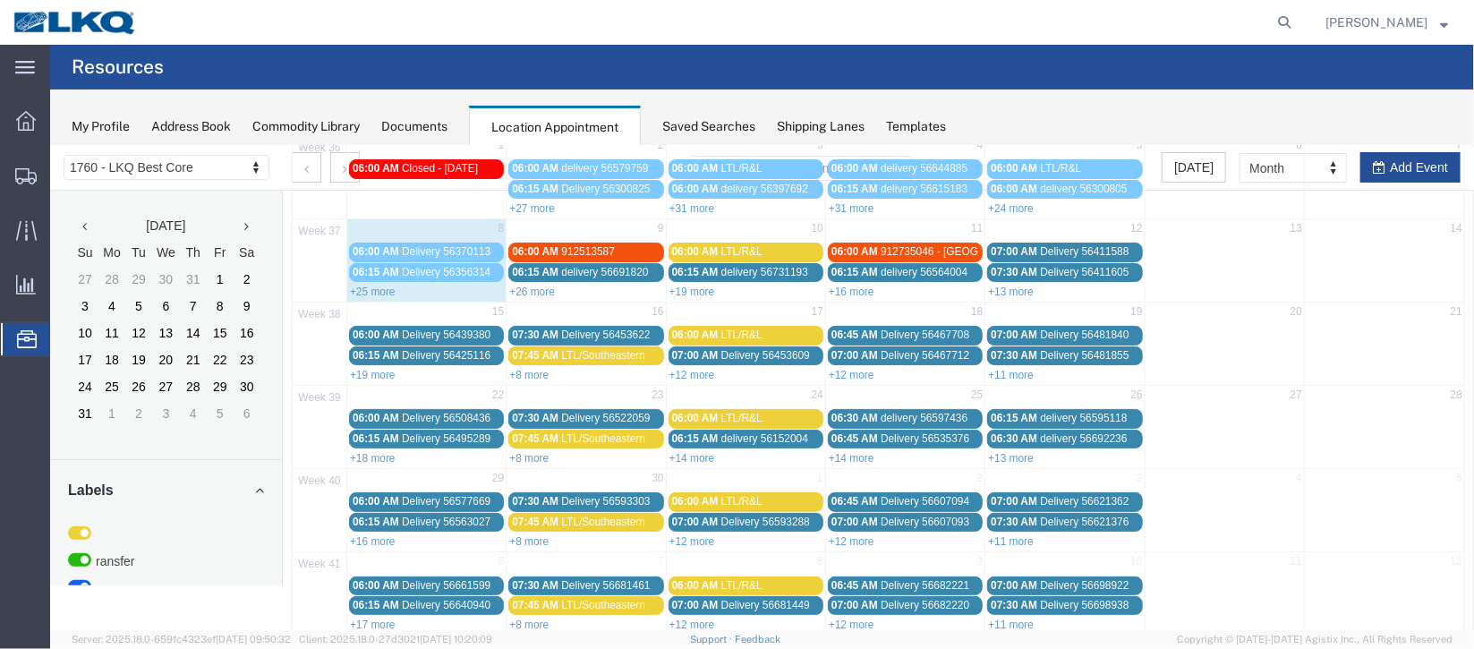
scroll to position [0, 0]
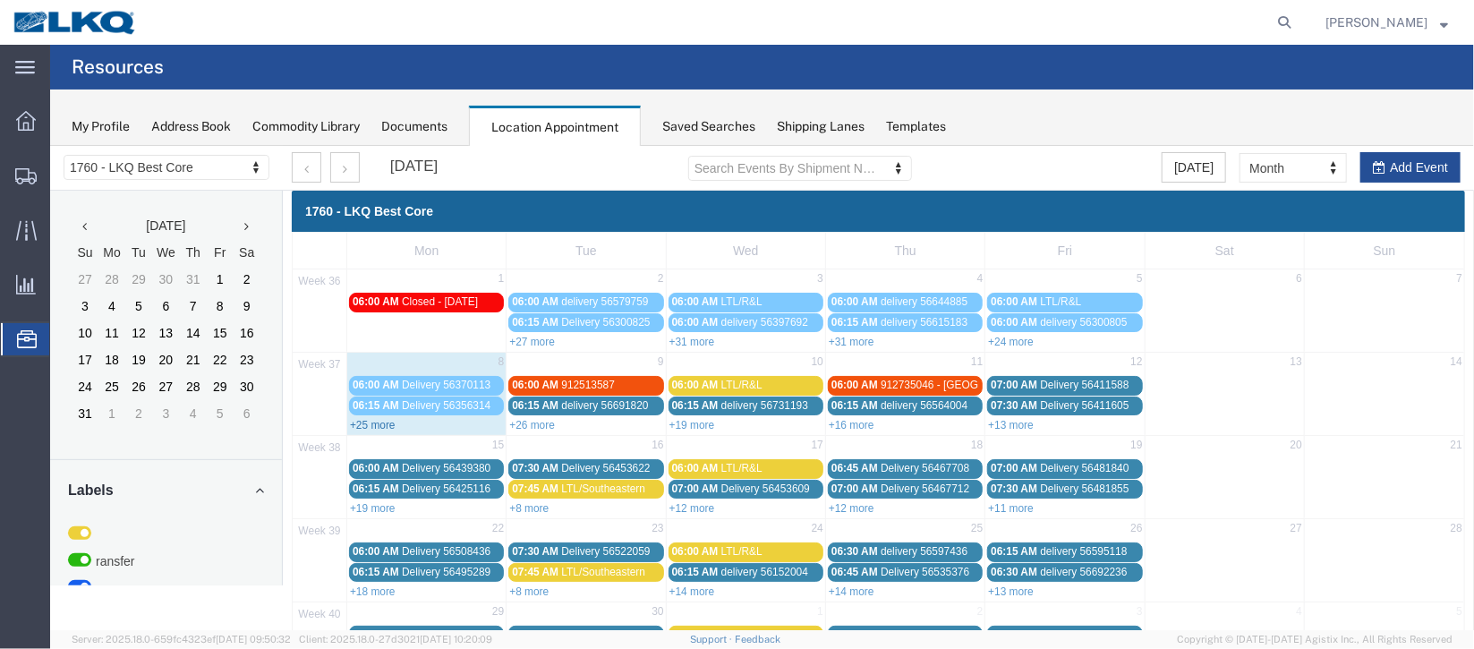
click at [375, 425] on link "+25 more" at bounding box center [372, 424] width 46 height 13
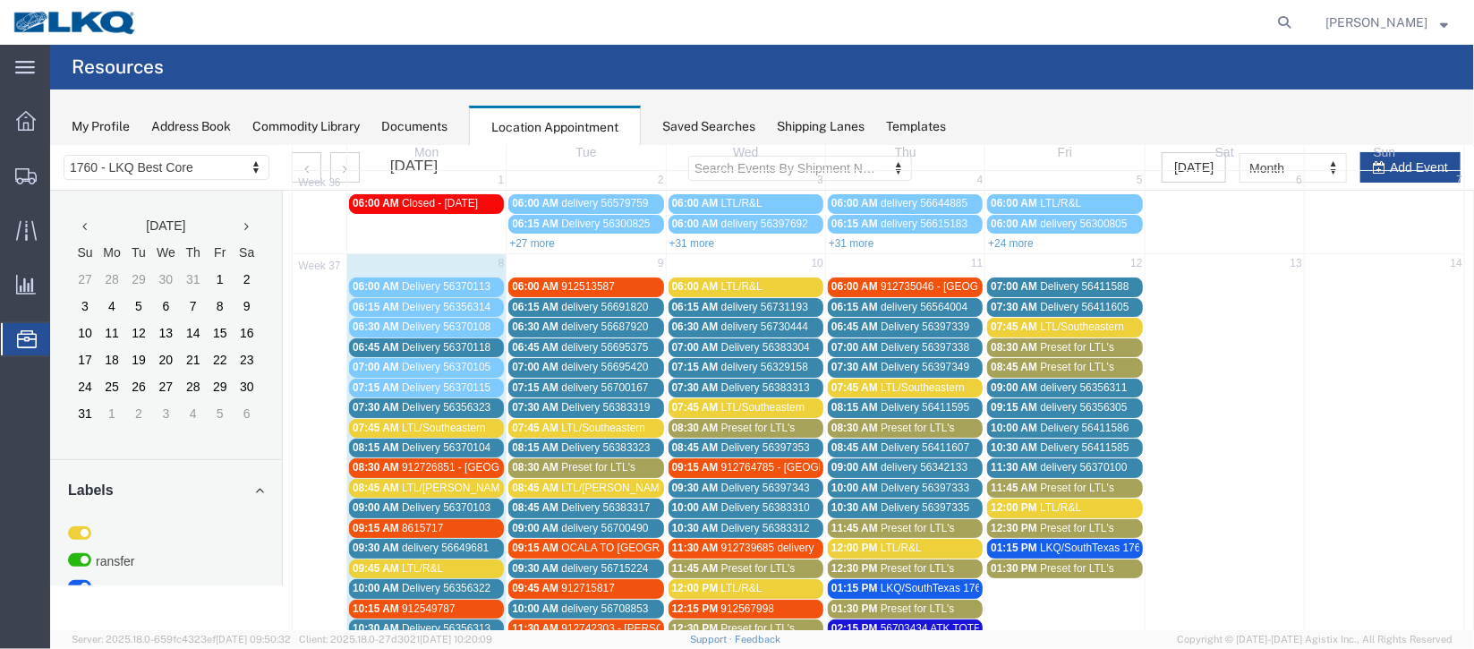
scroll to position [133, 0]
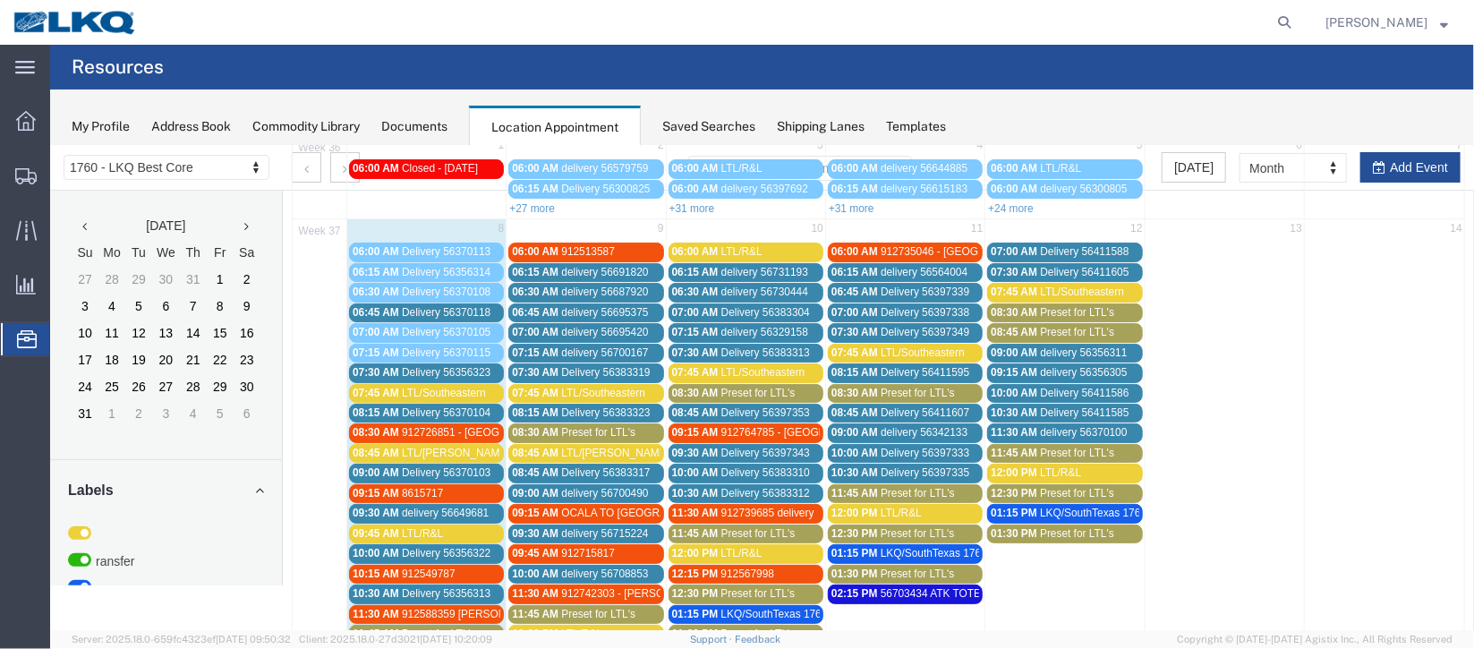
click at [461, 368] on span "Delivery 56356323" at bounding box center [445, 371] width 89 height 13
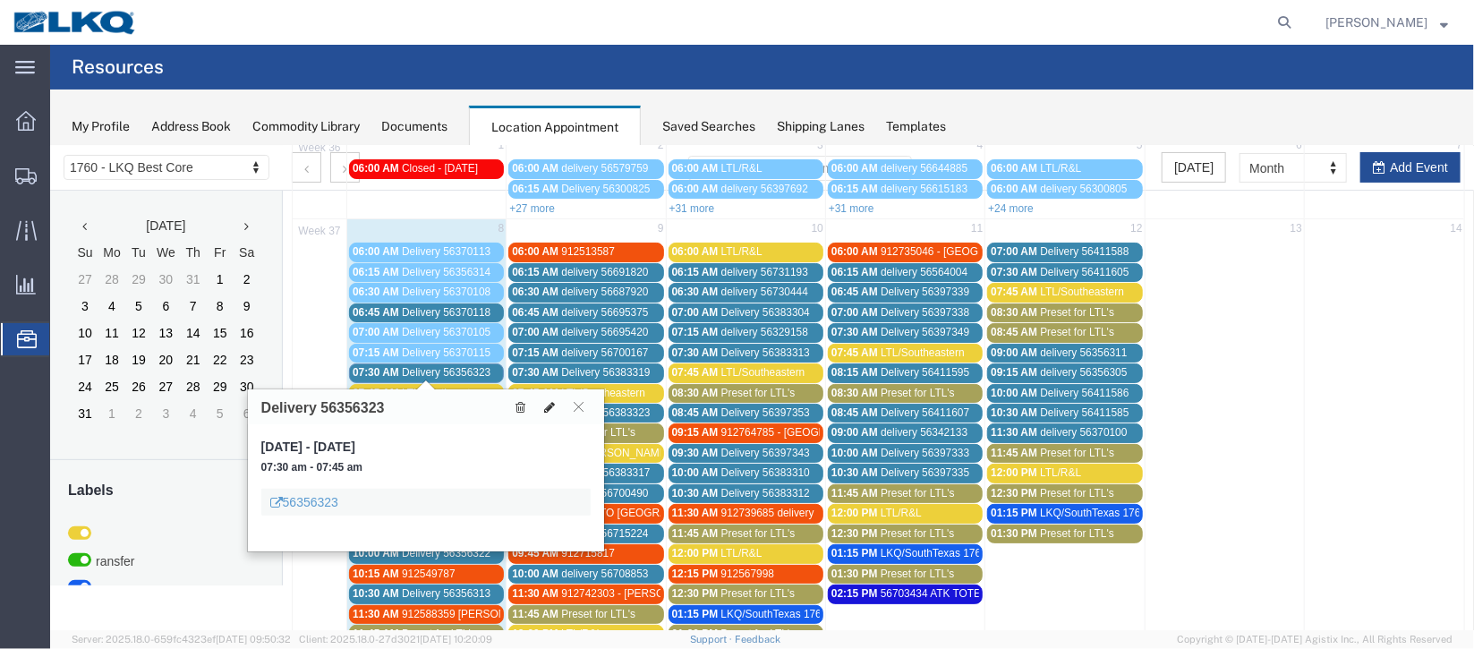
click at [546, 404] on icon at bounding box center [548, 406] width 11 height 13
select select "100"
select select "1"
select select
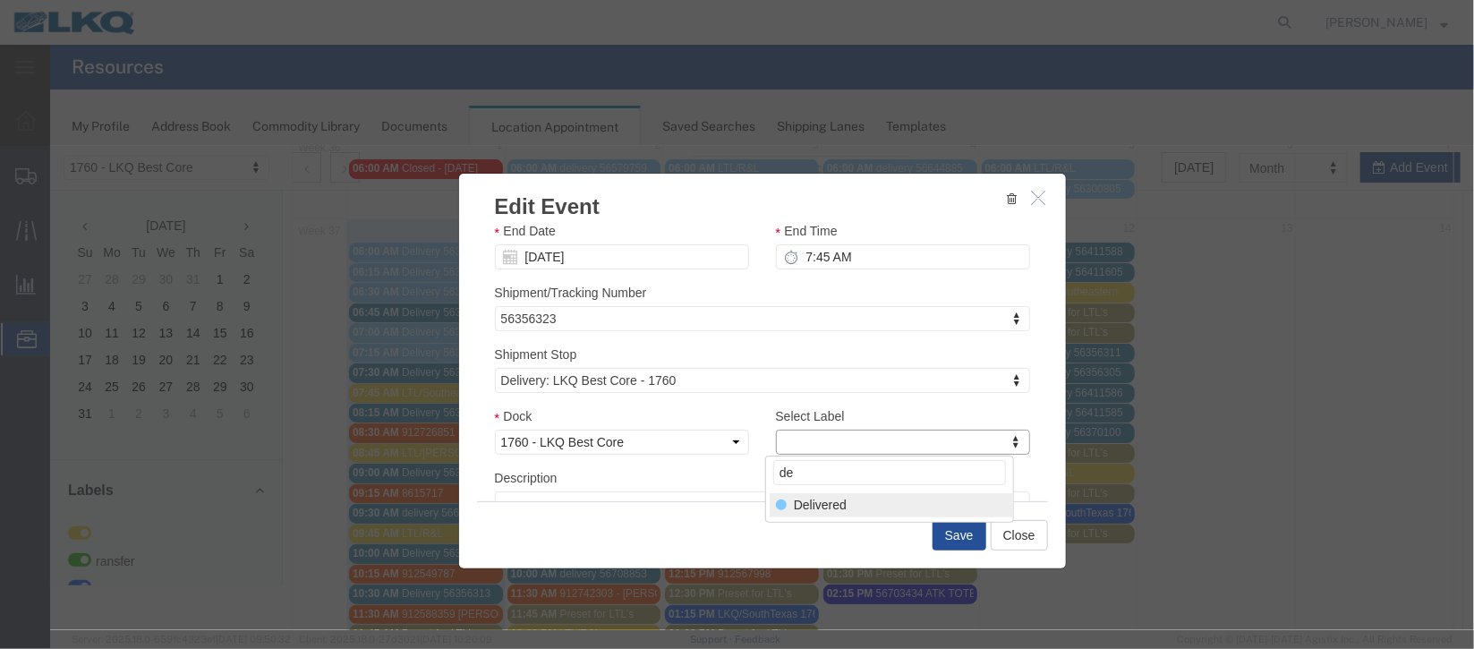
type input "de"
select select "40"
click at [948, 532] on button "Save" at bounding box center [959, 534] width 54 height 30
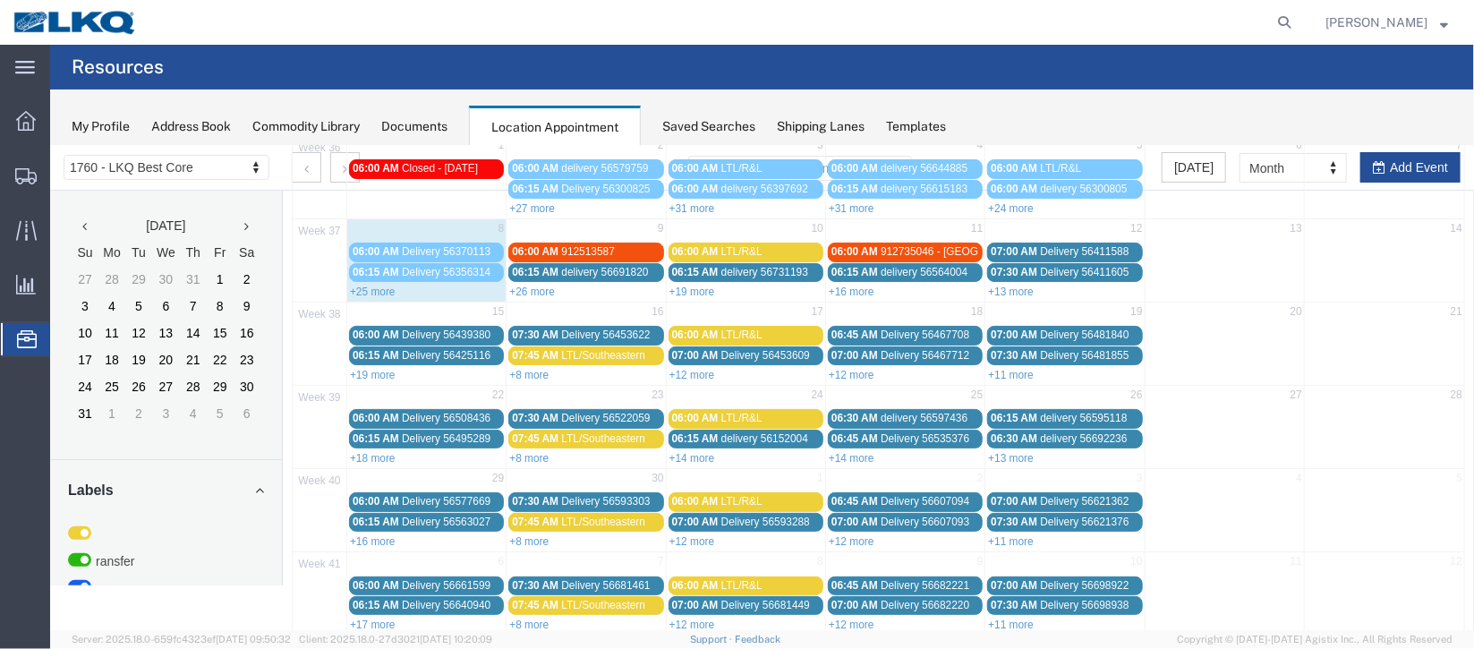
scroll to position [0, 0]
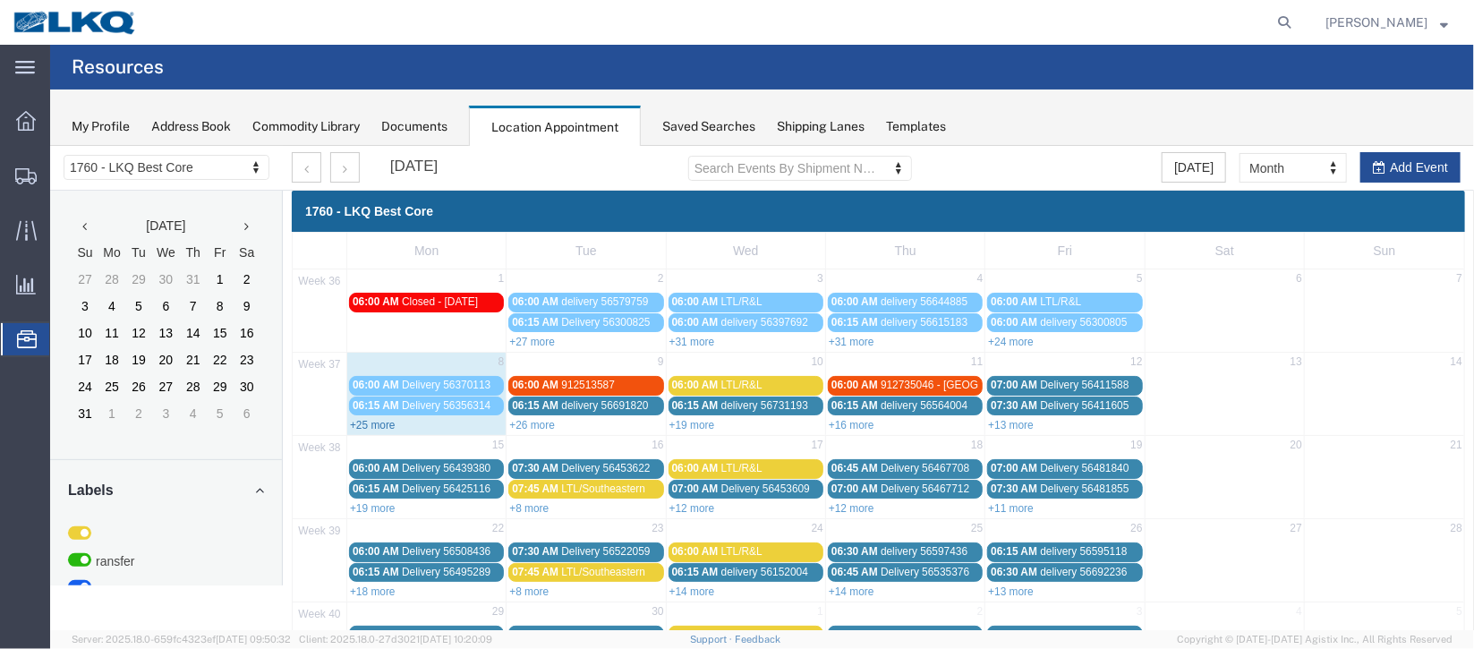
click at [380, 423] on link "+25 more" at bounding box center [372, 424] width 46 height 13
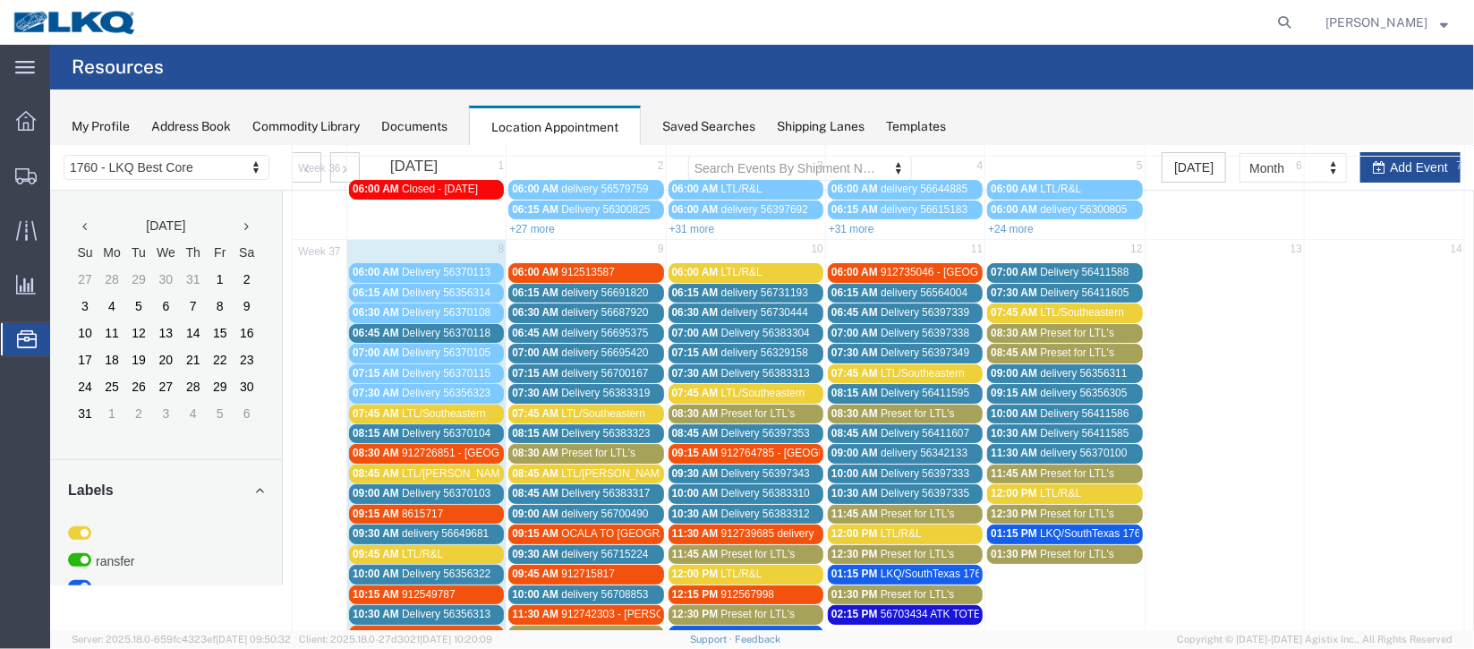
scroll to position [133, 0]
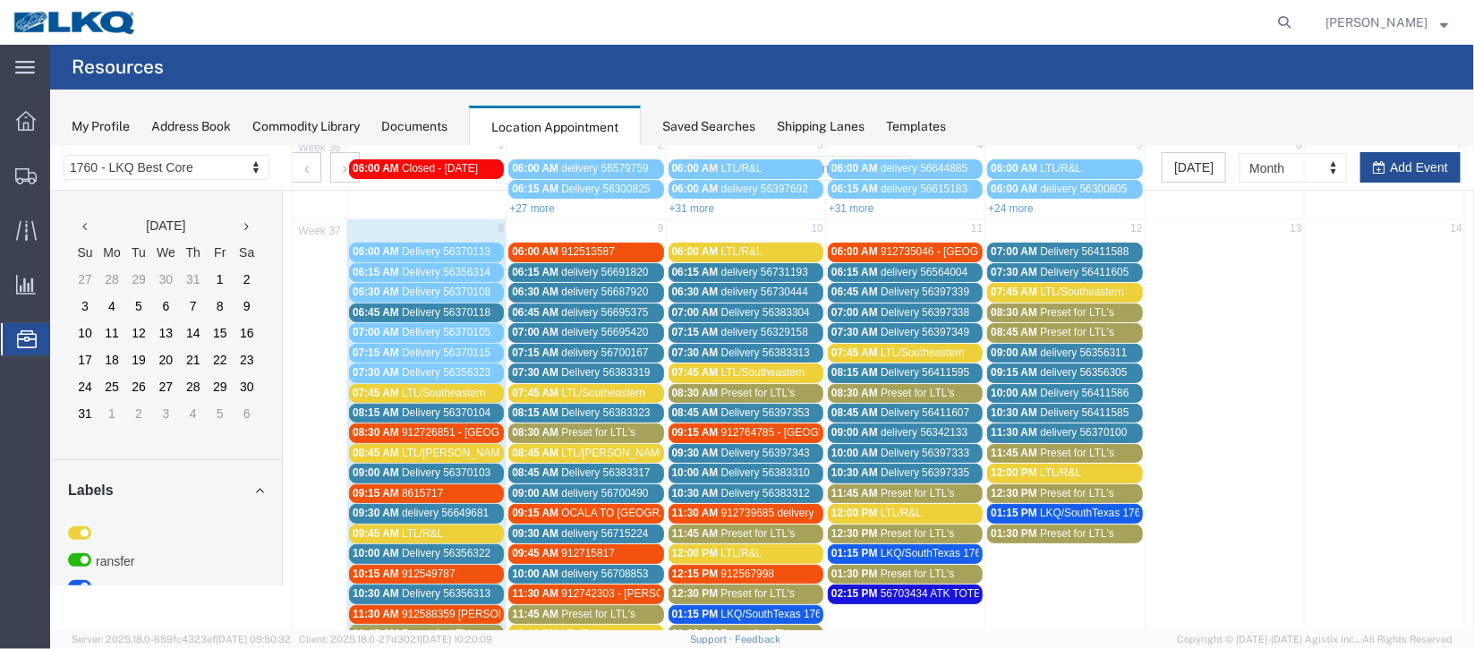
click at [431, 309] on span "Delivery 56370118" at bounding box center [445, 311] width 89 height 13
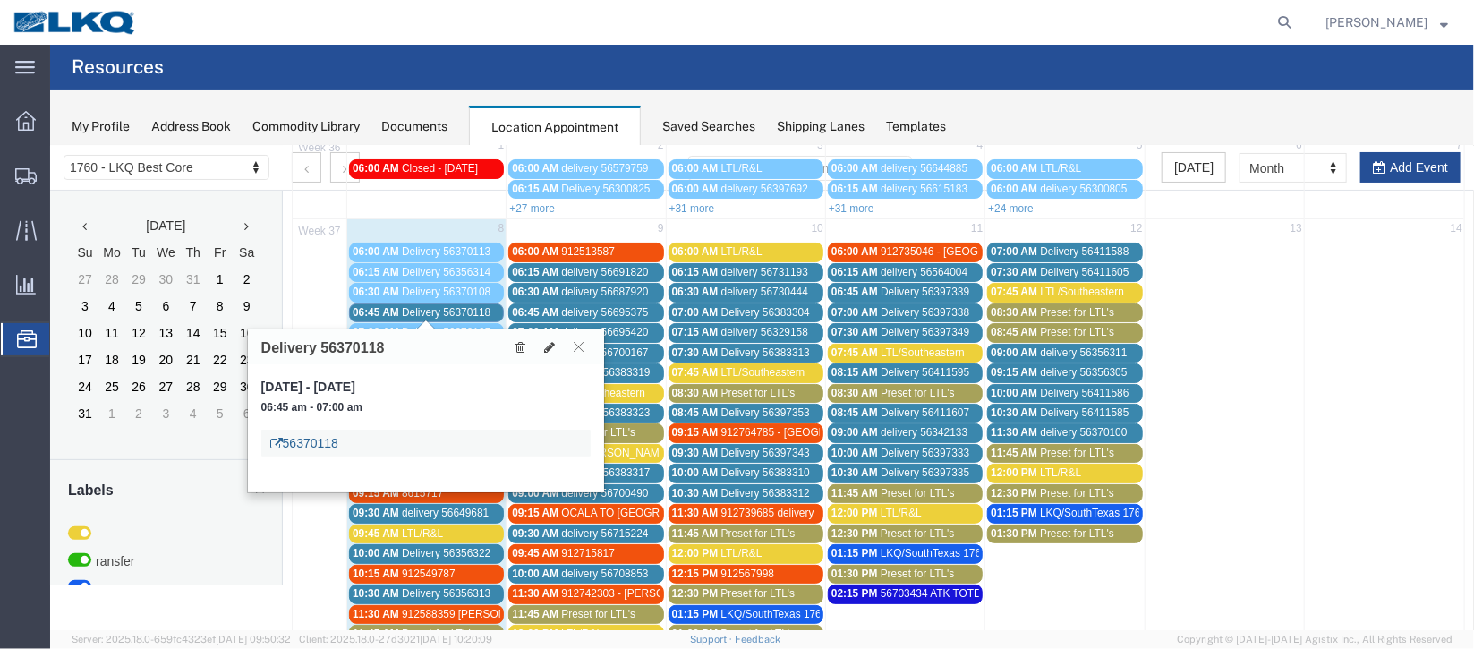
click at [296, 437] on link "56370118" at bounding box center [303, 442] width 68 height 18
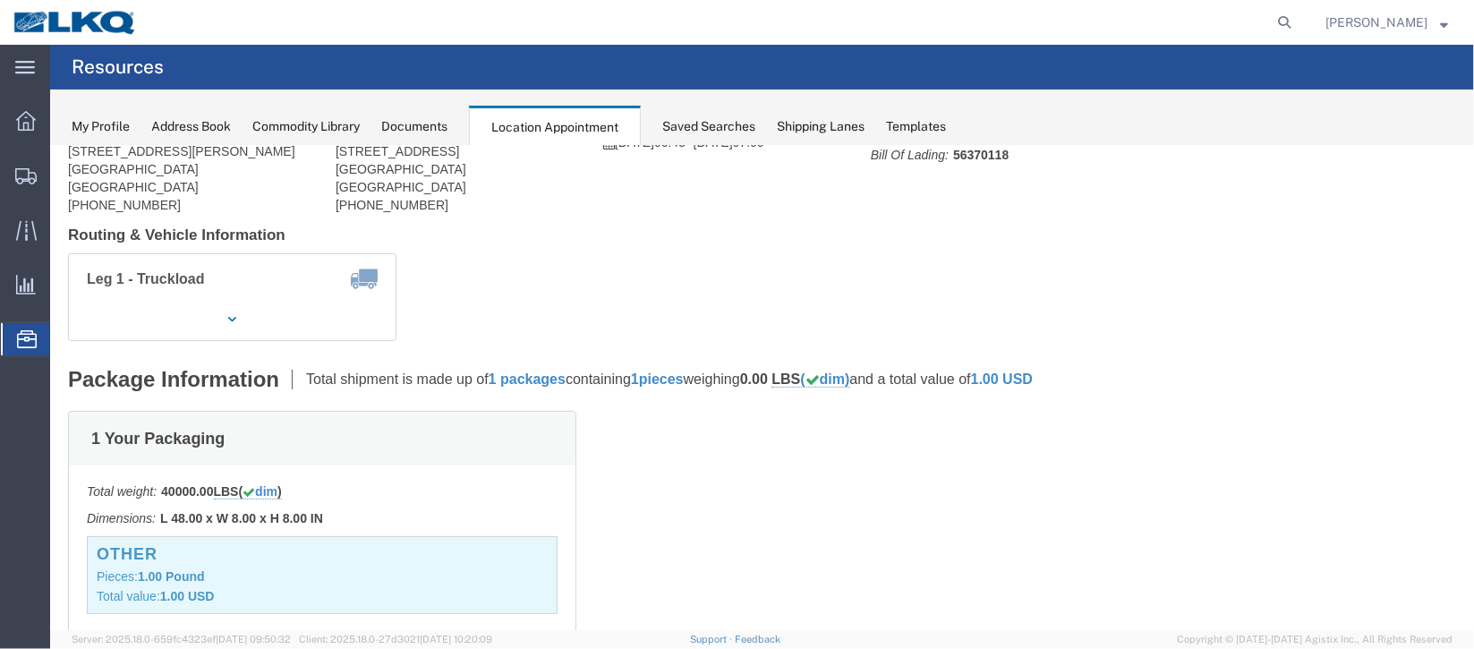
scroll to position [0, 0]
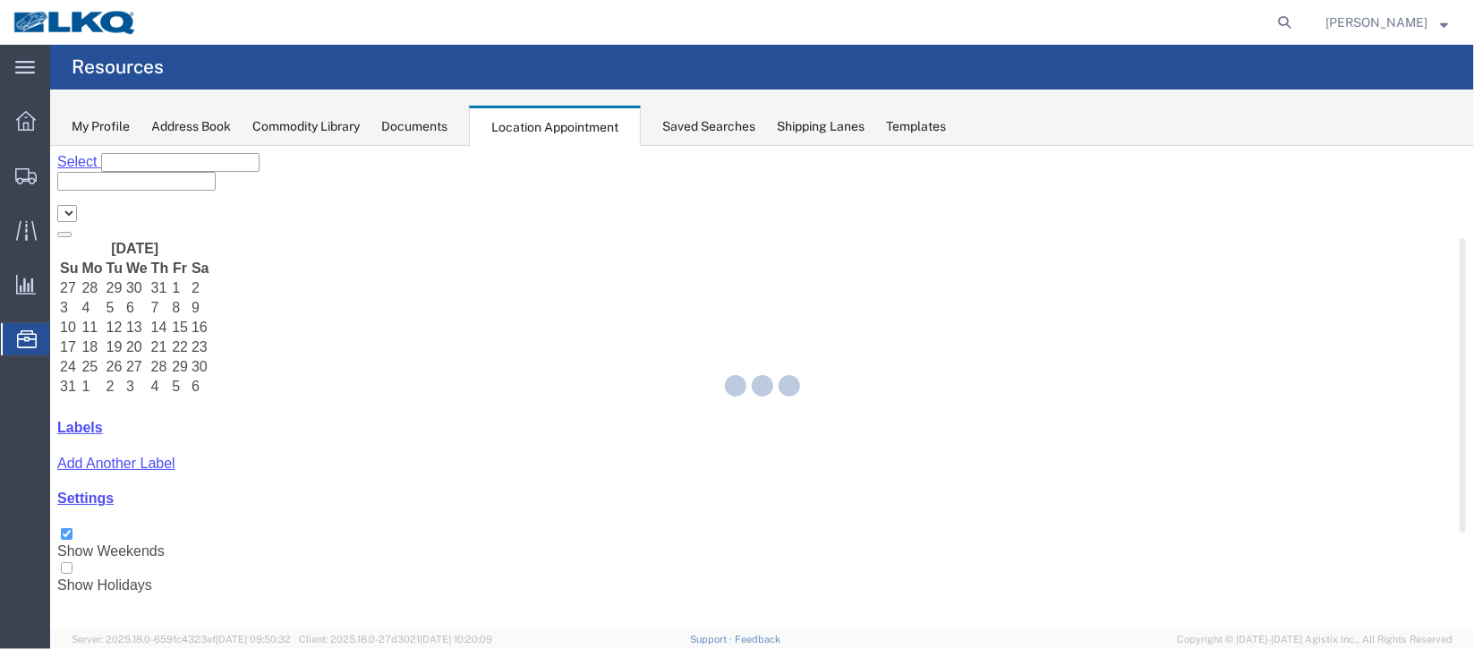
select select "27634"
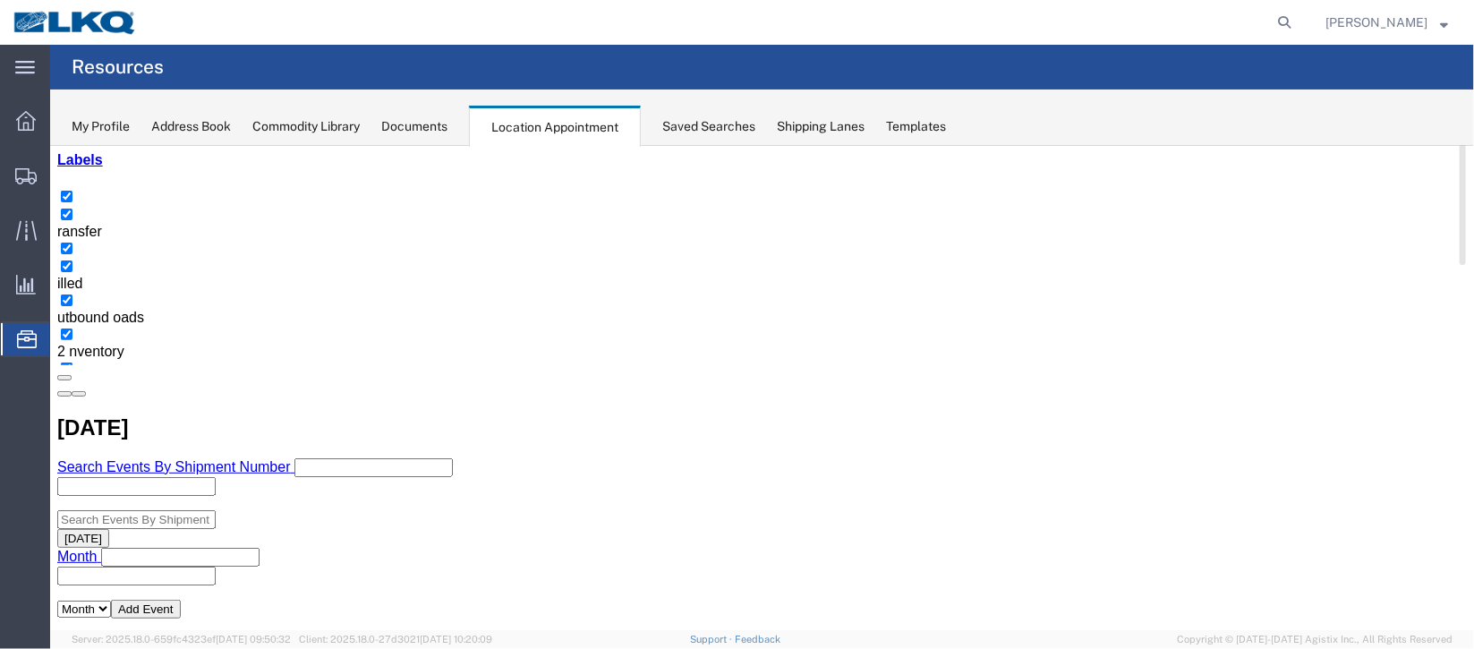
scroll to position [133, 0]
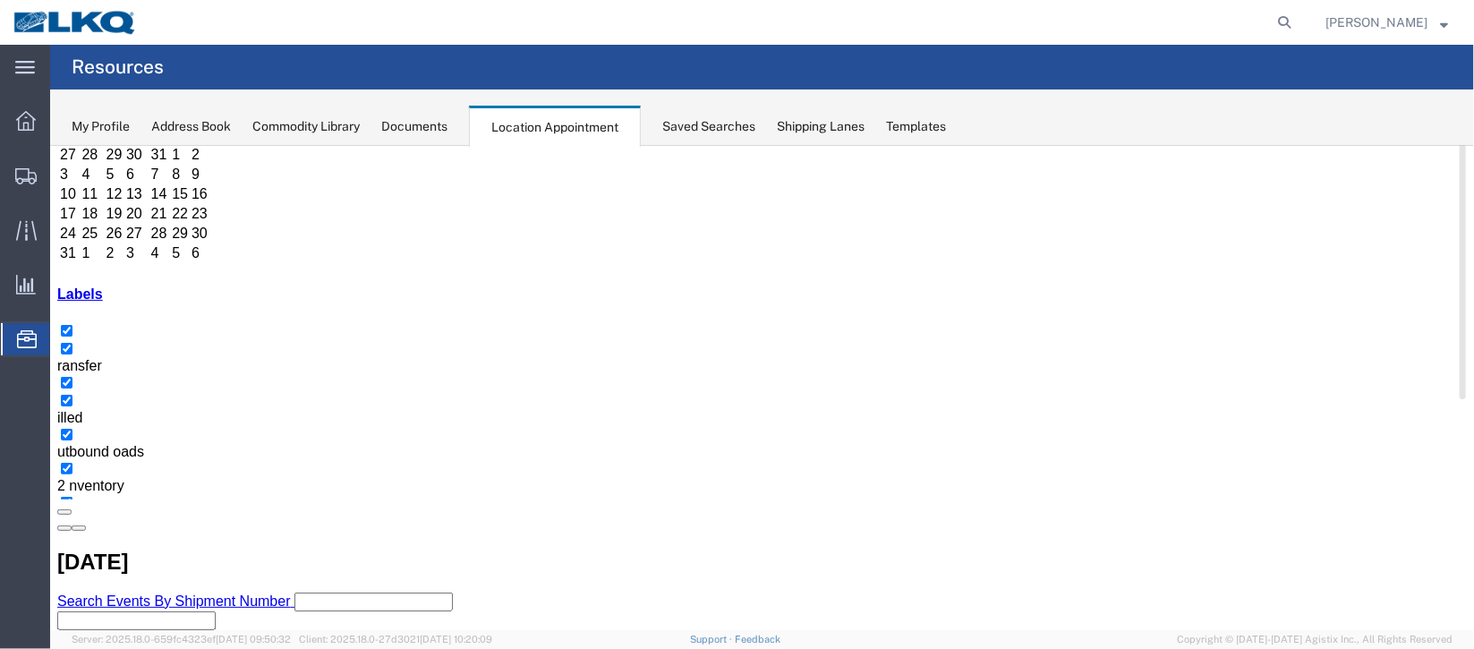
select select "1"
select select
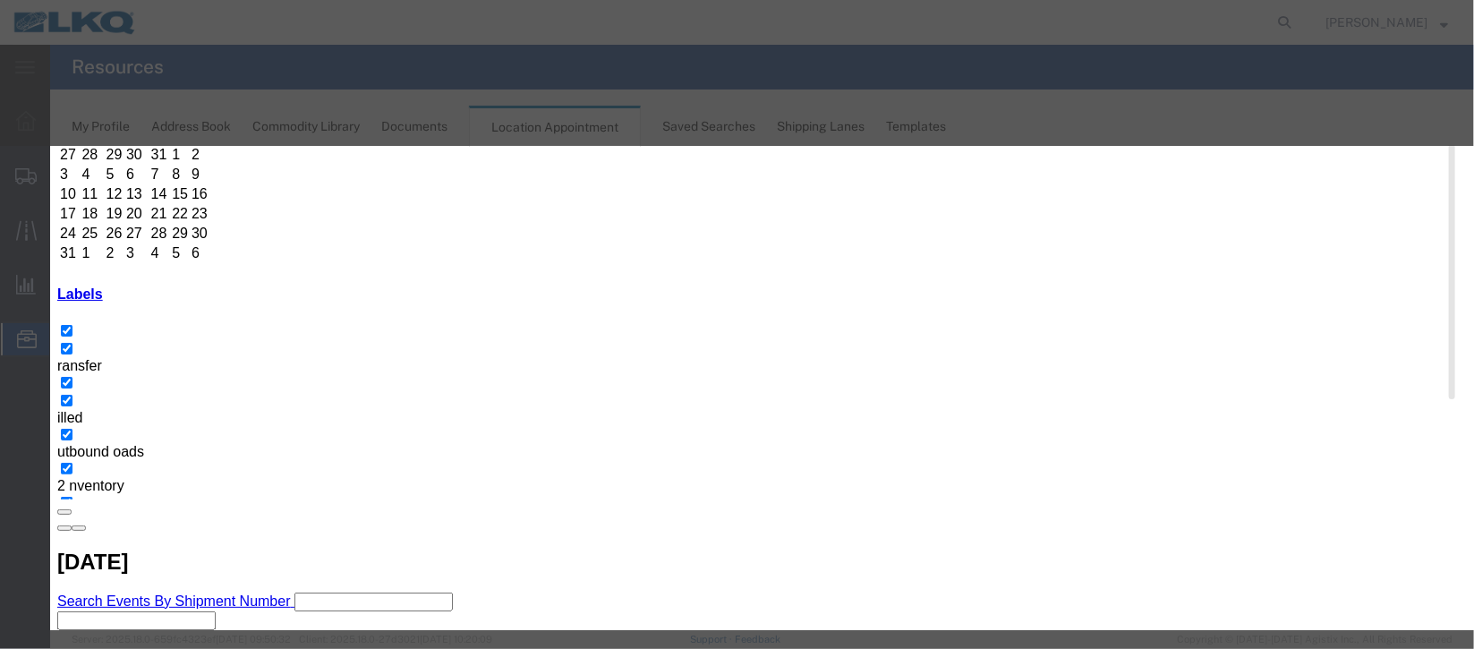
select select
type input "de"
select select "40"
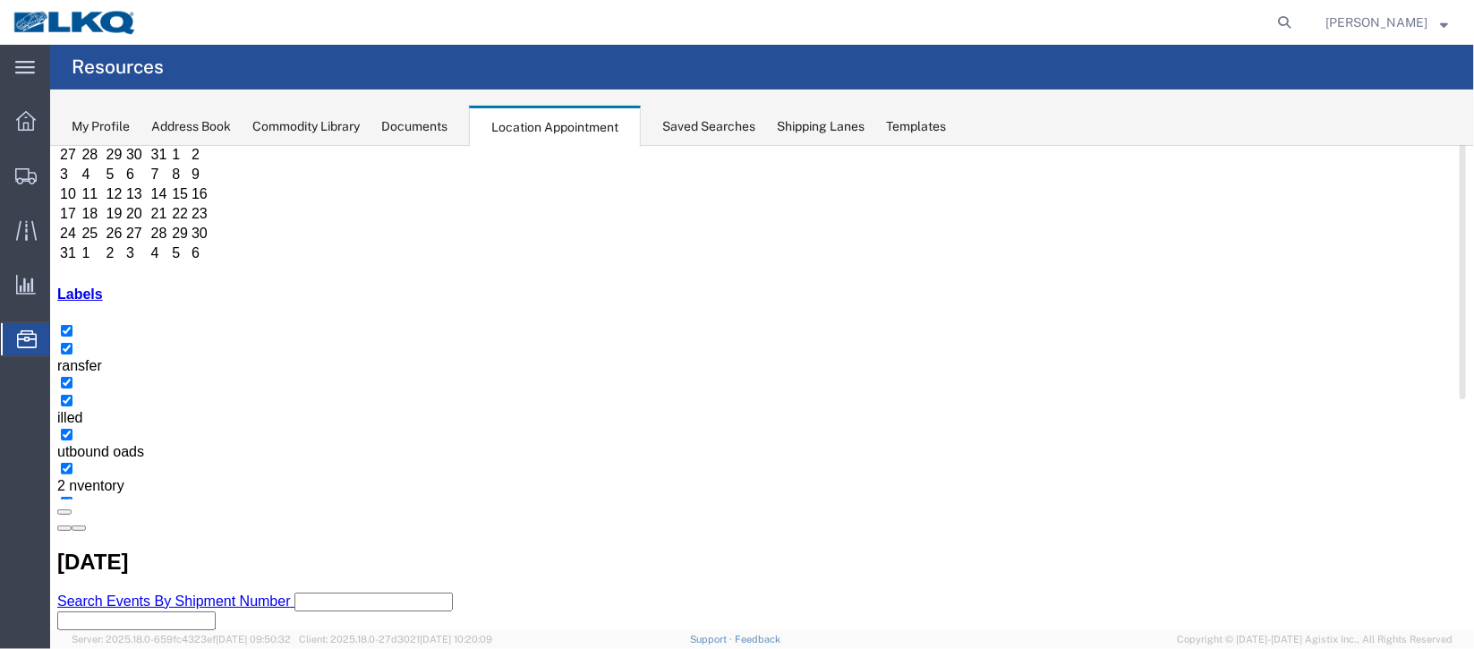
scroll to position [0, 0]
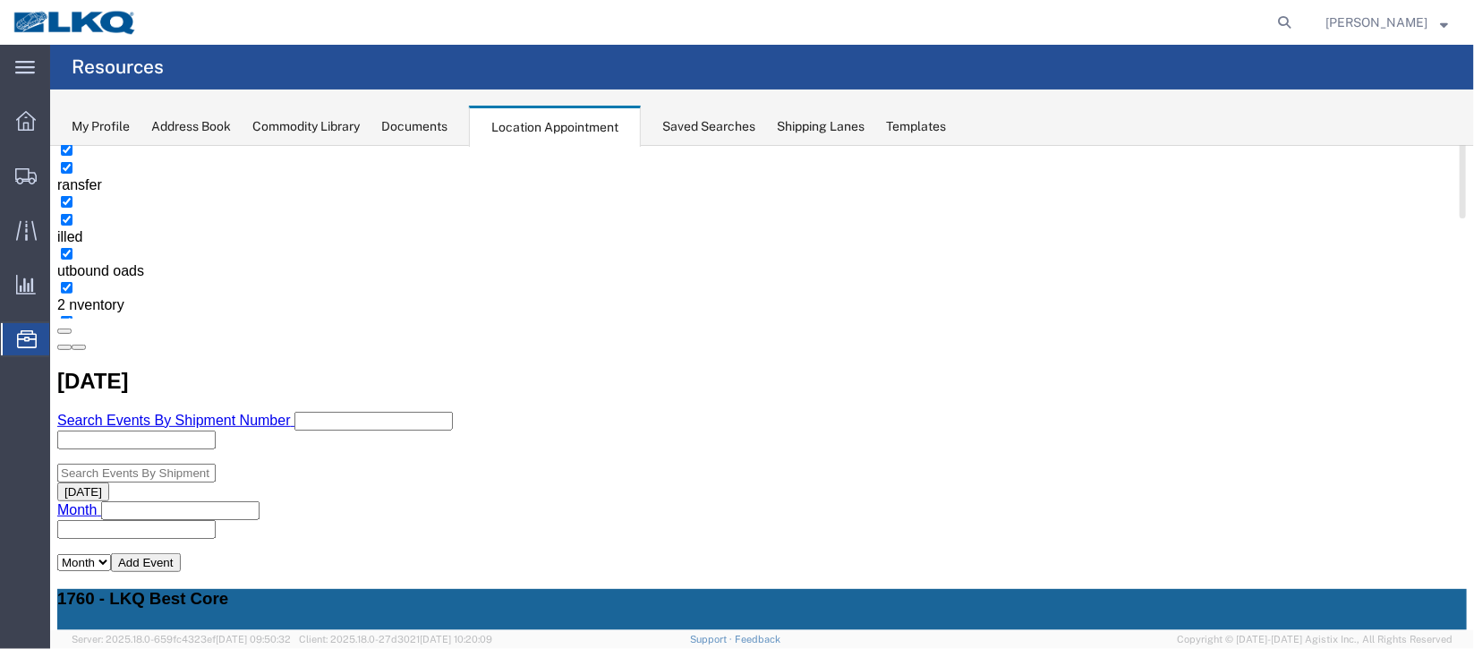
scroll to position [268, 0]
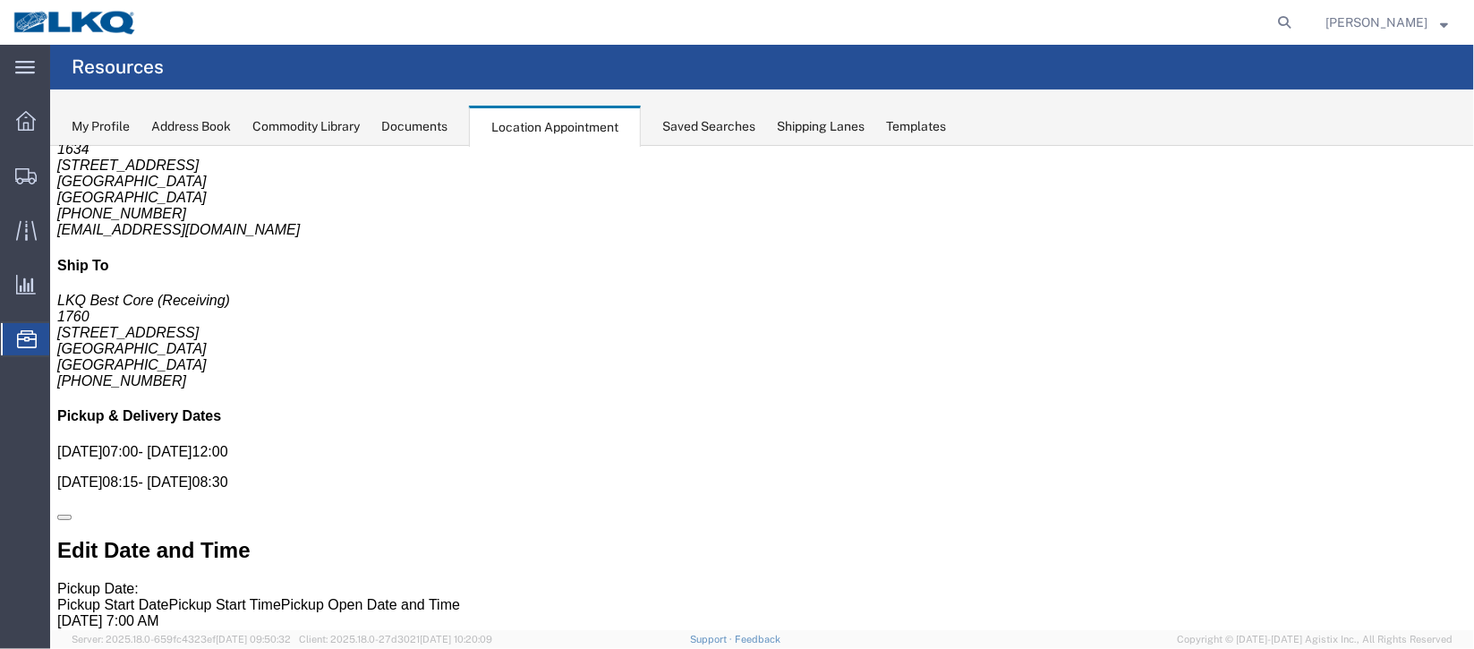
scroll to position [0, 0]
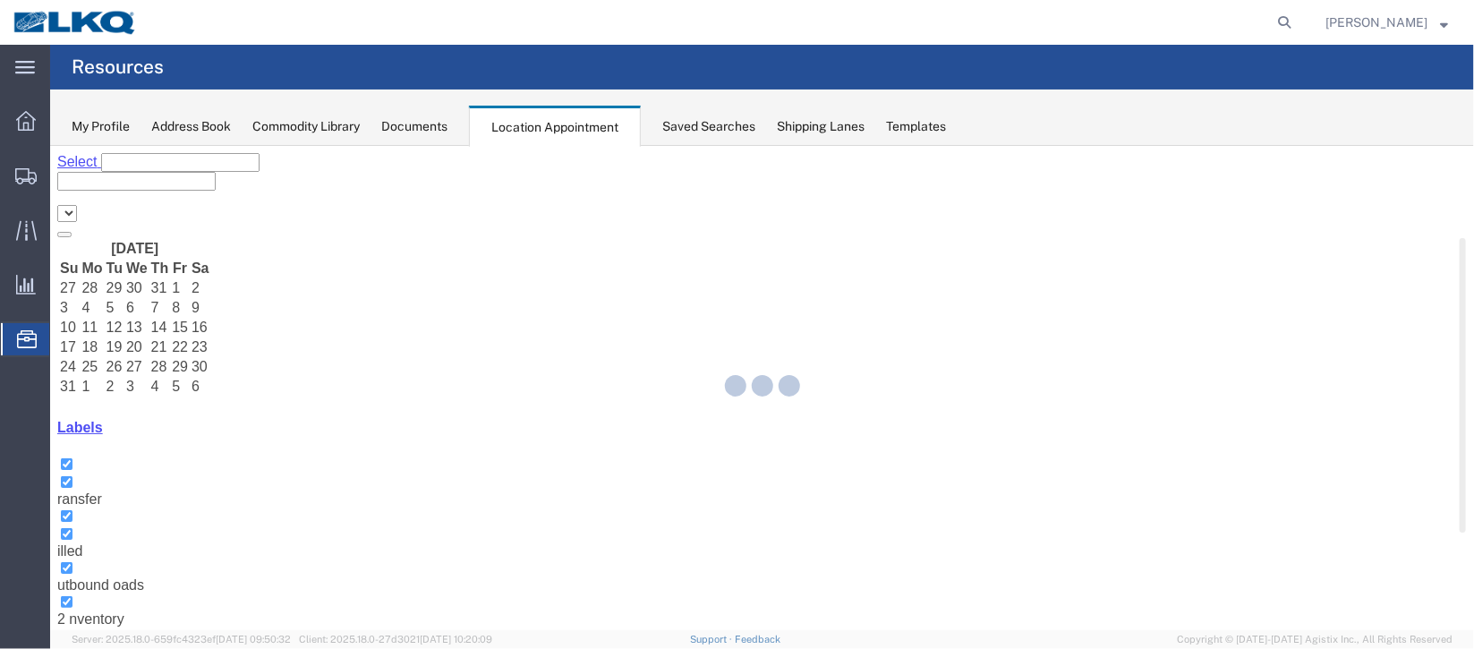
select select "27634"
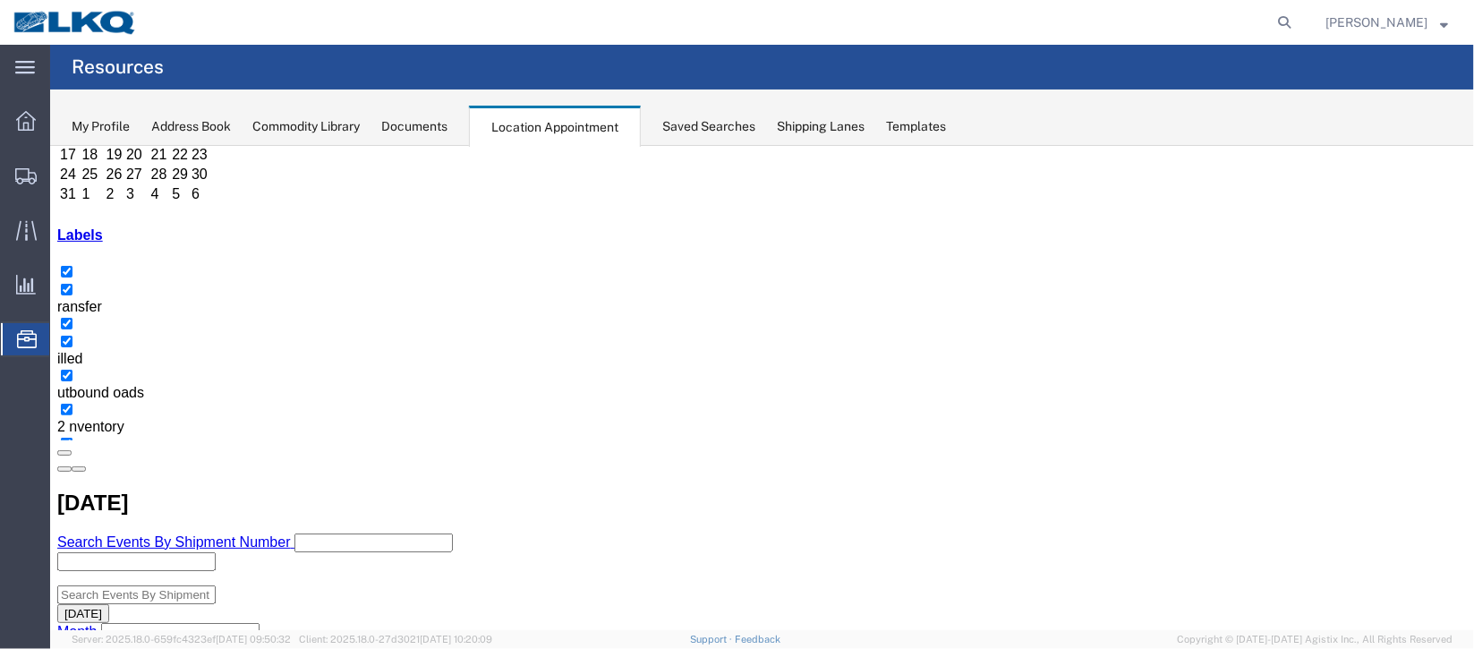
scroll to position [268, 0]
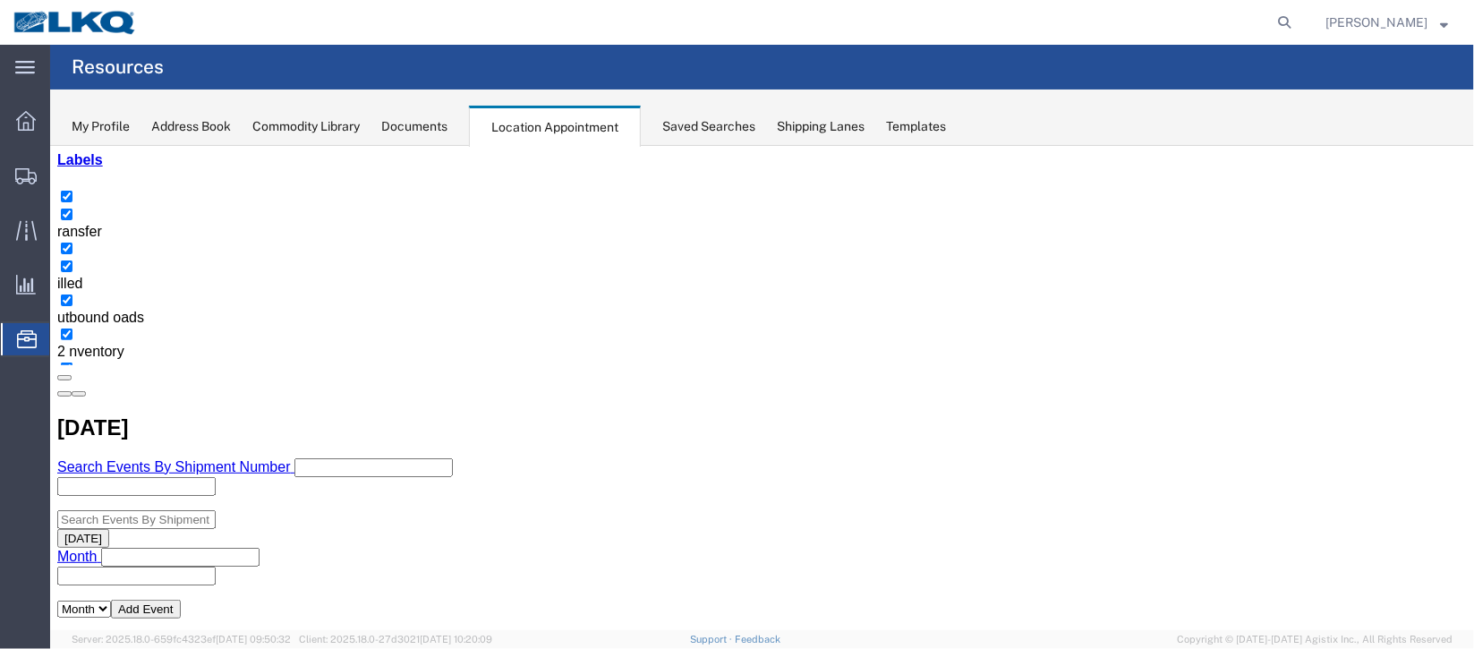
select select "1"
select select
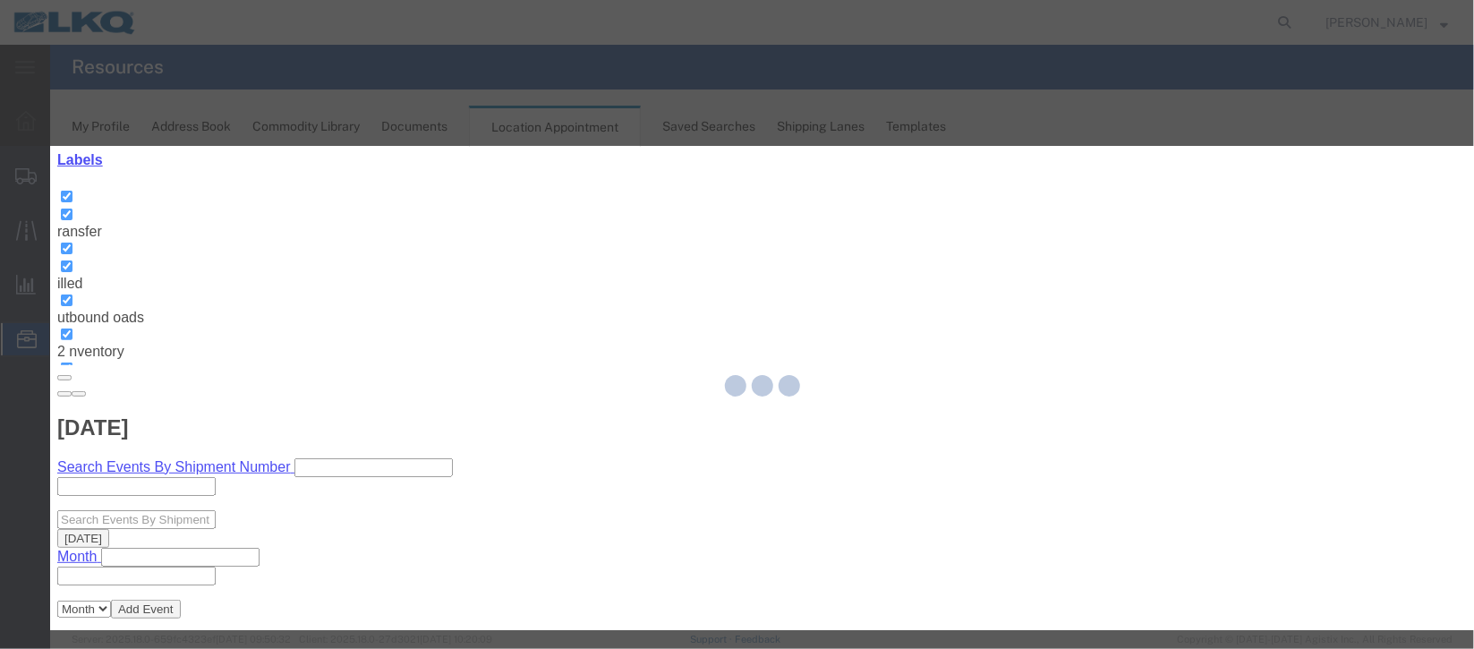
select select
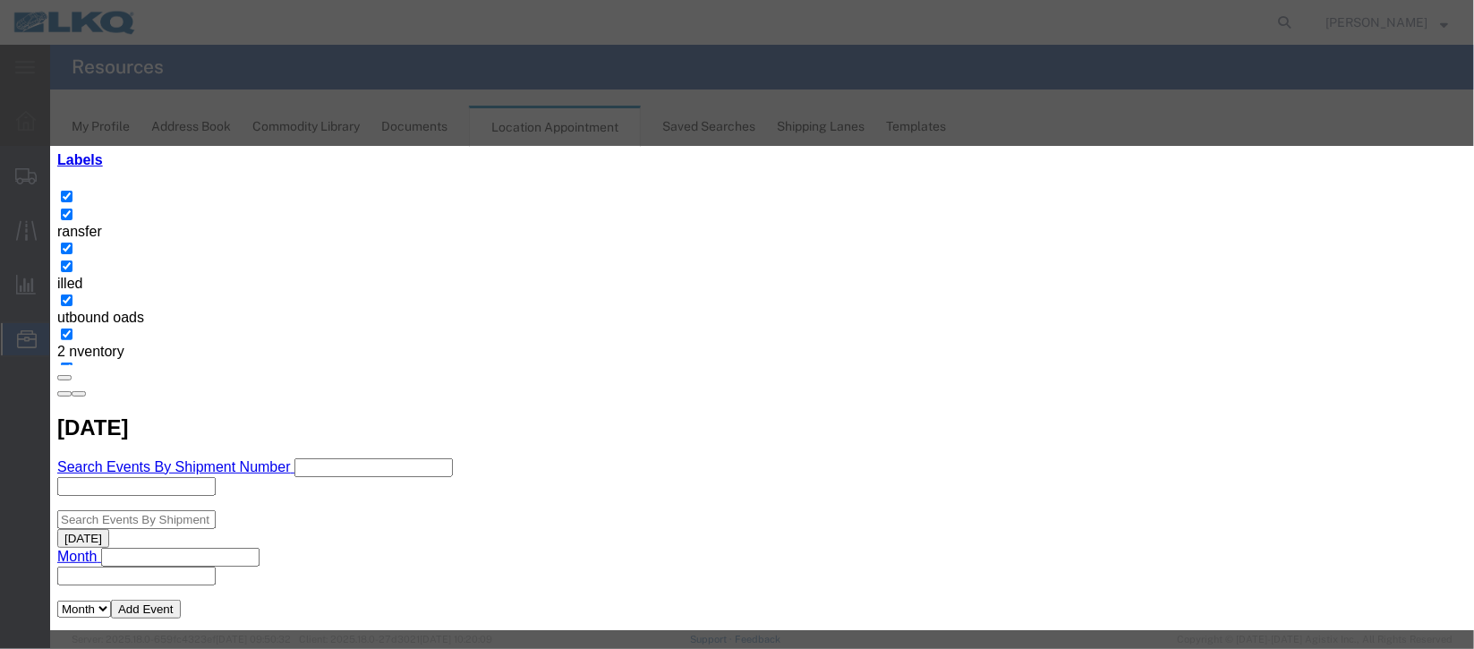
scroll to position [228, 0]
type input "de"
select select "40"
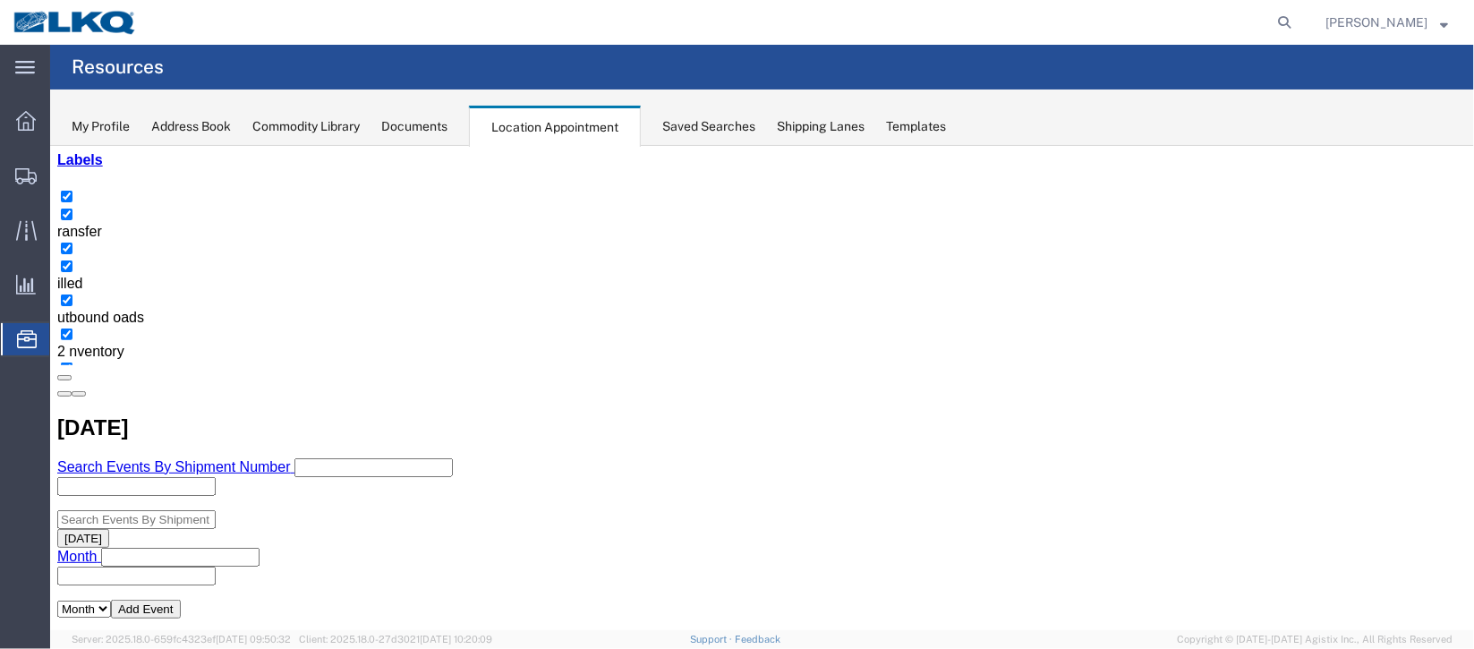
scroll to position [0, 0]
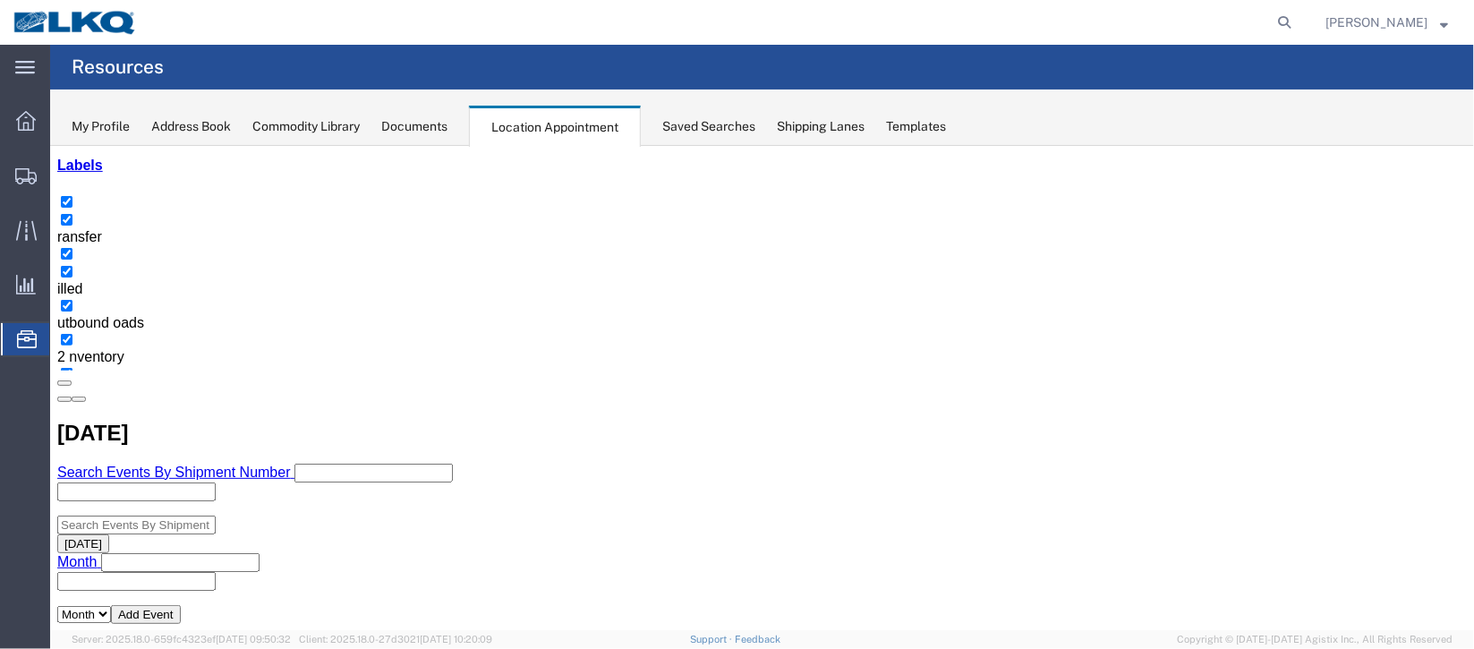
scroll to position [402, 0]
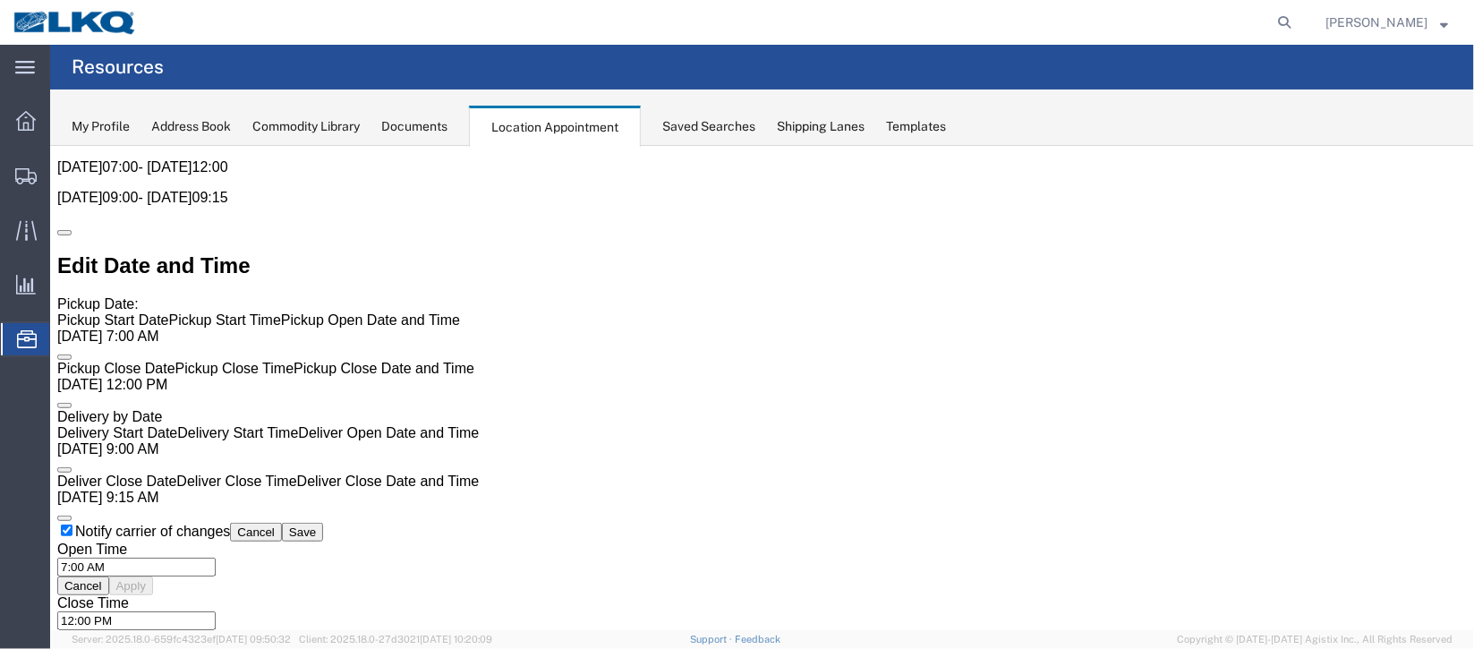
scroll to position [0, 0]
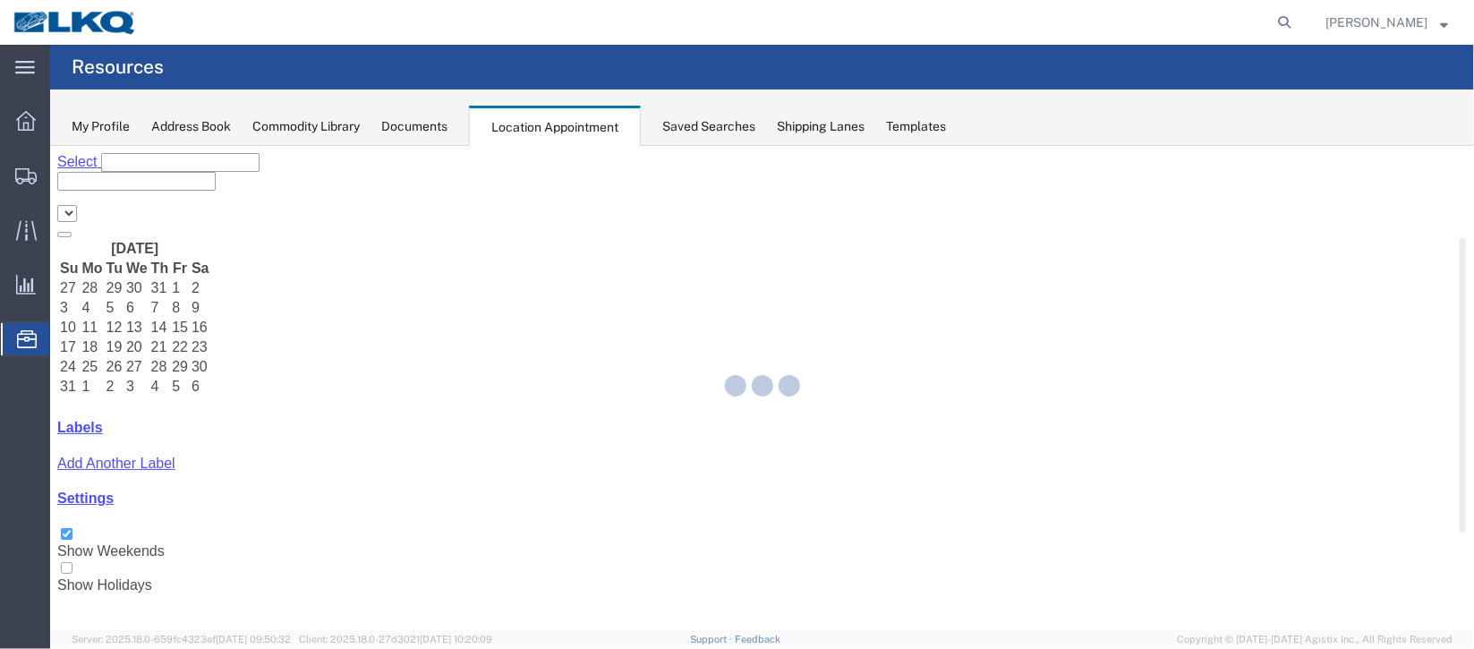
select select "27634"
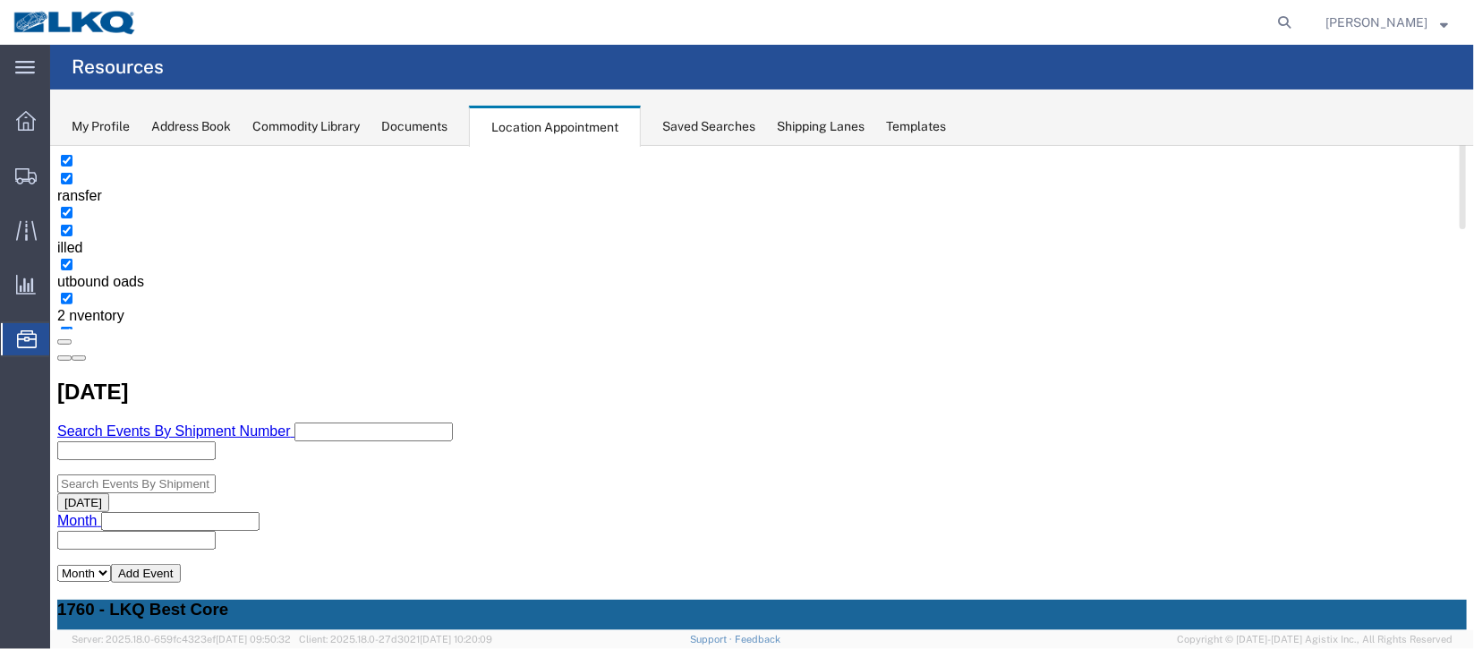
scroll to position [268, 0]
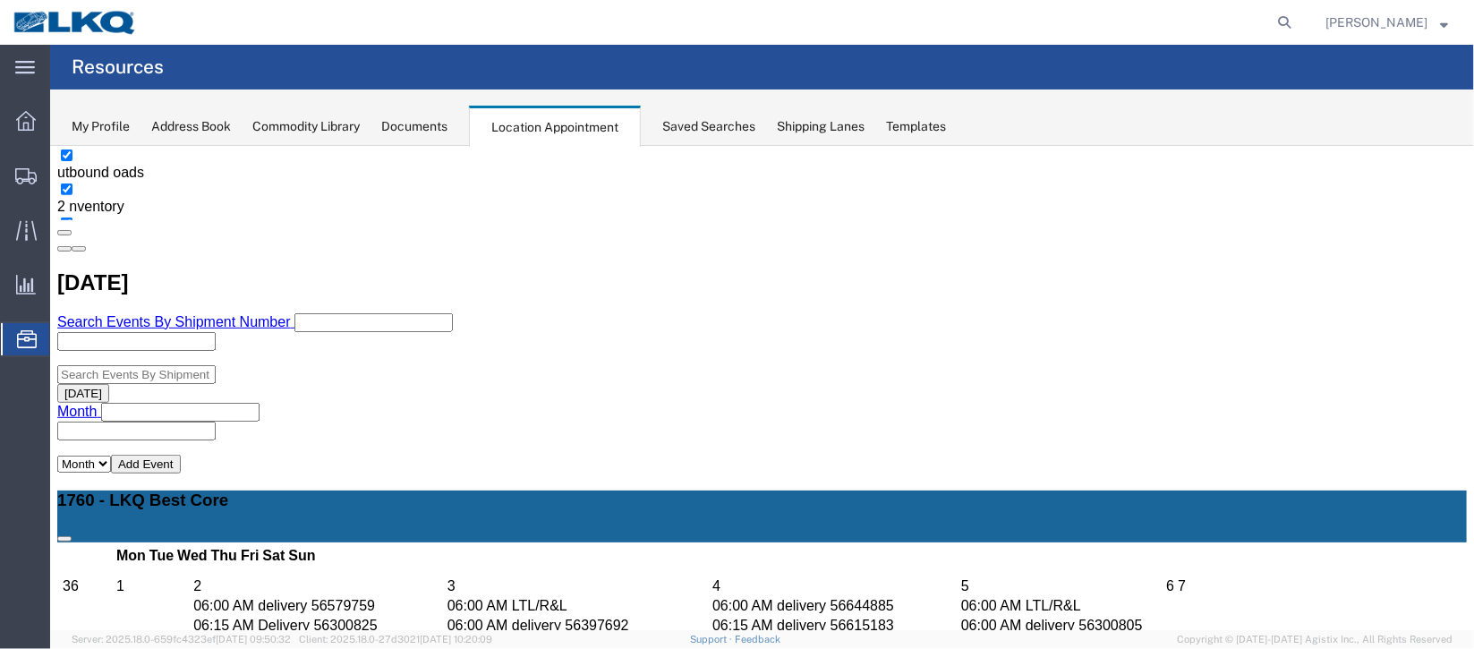
scroll to position [536, 0]
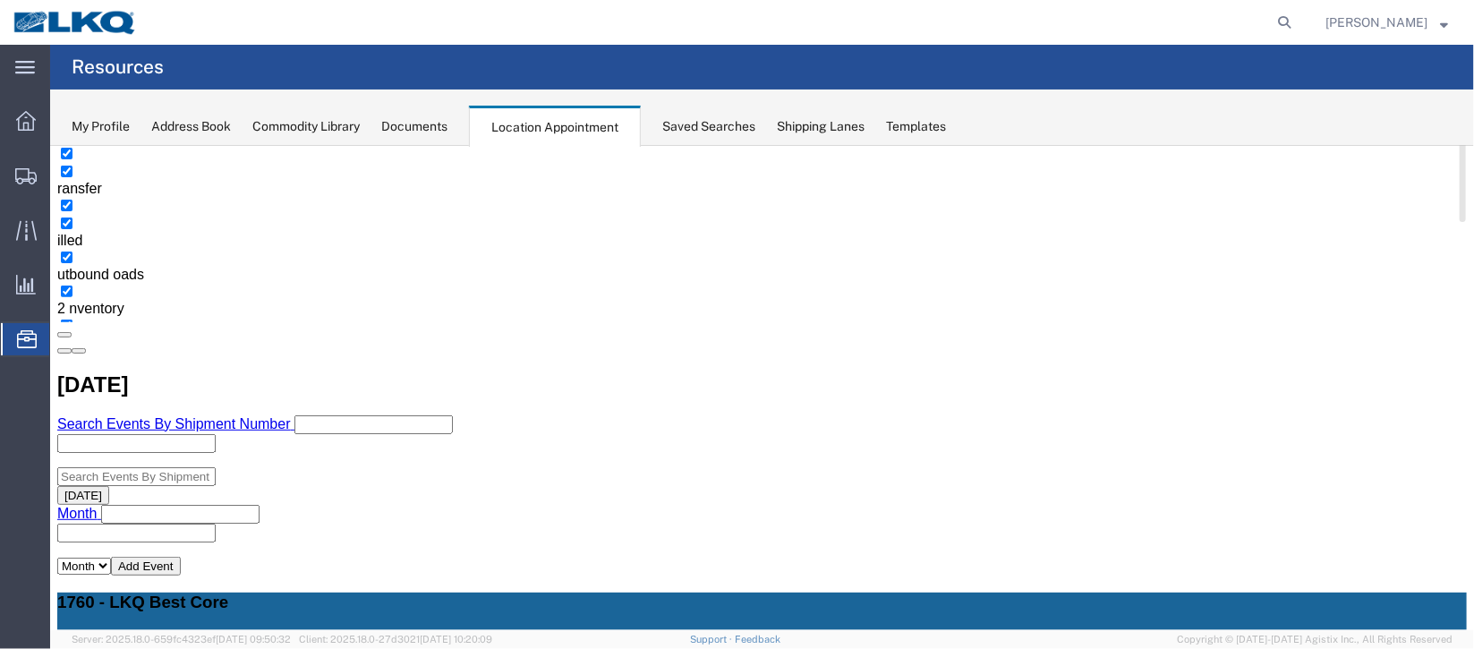
scroll to position [402, 0]
